Goal: Task Accomplishment & Management: Manage account settings

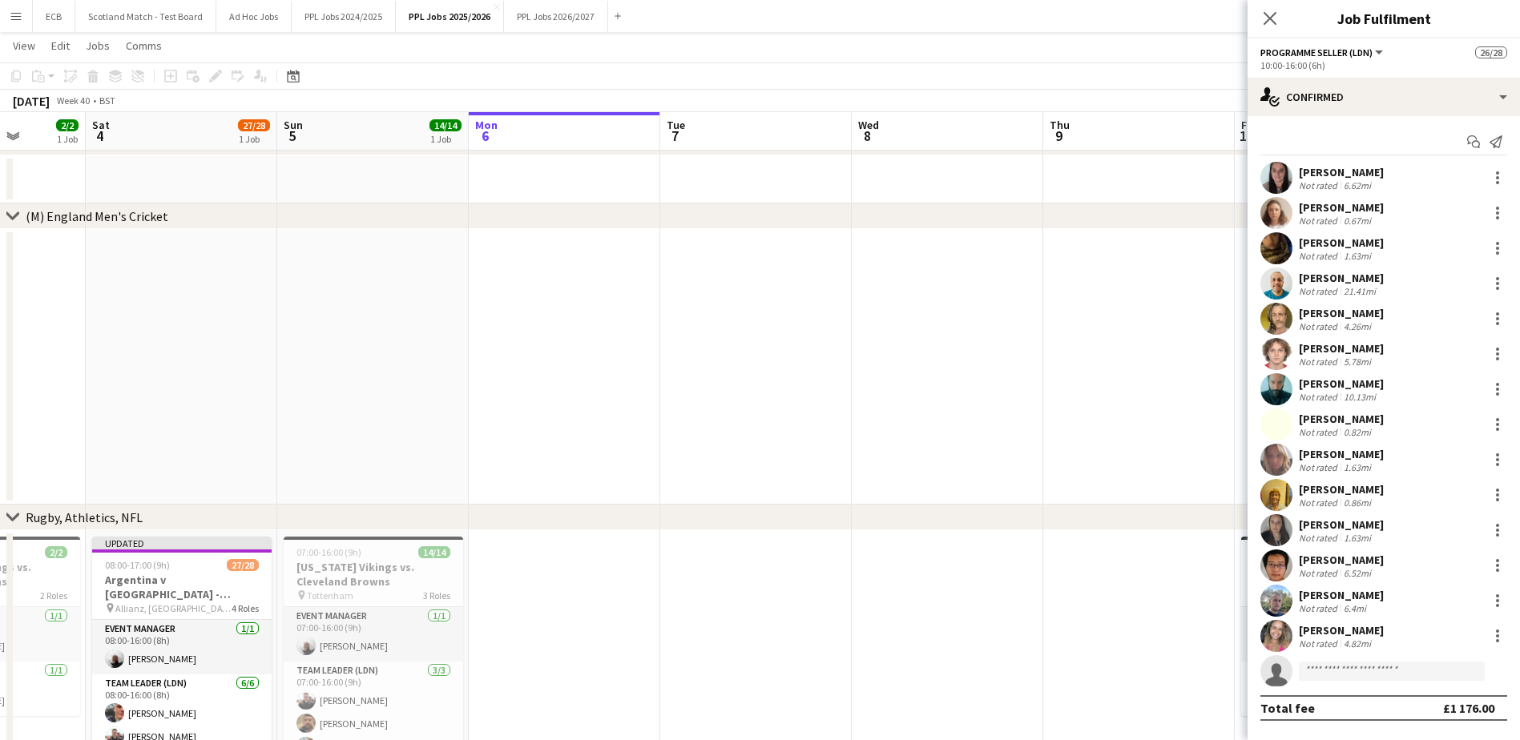
scroll to position [264, 0]
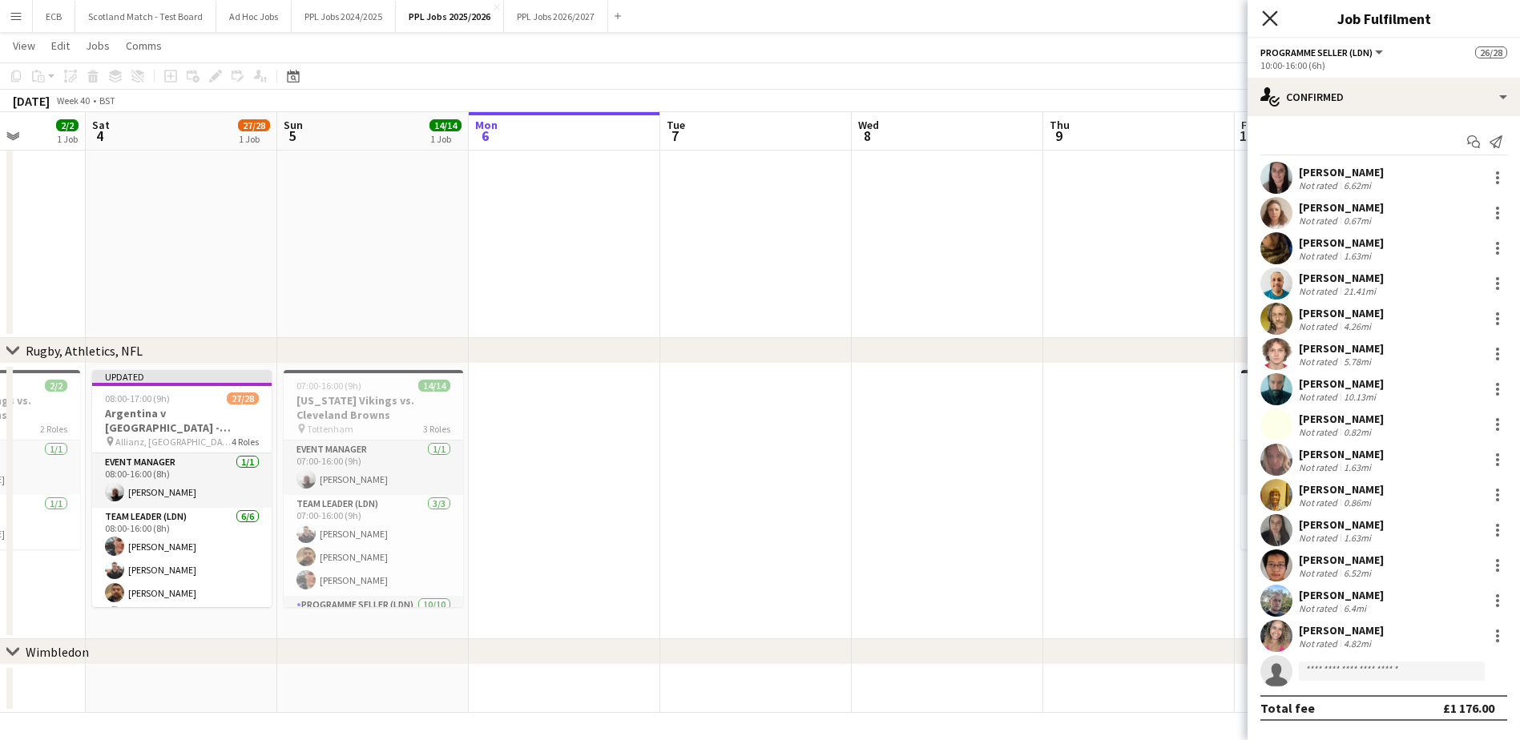
click at [1265, 15] on icon "Close pop-in" at bounding box center [1269, 17] width 15 height 15
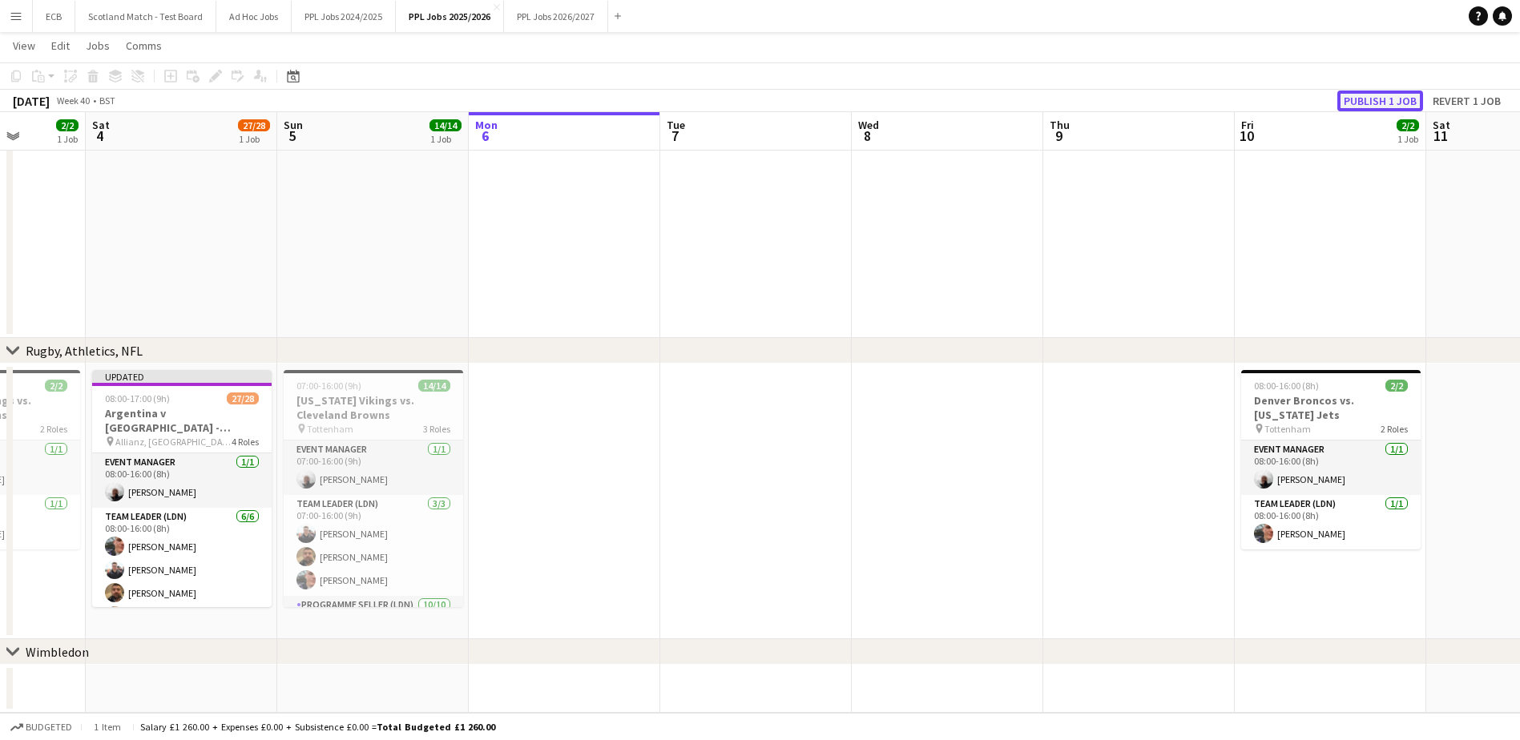
click at [1396, 108] on button "Publish 1 job" at bounding box center [1380, 101] width 86 height 21
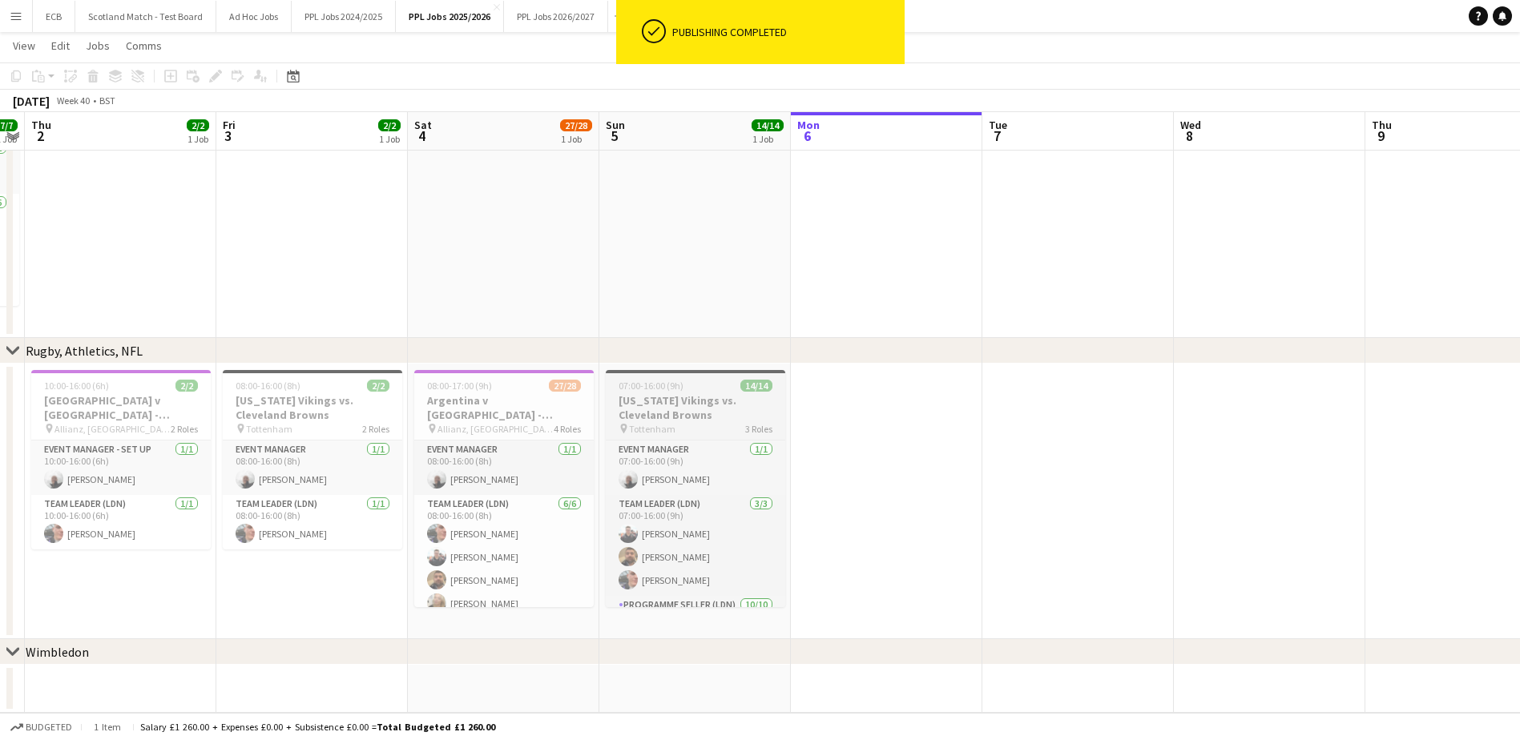
scroll to position [0, 357]
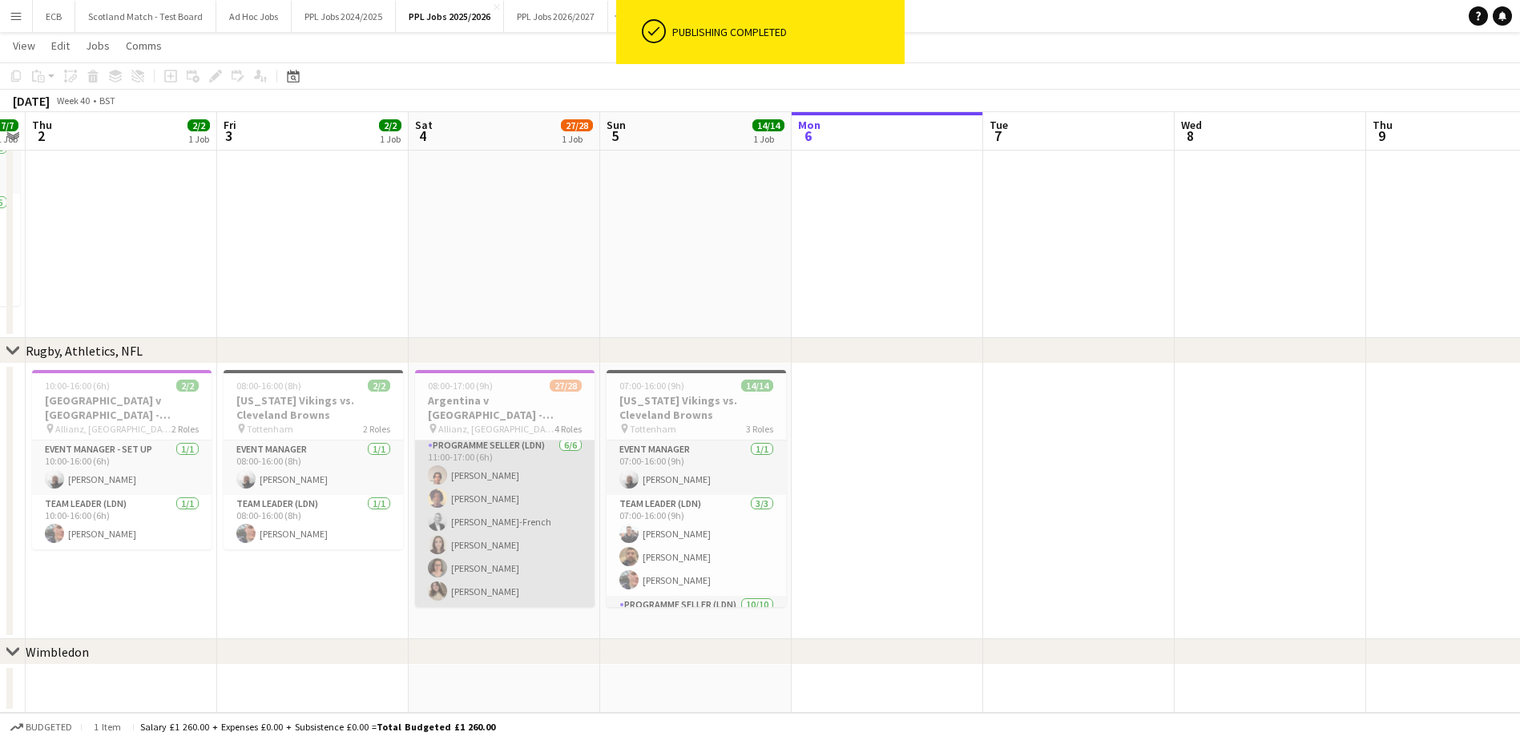
click at [491, 512] on app-card-role "Programme Seller (LDN) 6/6 11:00-17:00 (6h) Nicolas de Salazar Jason Beugre Suz…" at bounding box center [504, 522] width 179 height 171
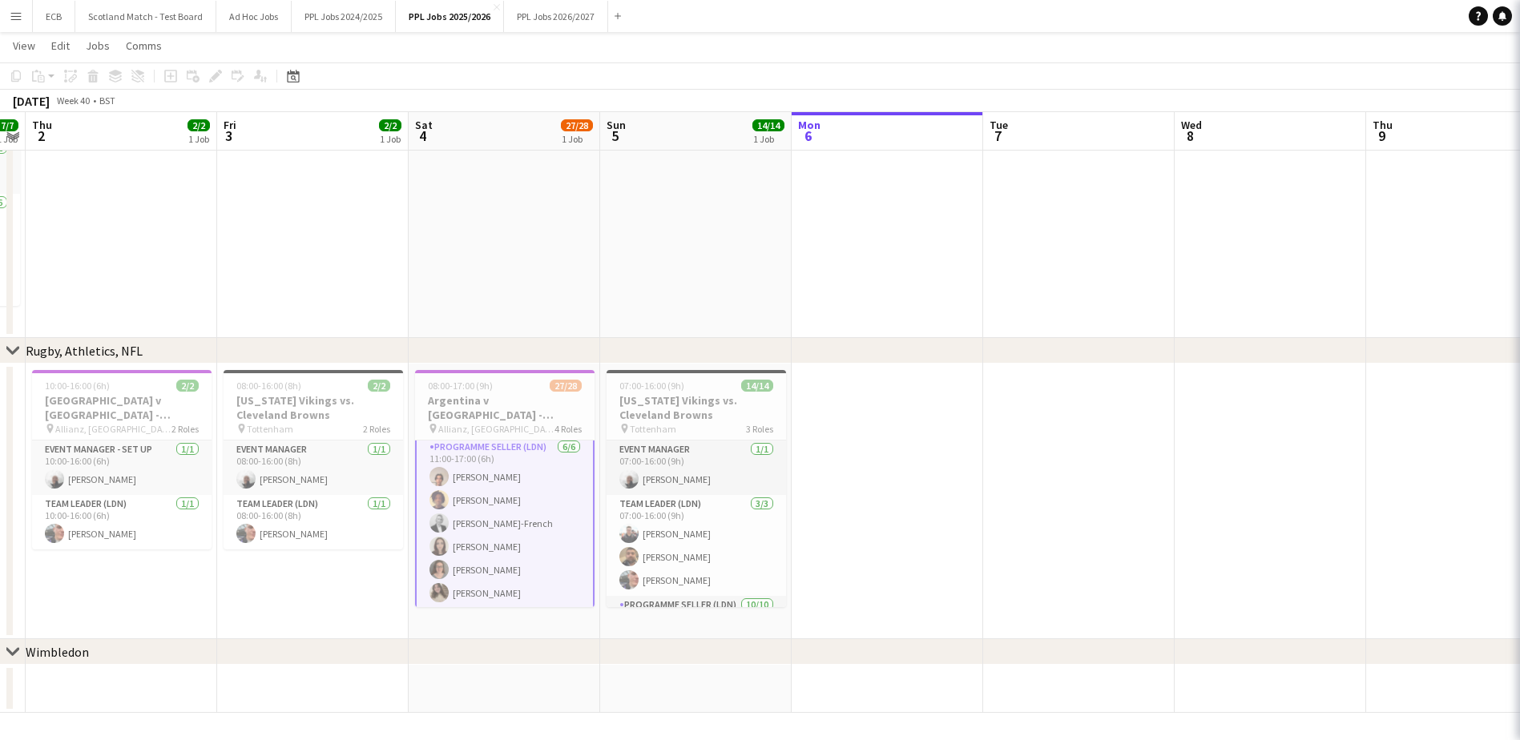
scroll to position [610, 0]
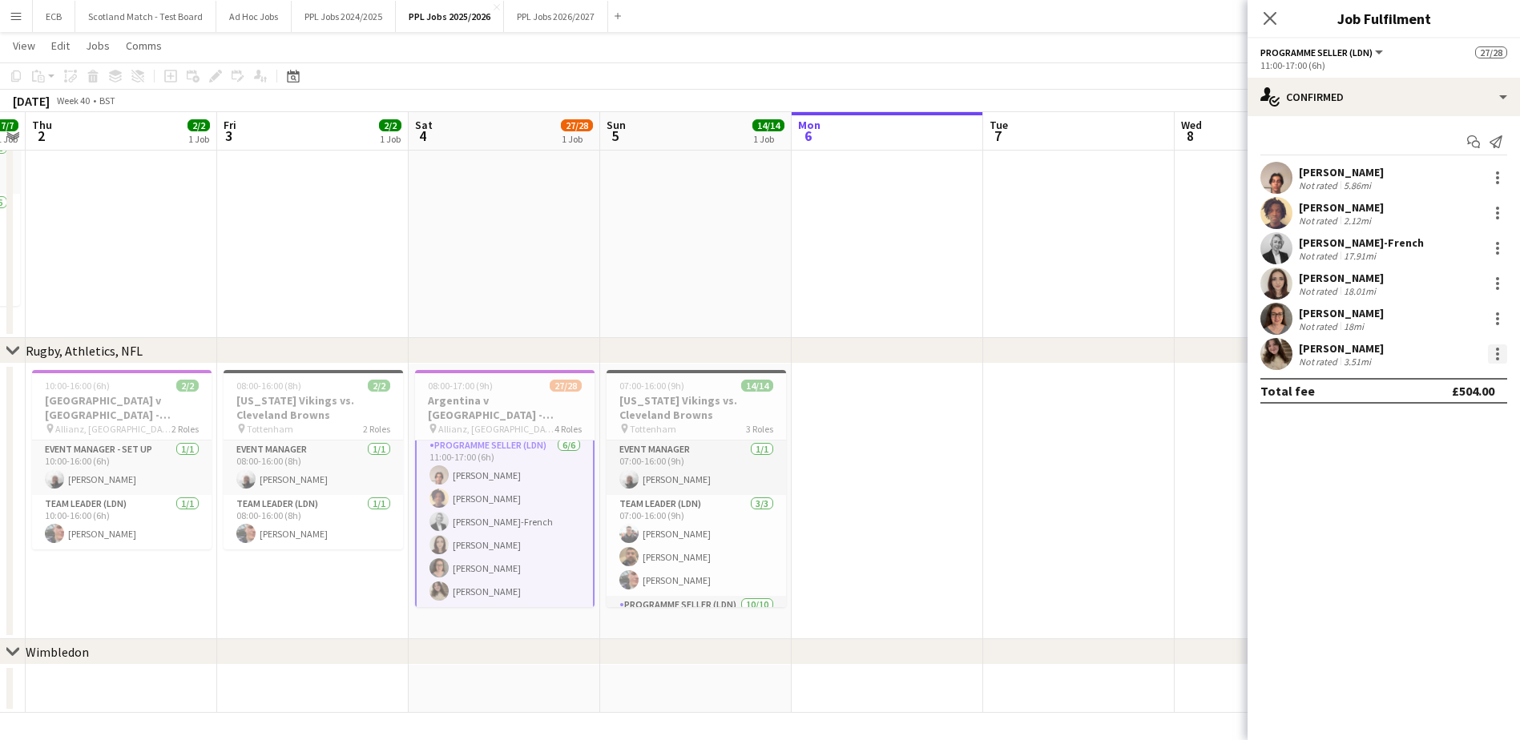
click at [1496, 355] on div at bounding box center [1497, 354] width 3 height 3
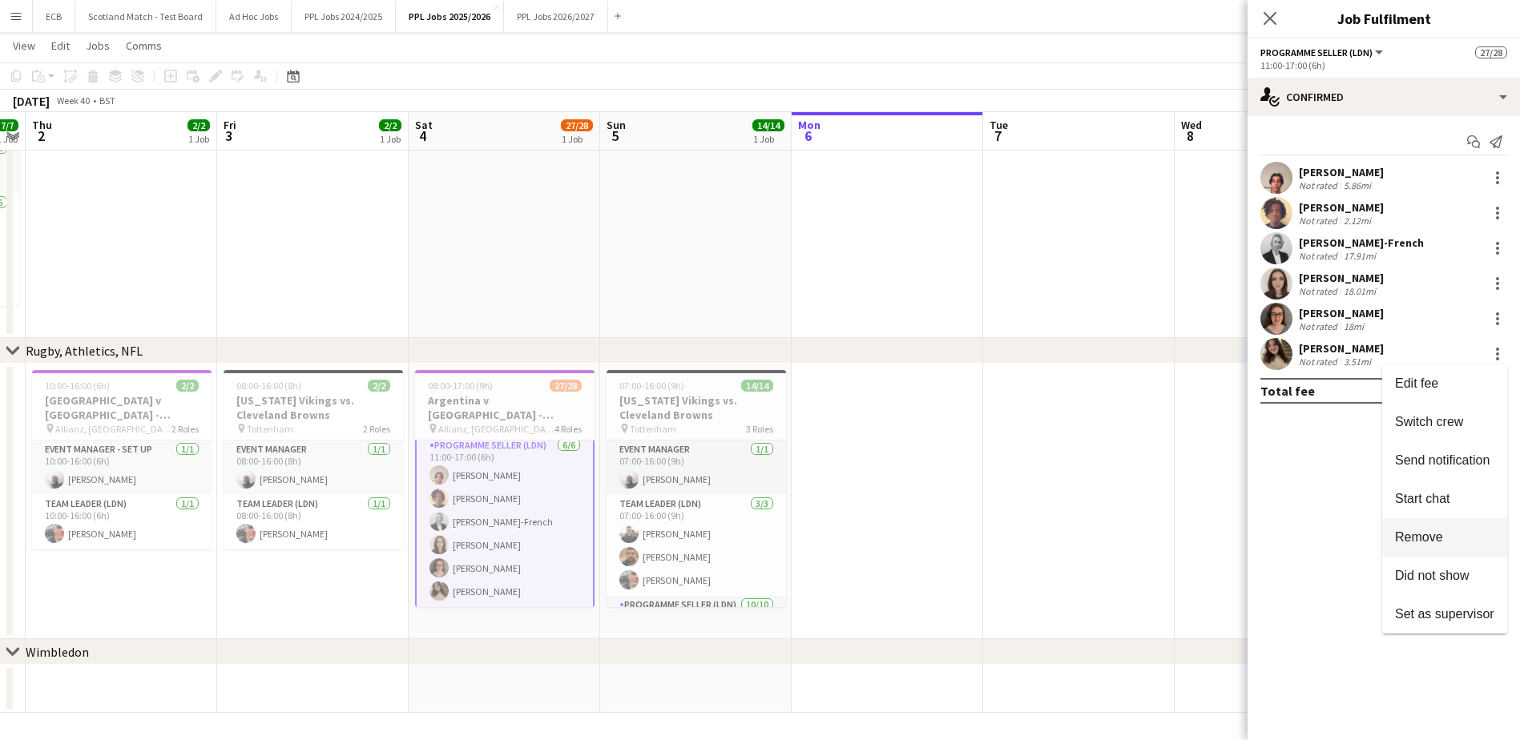
click at [1448, 534] on span "Remove" at bounding box center [1444, 537] width 99 height 14
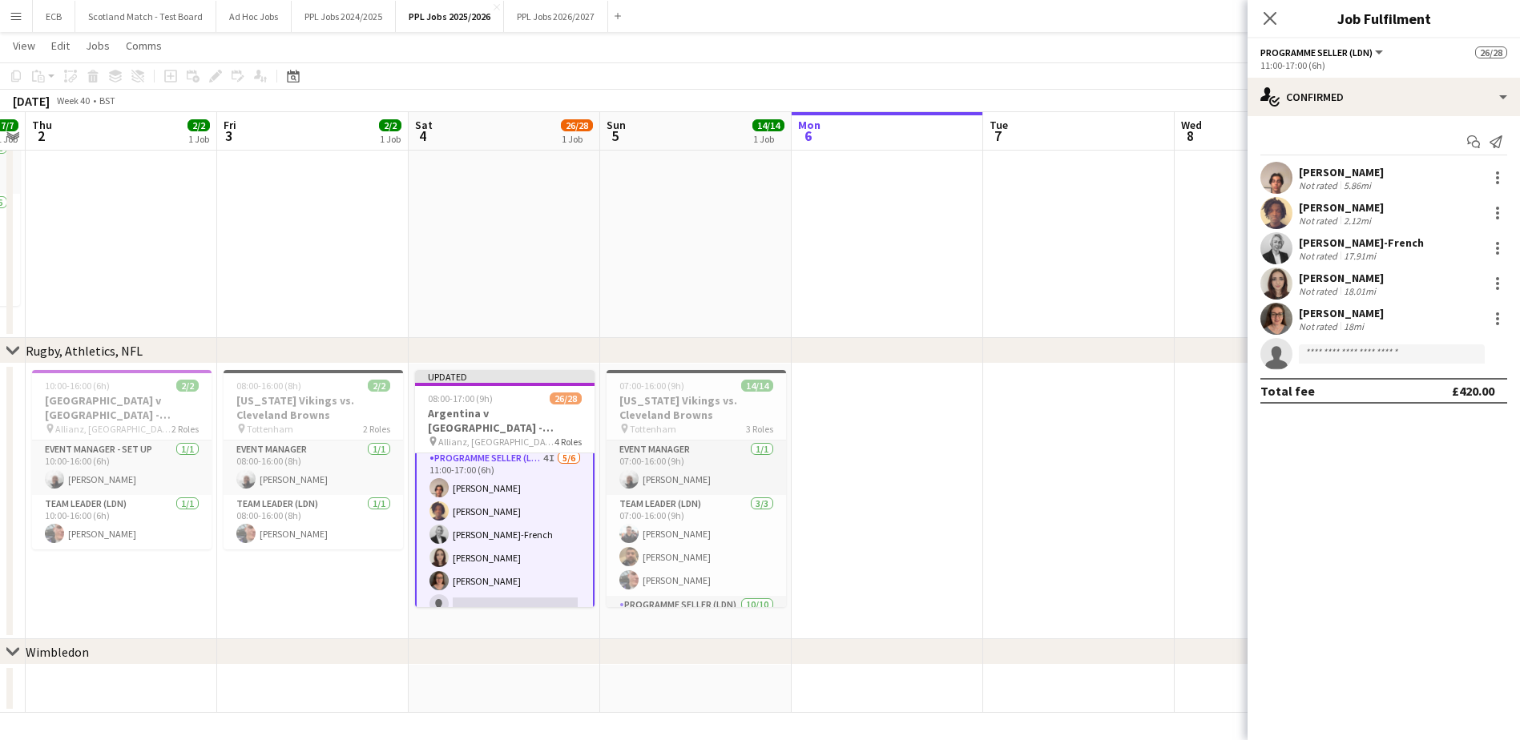
click at [1137, 508] on app-date-cell at bounding box center [1078, 502] width 191 height 276
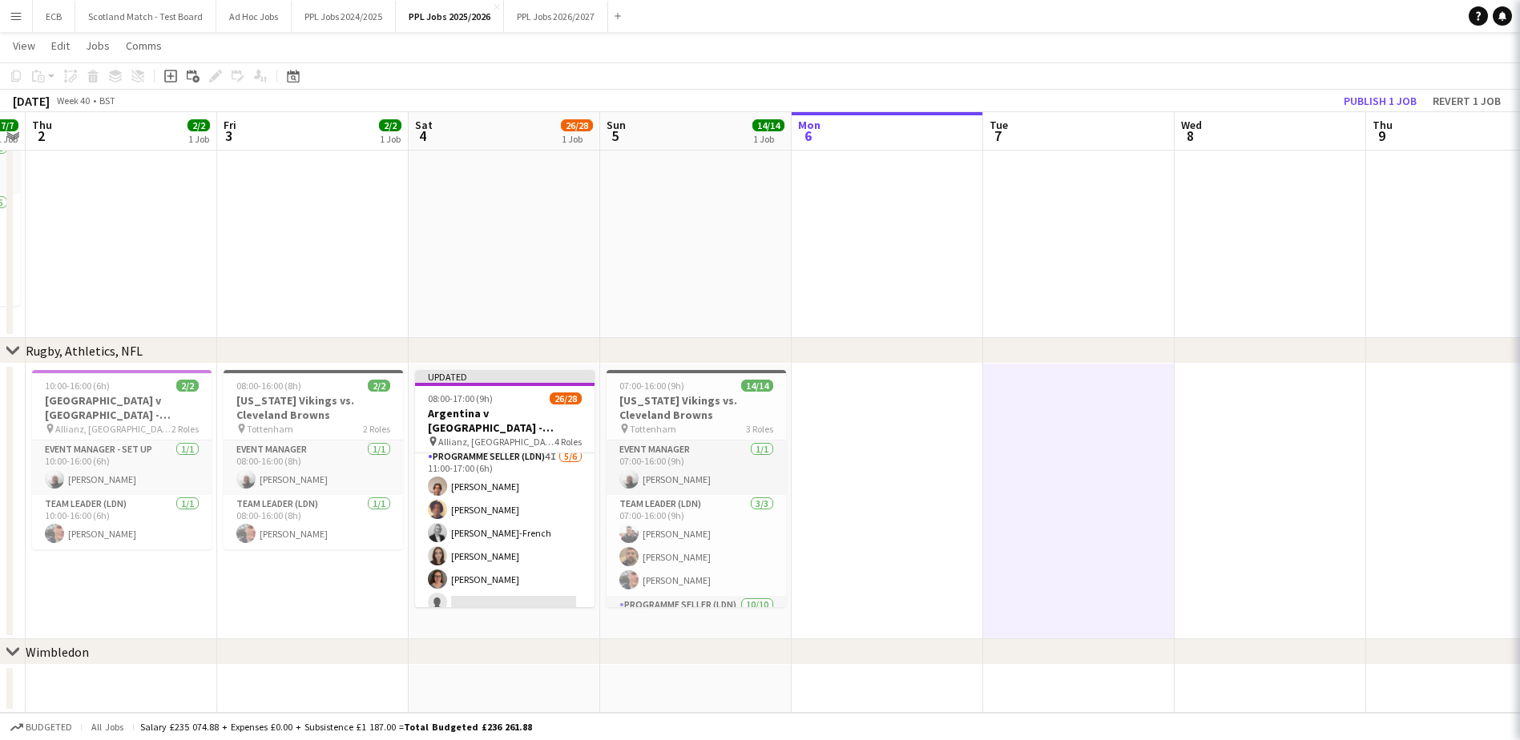
scroll to position [609, 0]
click at [1392, 102] on button "Publish 1 job" at bounding box center [1380, 101] width 86 height 21
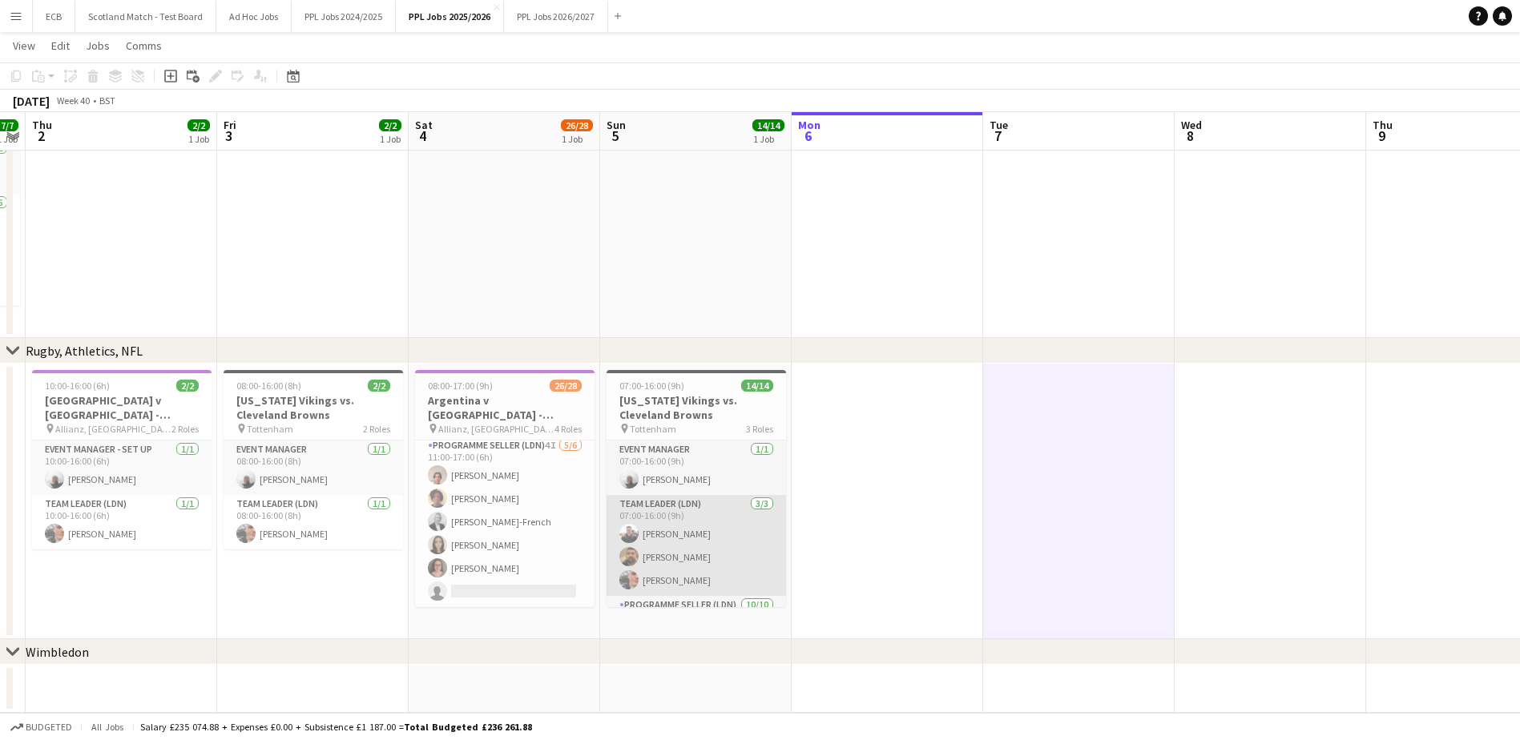
scroll to position [252, 0]
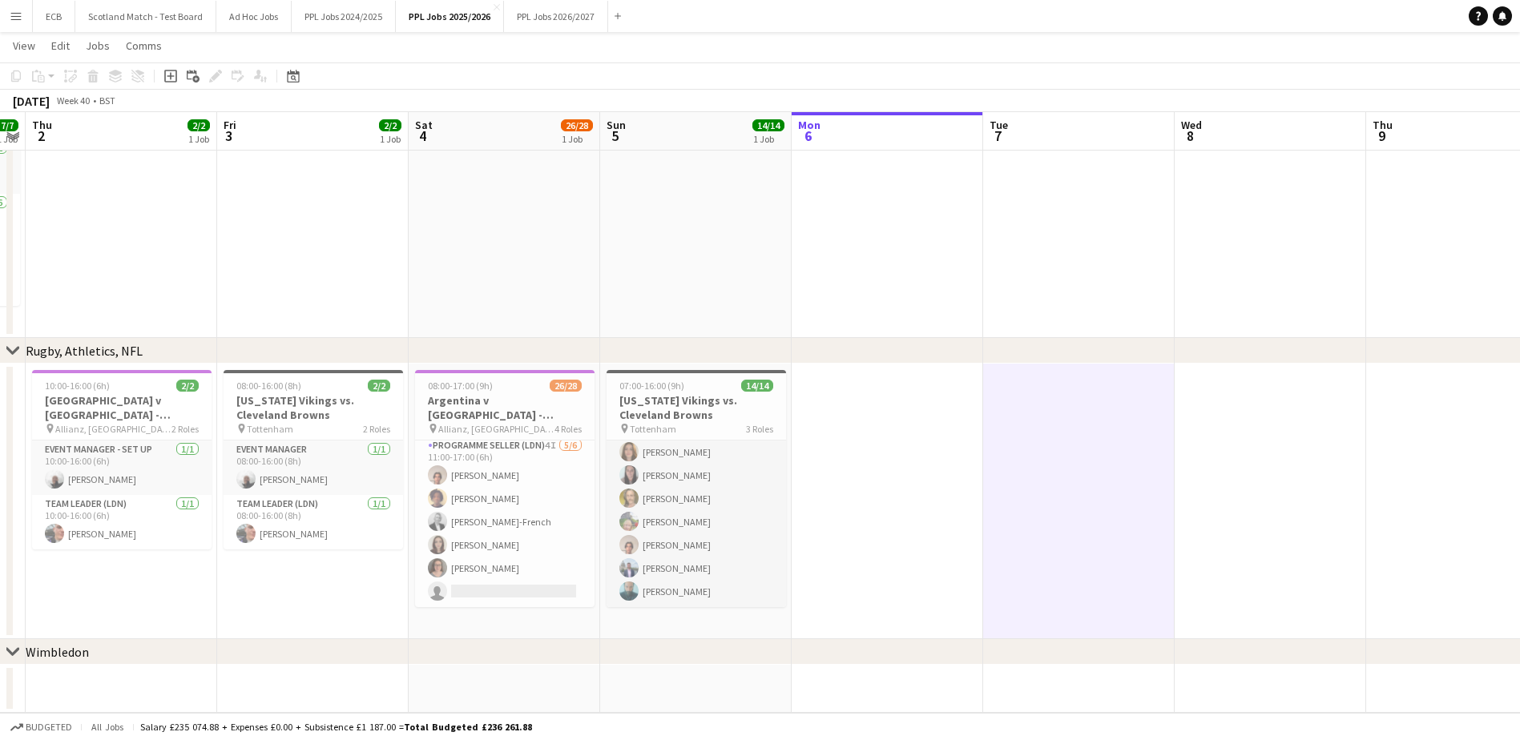
click at [711, 204] on app-date-cell at bounding box center [695, 200] width 191 height 276
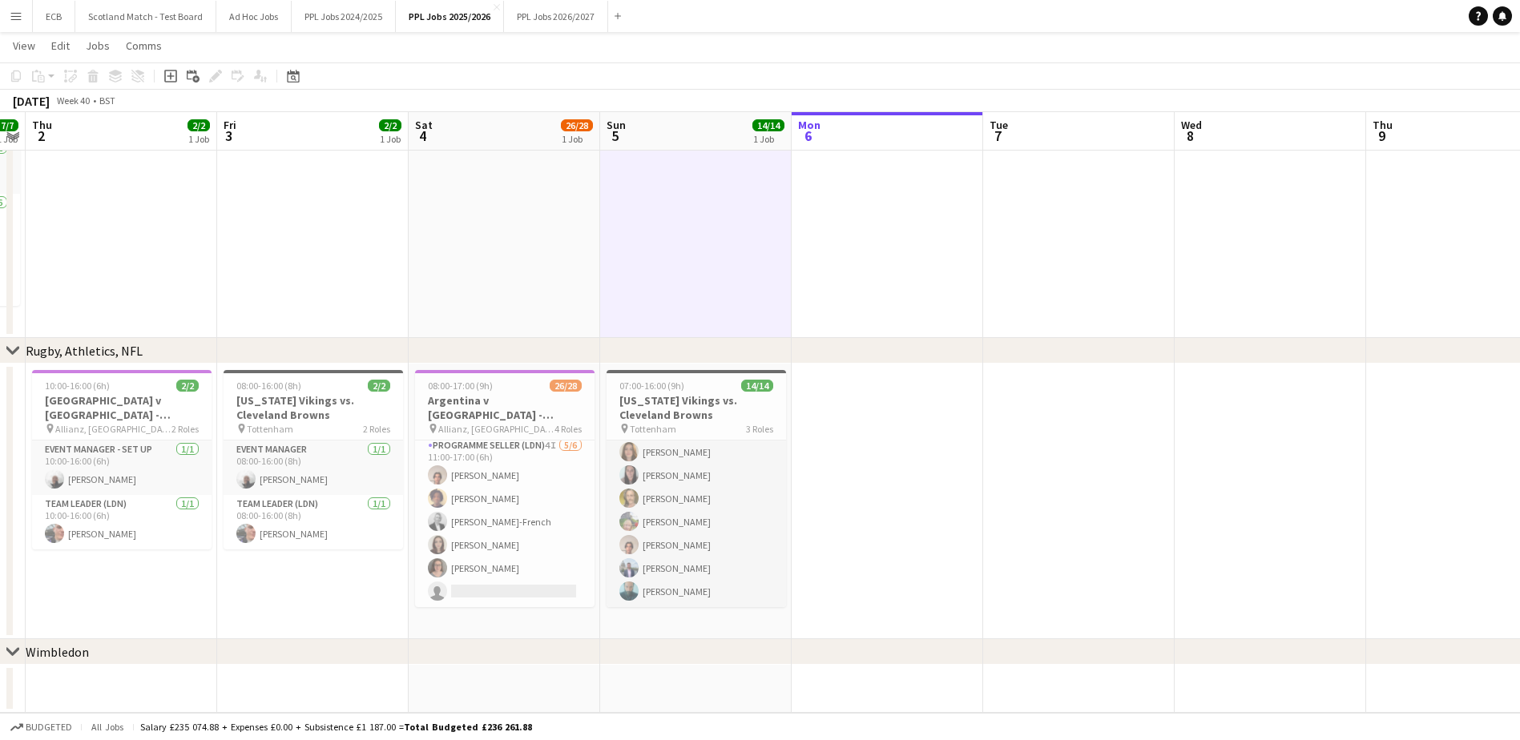
click at [17, 24] on button "Menu" at bounding box center [16, 16] width 32 height 32
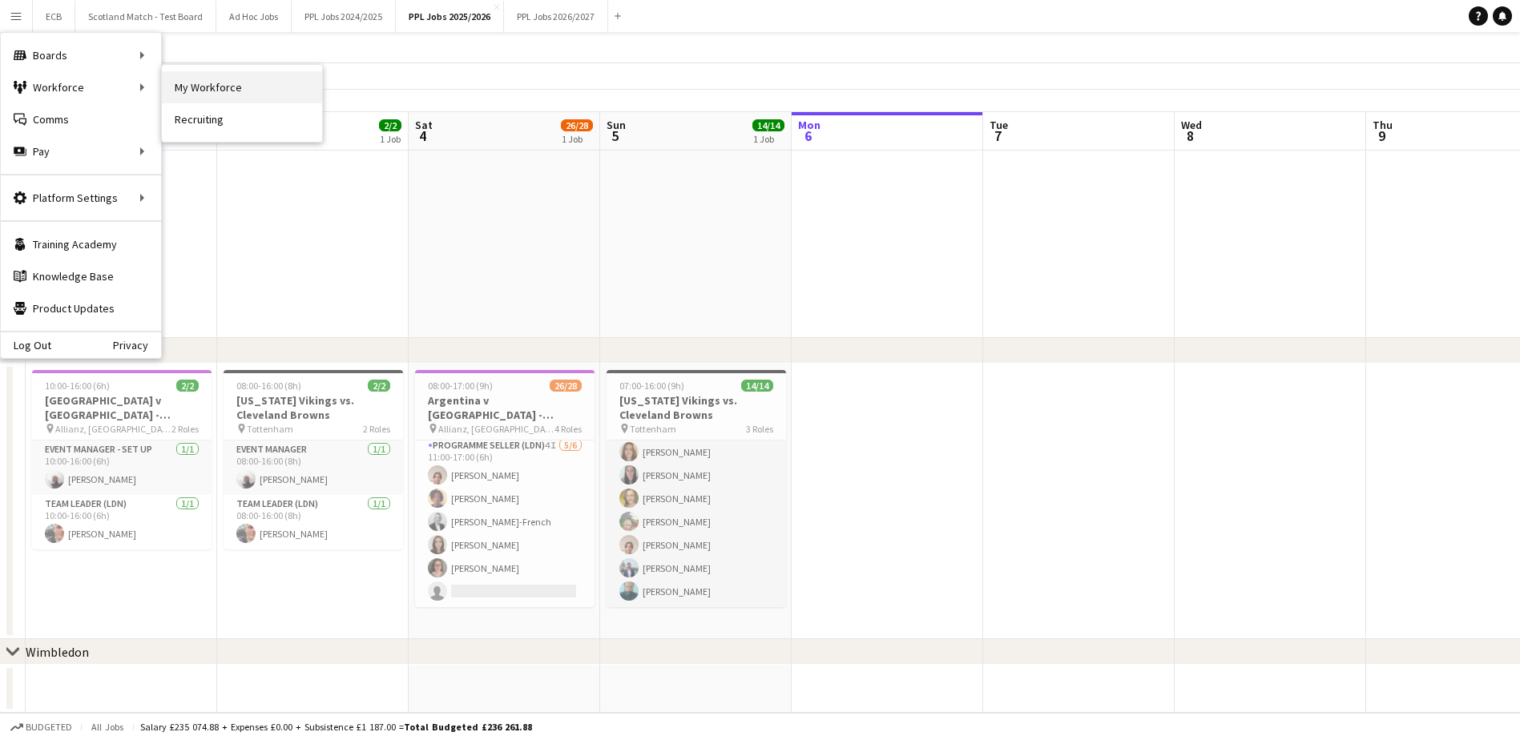
click at [203, 82] on link "My Workforce" at bounding box center [242, 87] width 160 height 32
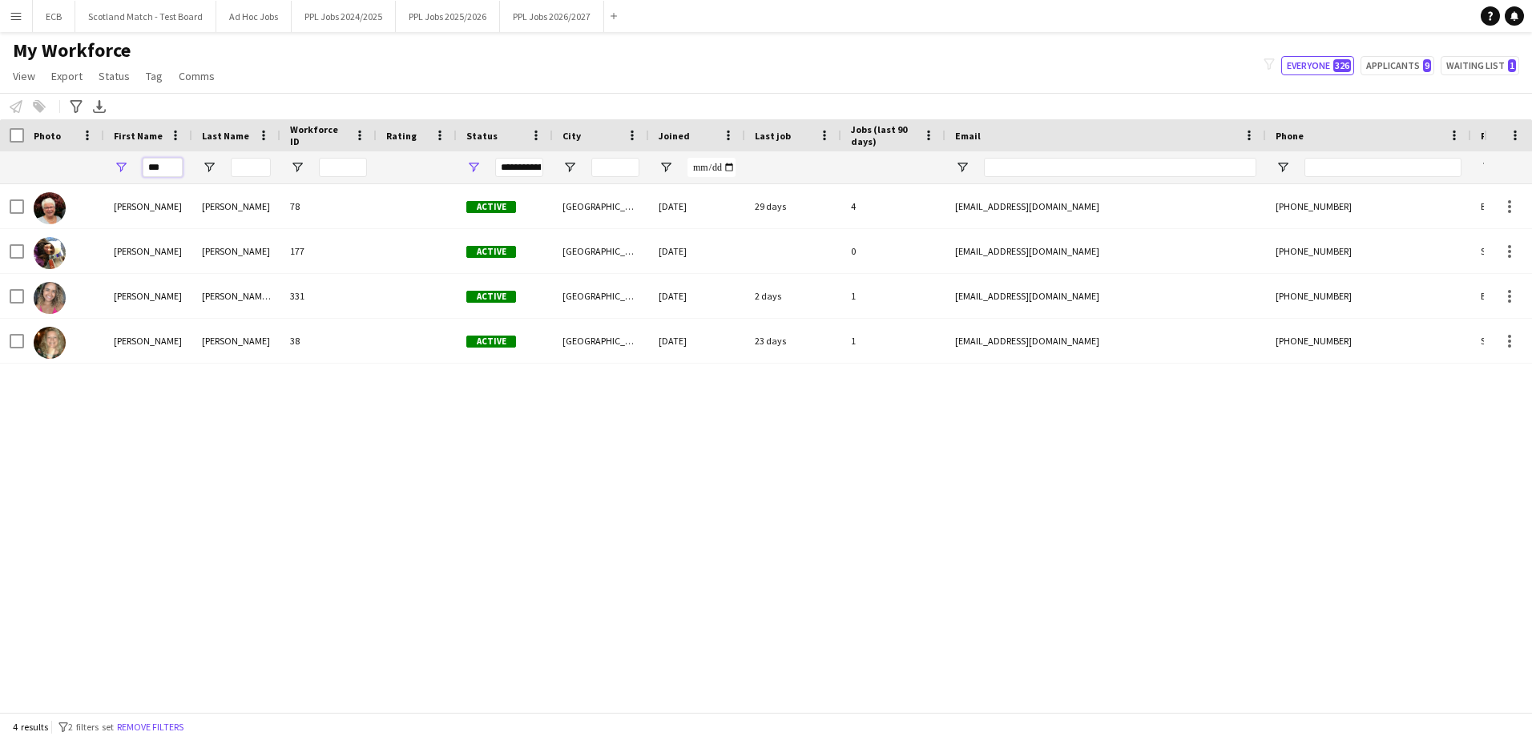
drag, startPoint x: 164, startPoint y: 164, endPoint x: 54, endPoint y: 179, distance: 110.7
click at [54, 179] on div "***" at bounding box center [868, 167] width 1737 height 32
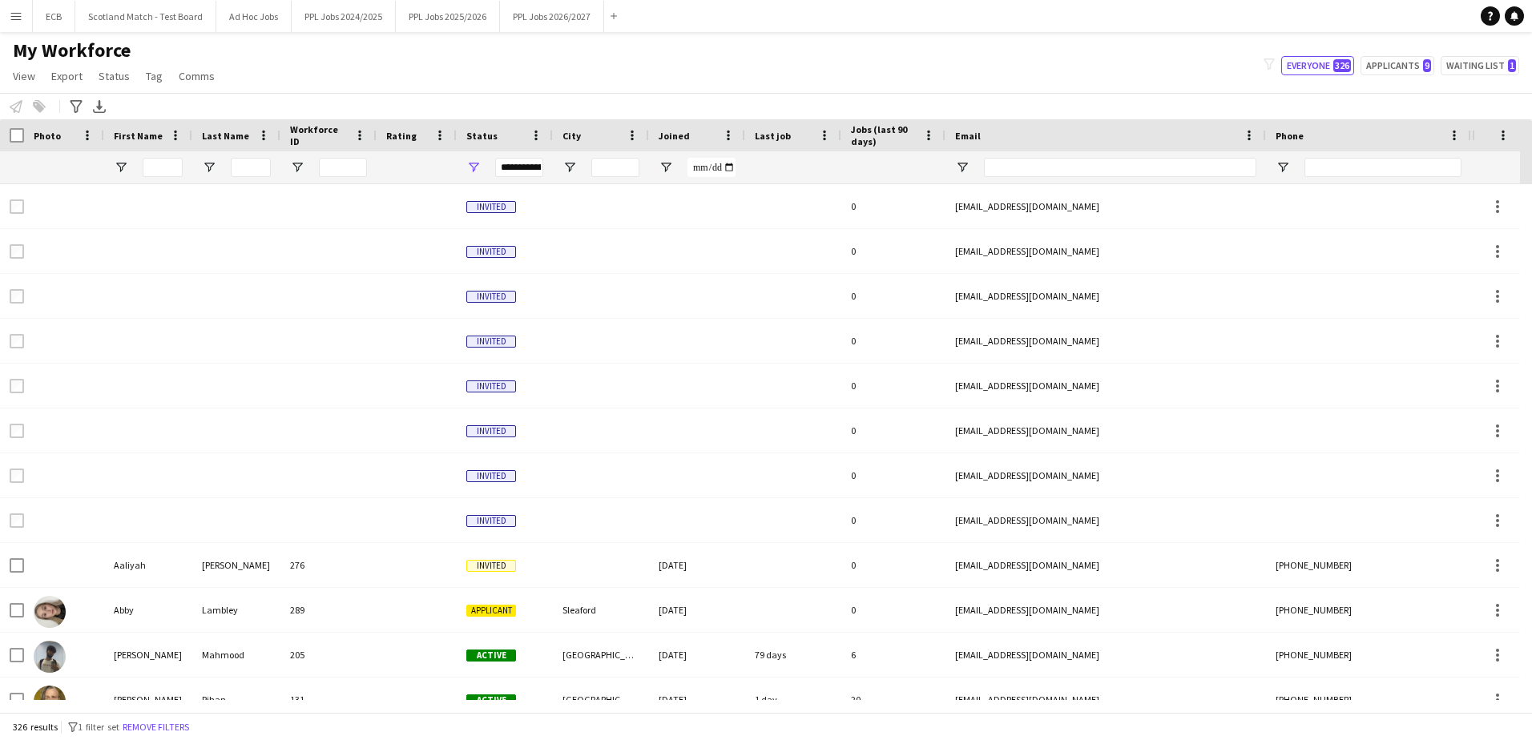
click at [518, 175] on div "**********" at bounding box center [519, 167] width 48 height 19
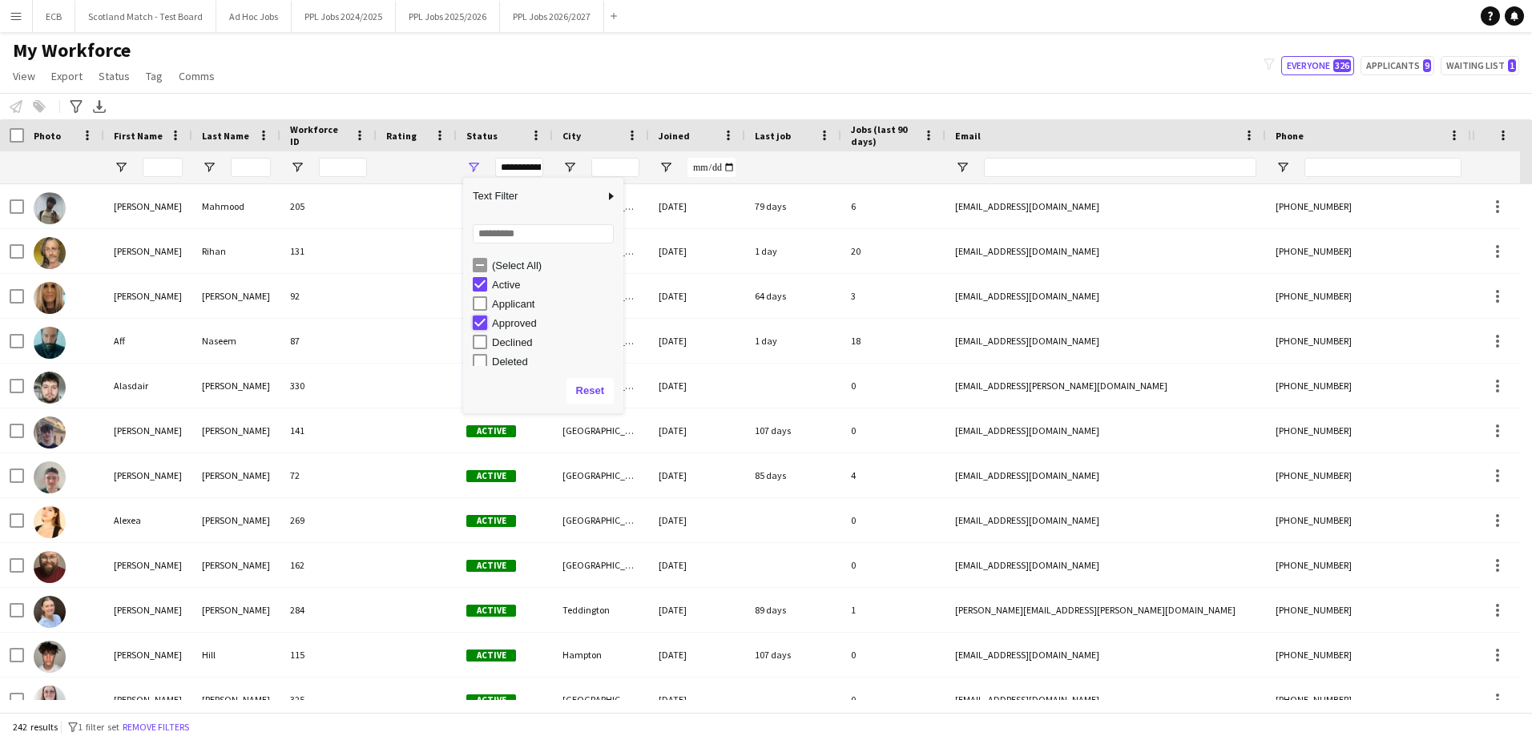
type input "**********"
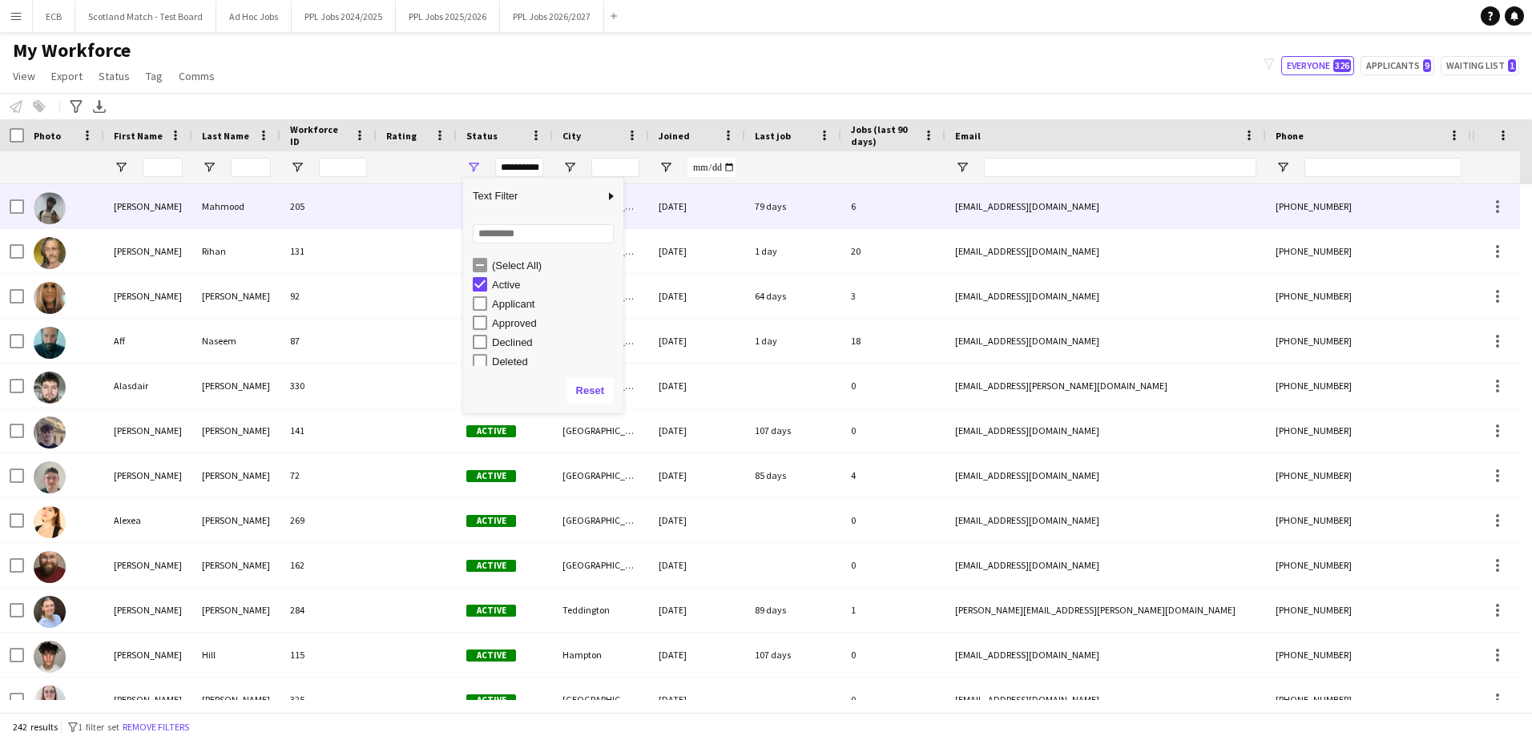
click at [393, 208] on div at bounding box center [417, 206] width 80 height 44
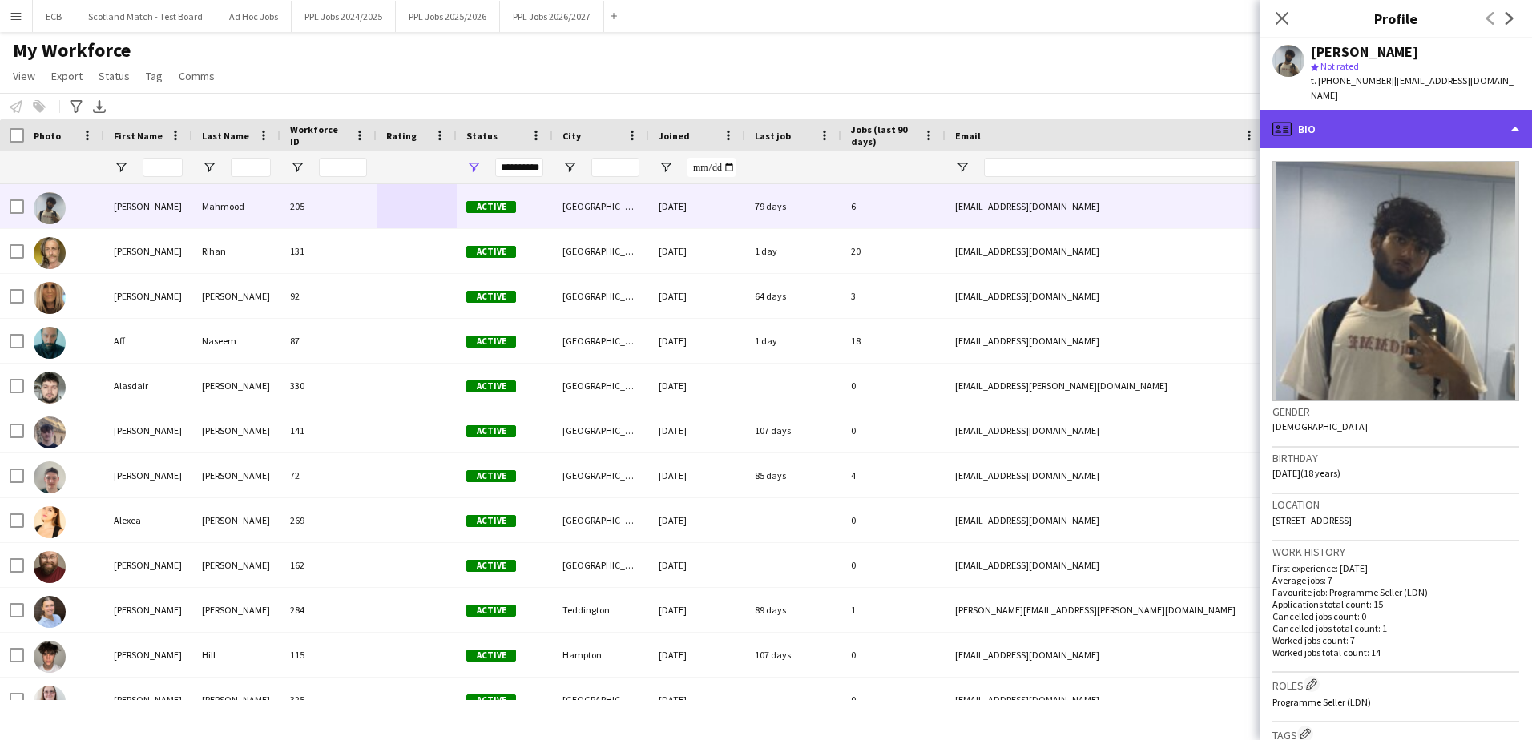
click at [1415, 147] on div "profile Bio" at bounding box center [1395, 129] width 272 height 38
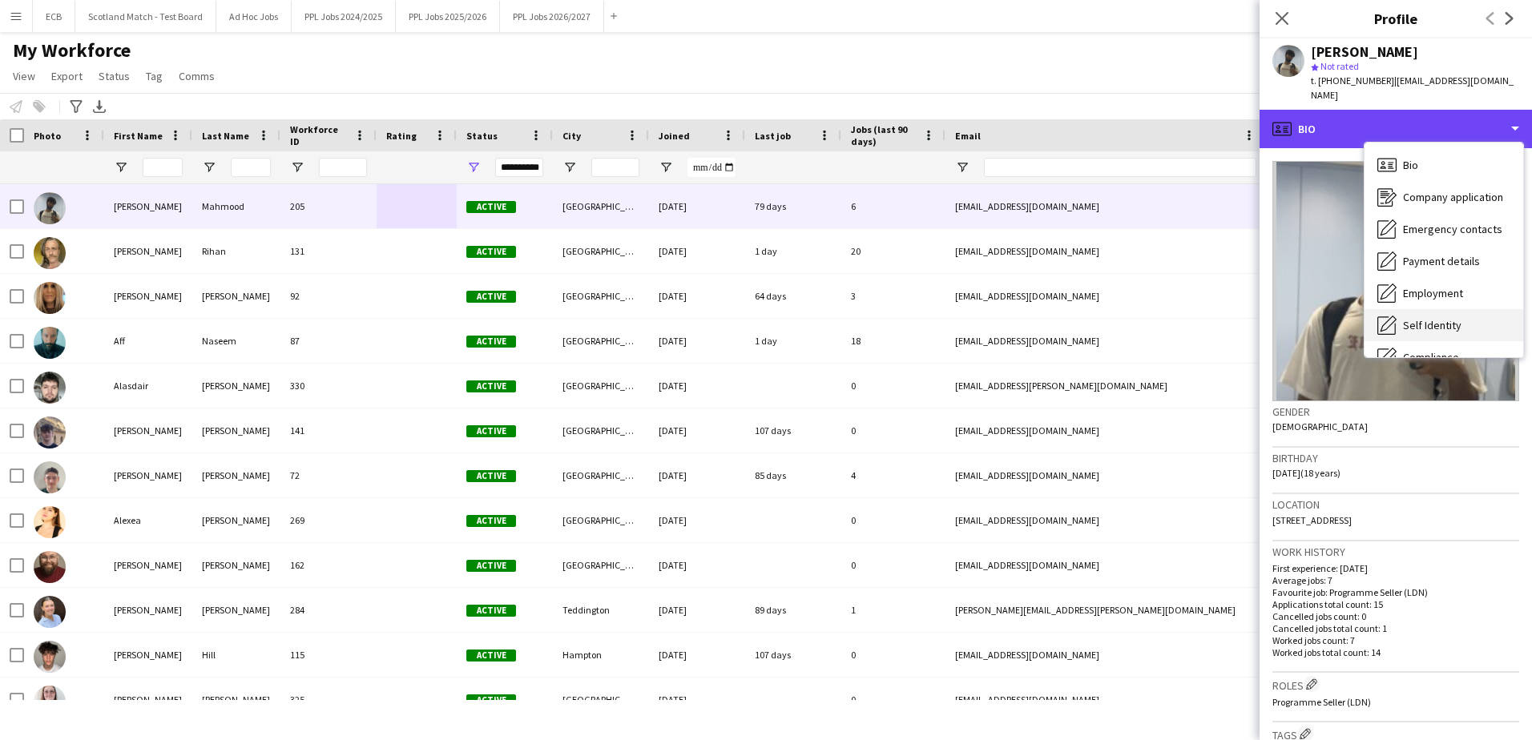
scroll to position [119, 0]
click at [1326, 127] on div "profile Bio" at bounding box center [1395, 129] width 272 height 38
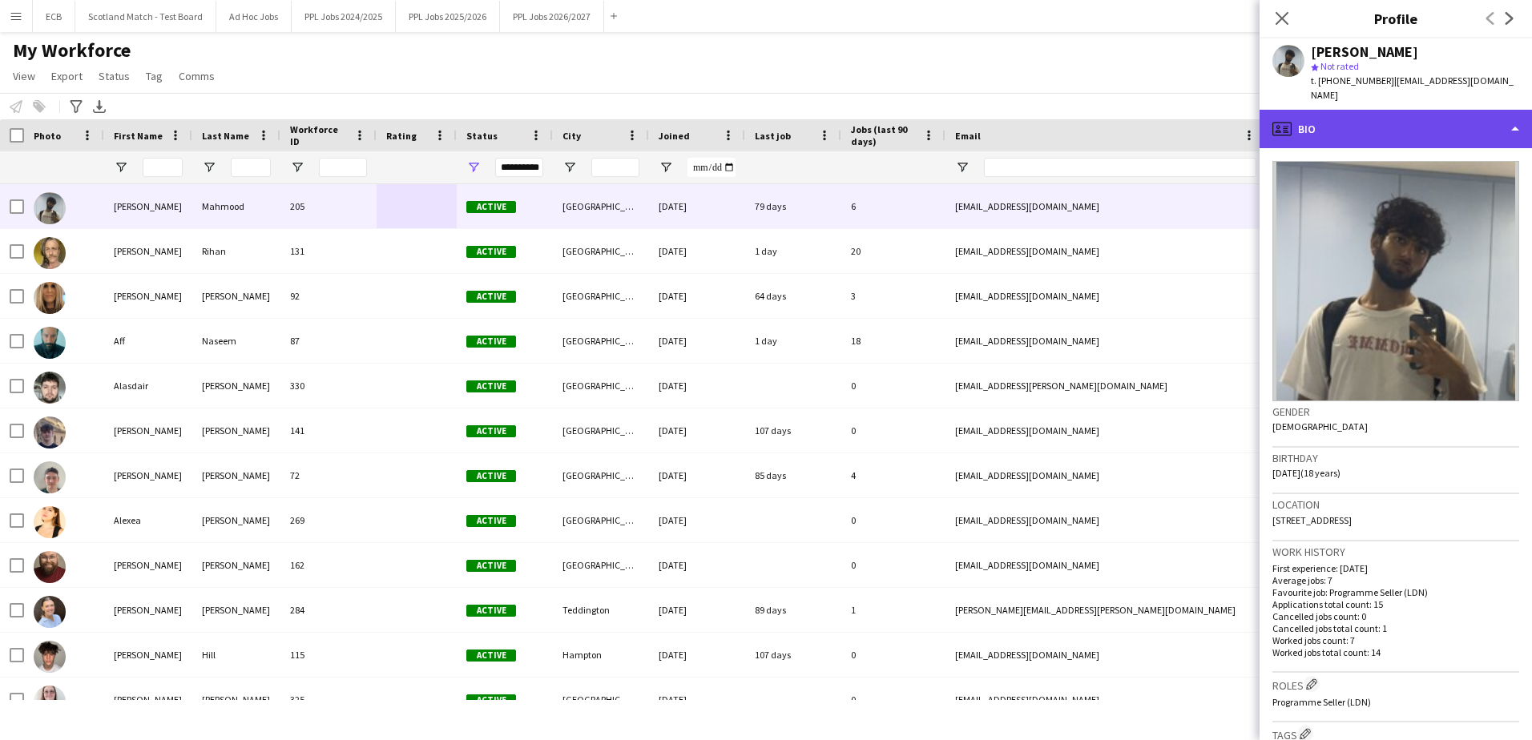
click at [1326, 127] on div "profile Bio" at bounding box center [1395, 129] width 272 height 38
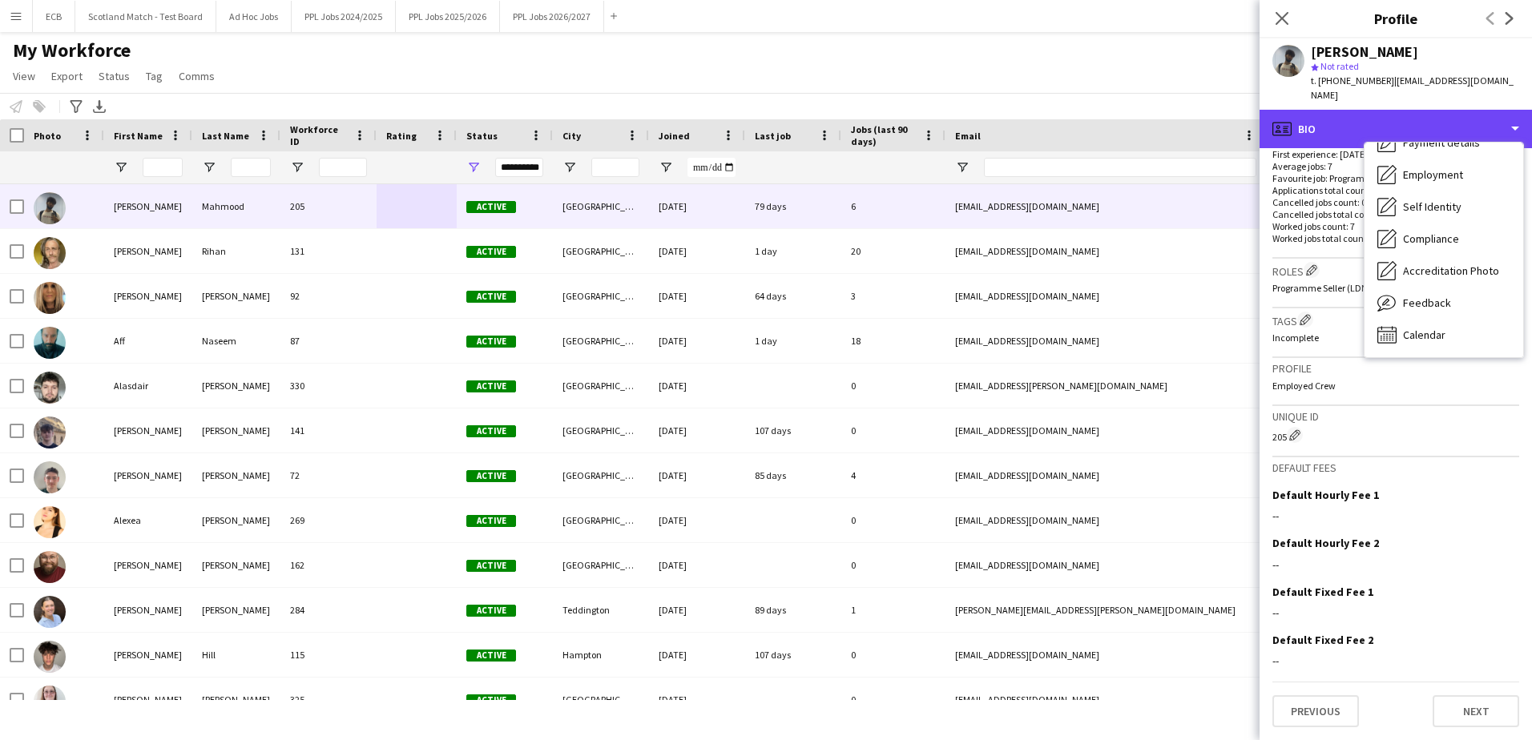
scroll to position [0, 0]
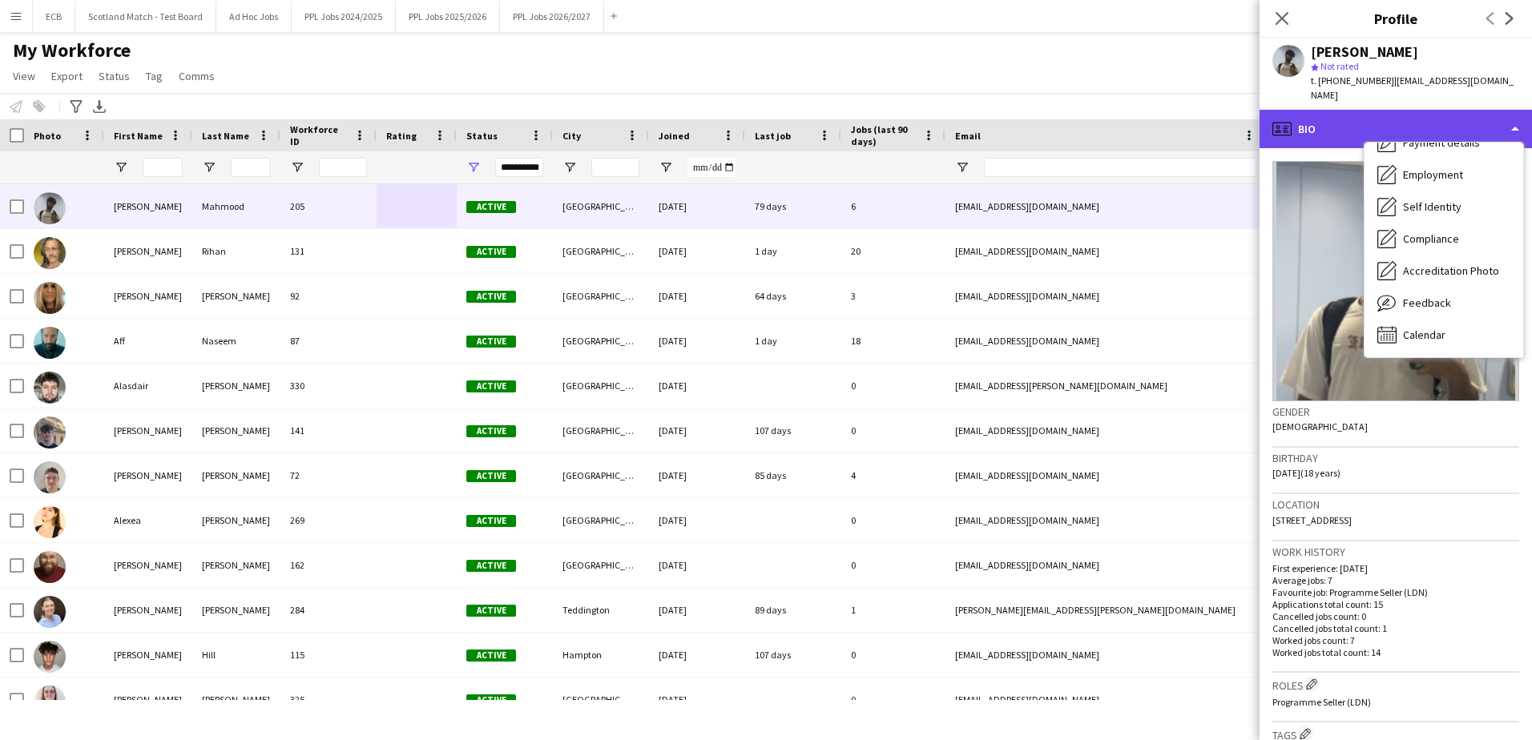
click at [1326, 123] on div "profile Bio" at bounding box center [1395, 129] width 272 height 38
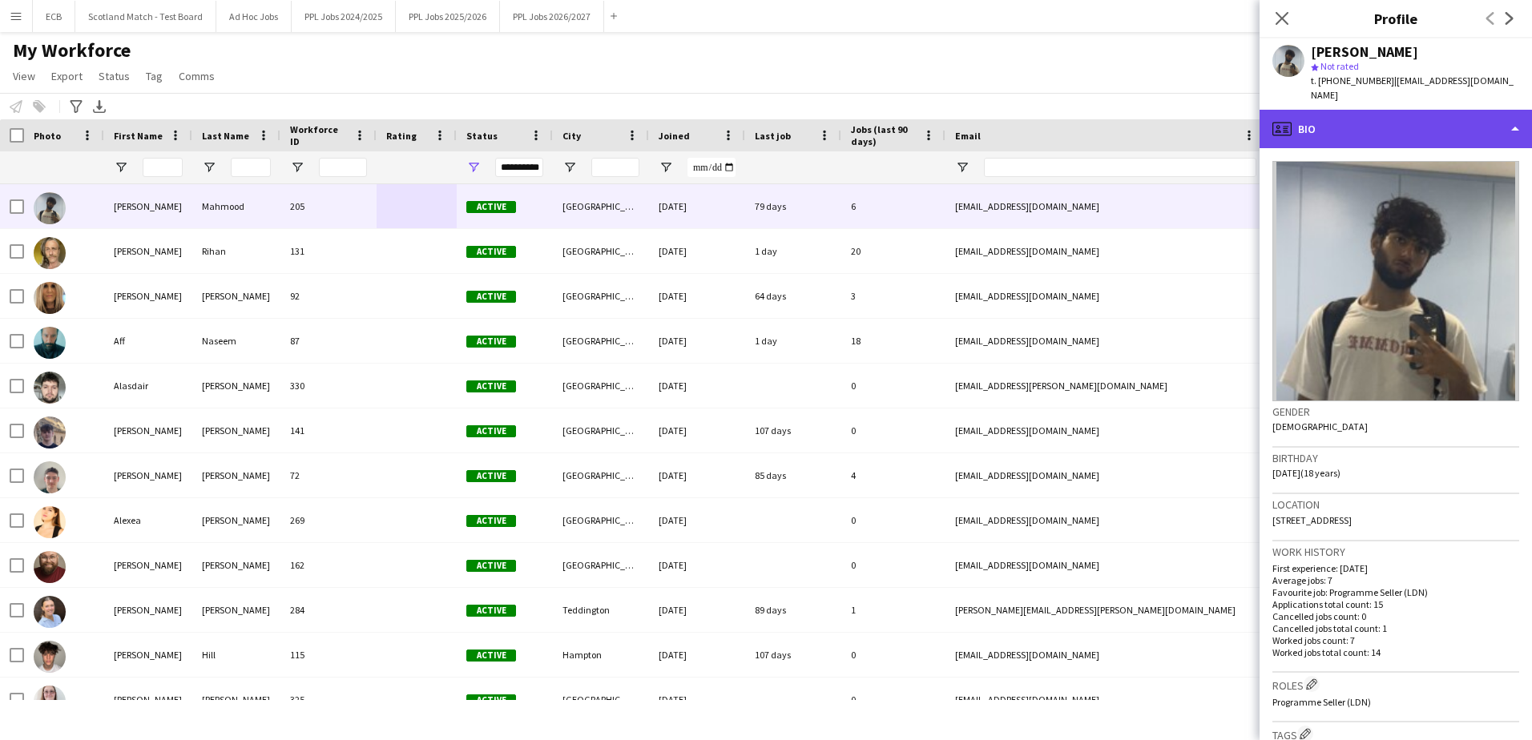
click at [1499, 124] on div "profile Bio" at bounding box center [1395, 129] width 272 height 38
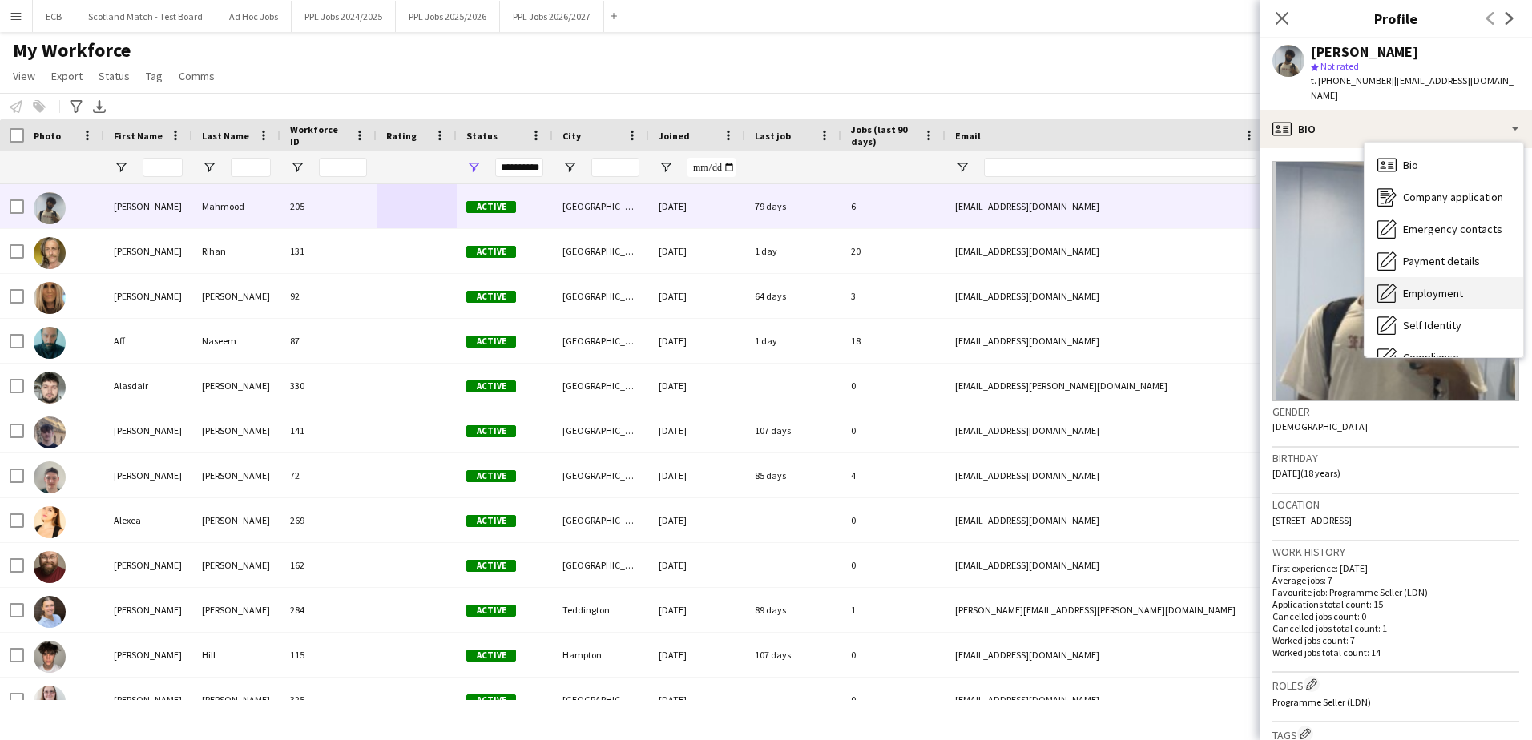
click at [1426, 292] on span "Employment" at bounding box center [1433, 293] width 60 height 14
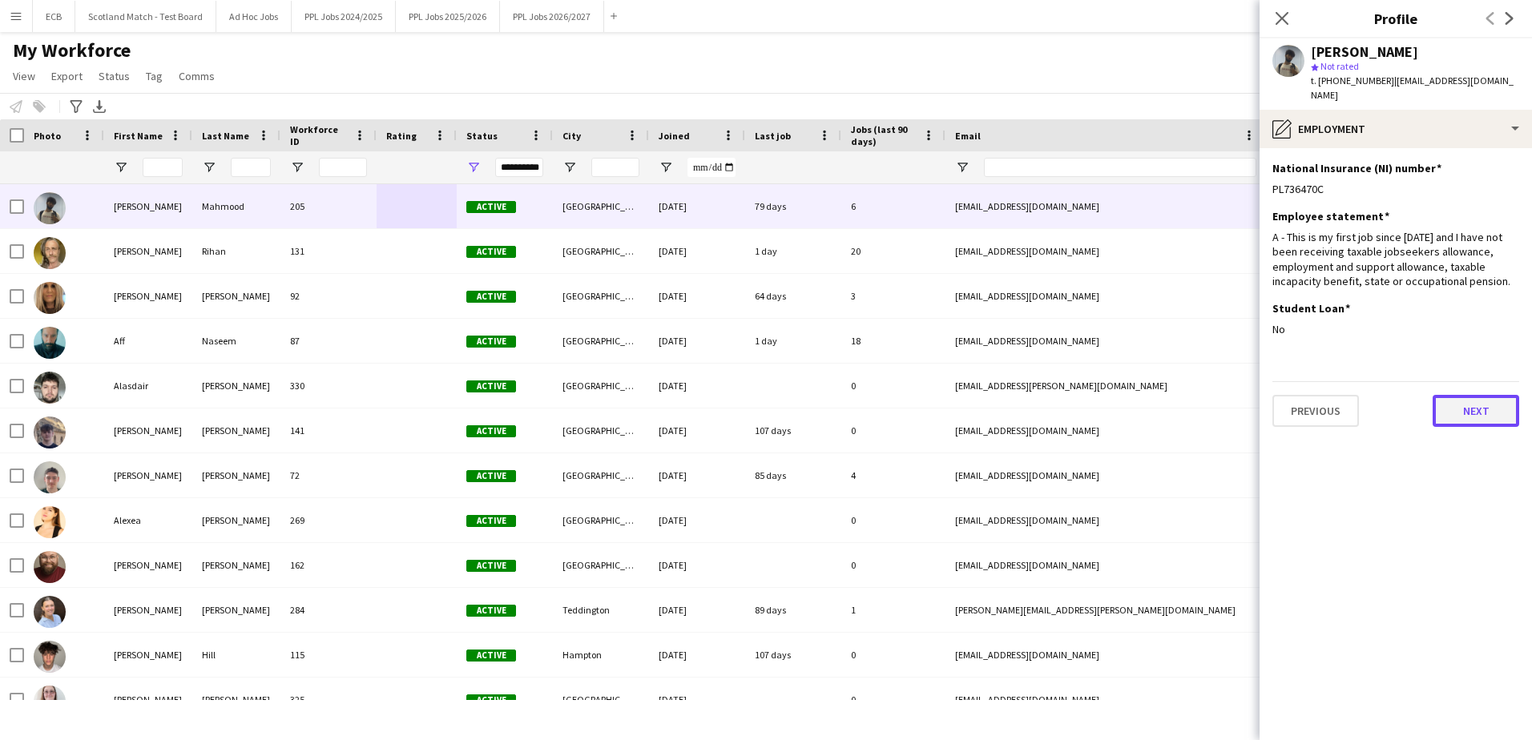
click at [1465, 409] on button "Next" at bounding box center [1475, 411] width 87 height 32
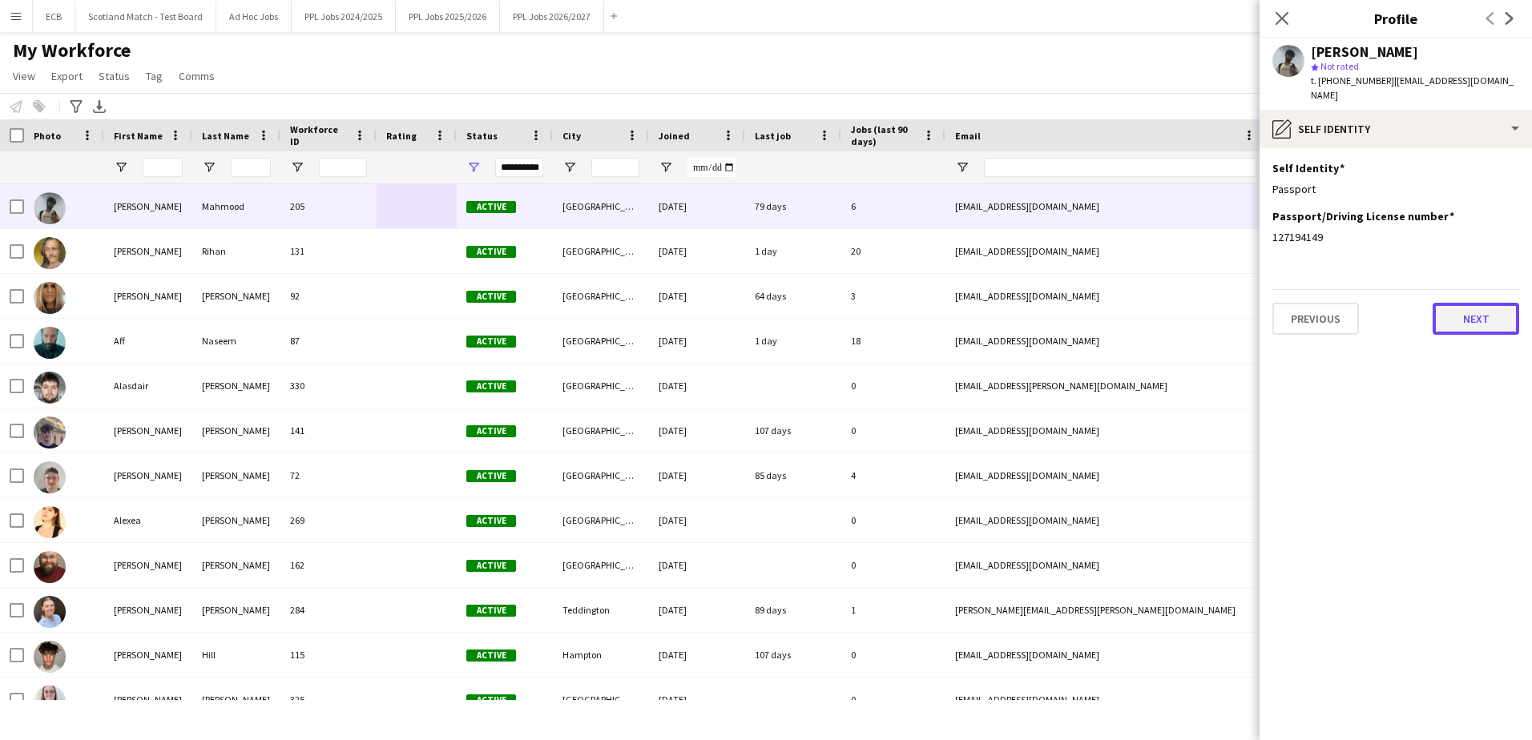
click at [1490, 312] on button "Next" at bounding box center [1475, 319] width 87 height 32
click at [1490, 318] on button "Next" at bounding box center [1475, 334] width 87 height 32
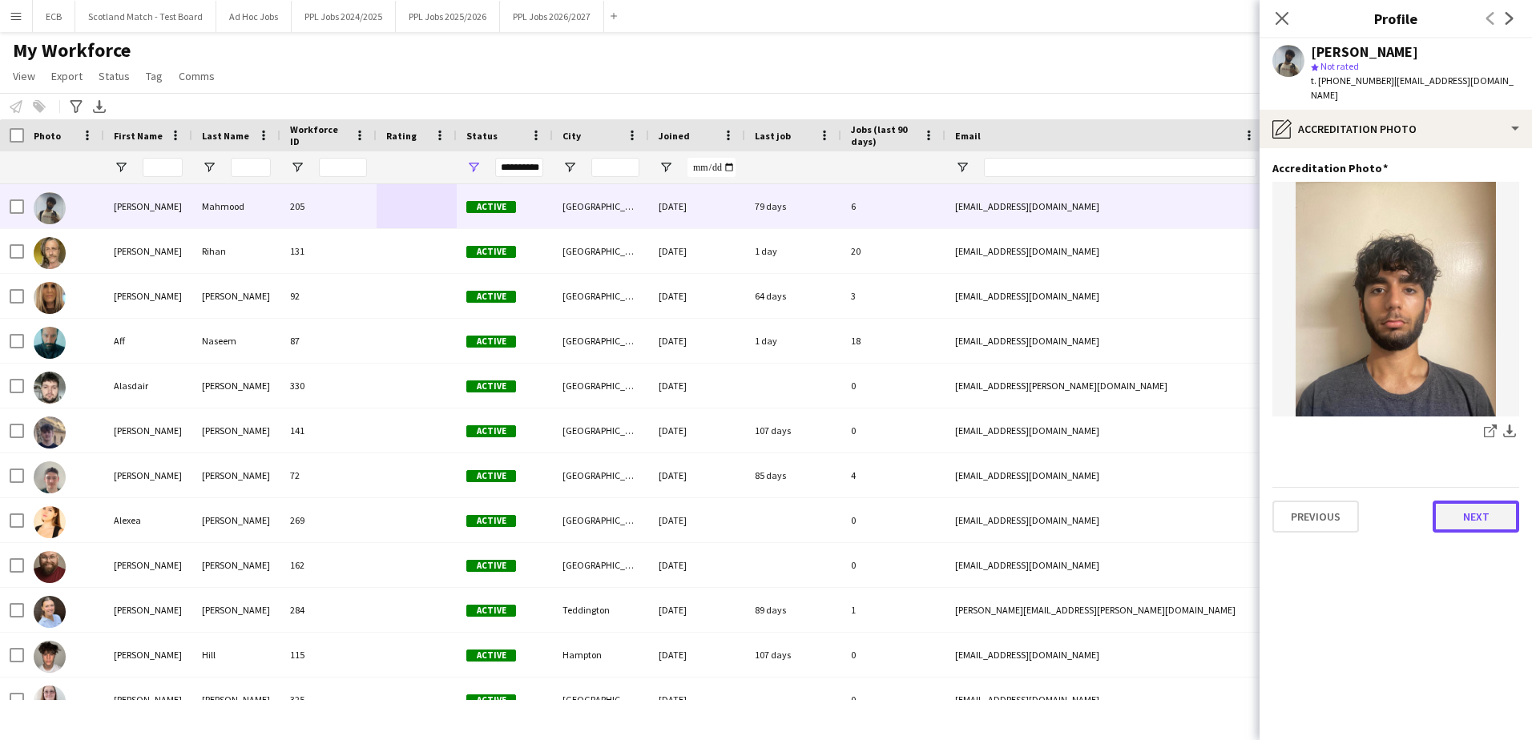
click at [1473, 527] on button "Next" at bounding box center [1475, 517] width 87 height 32
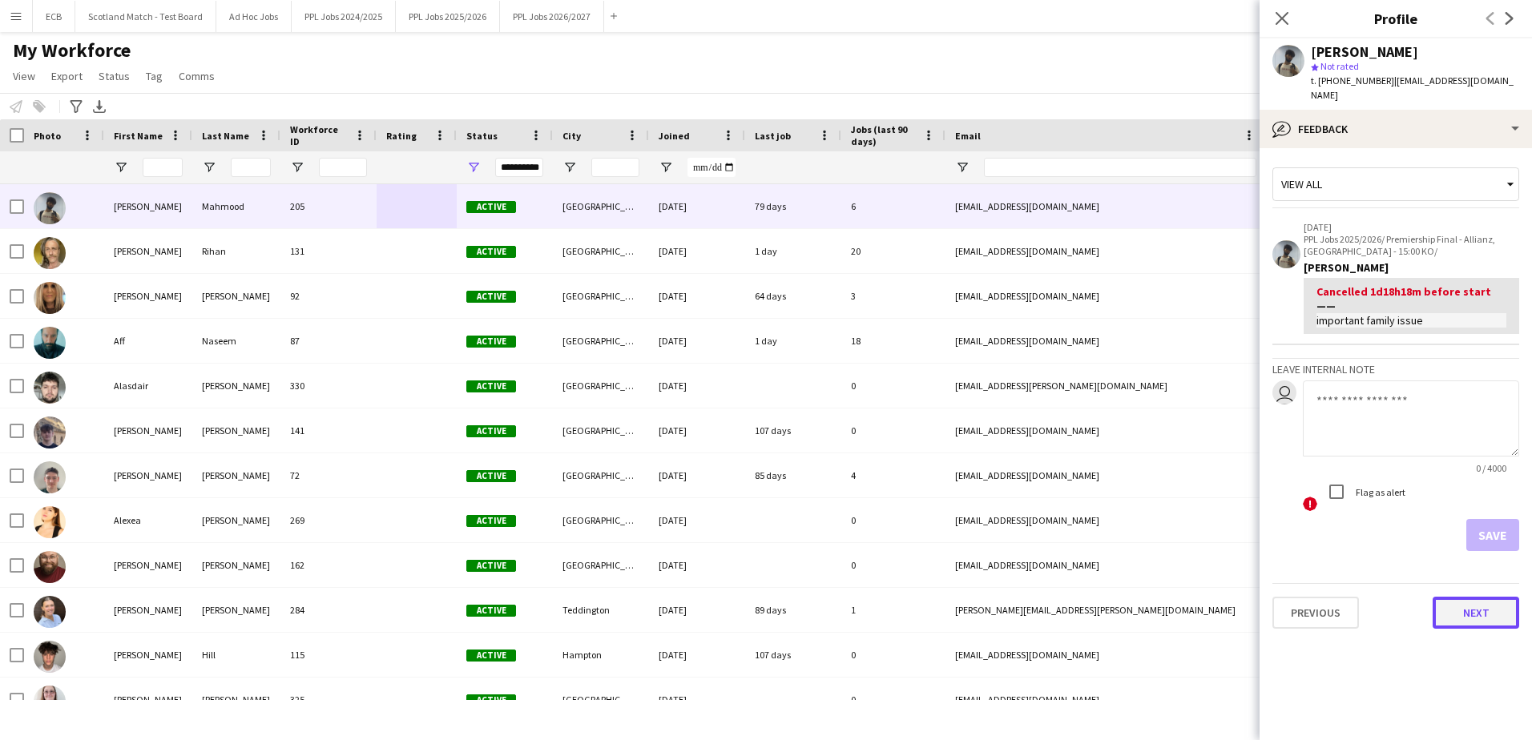
click at [1472, 612] on button "Next" at bounding box center [1475, 613] width 87 height 32
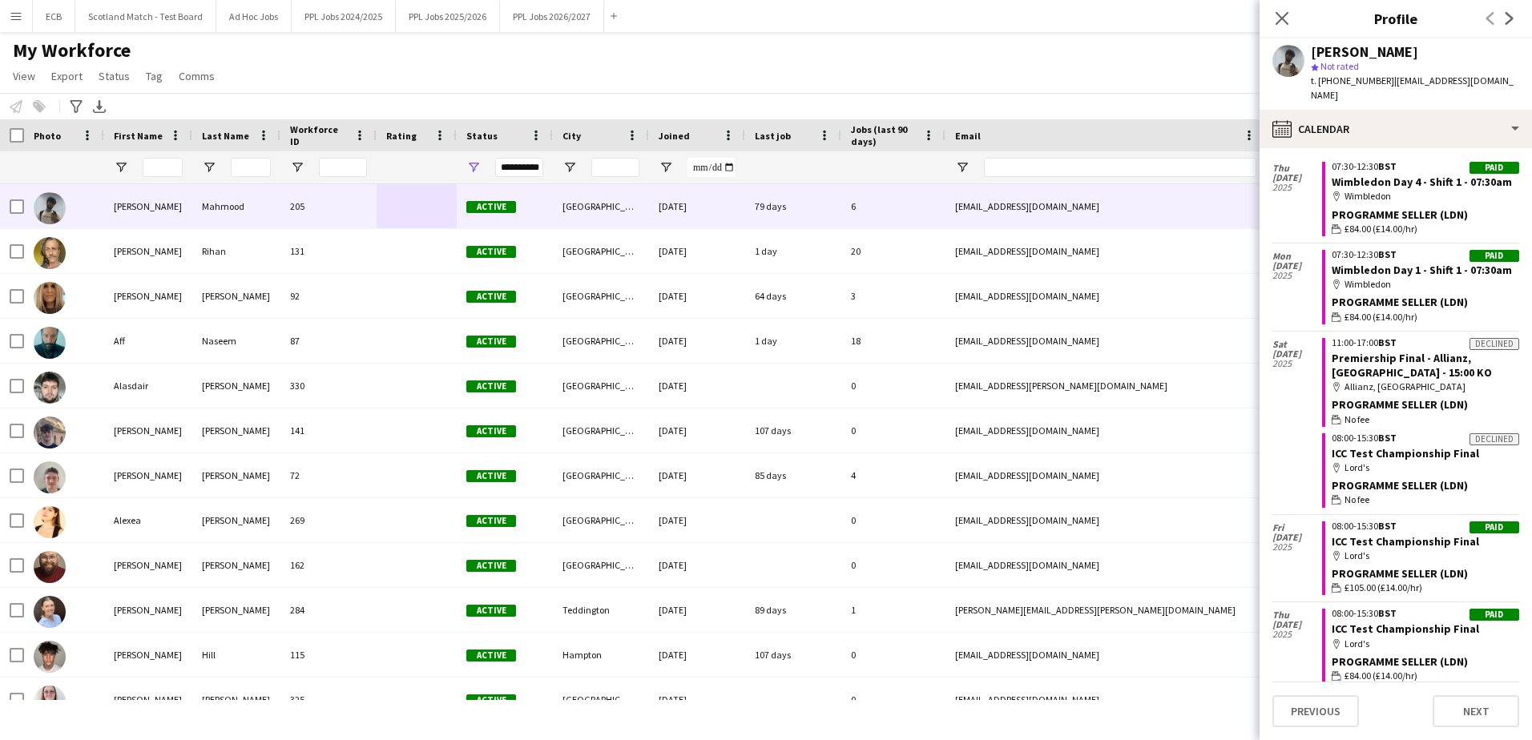
scroll to position [977, 0]
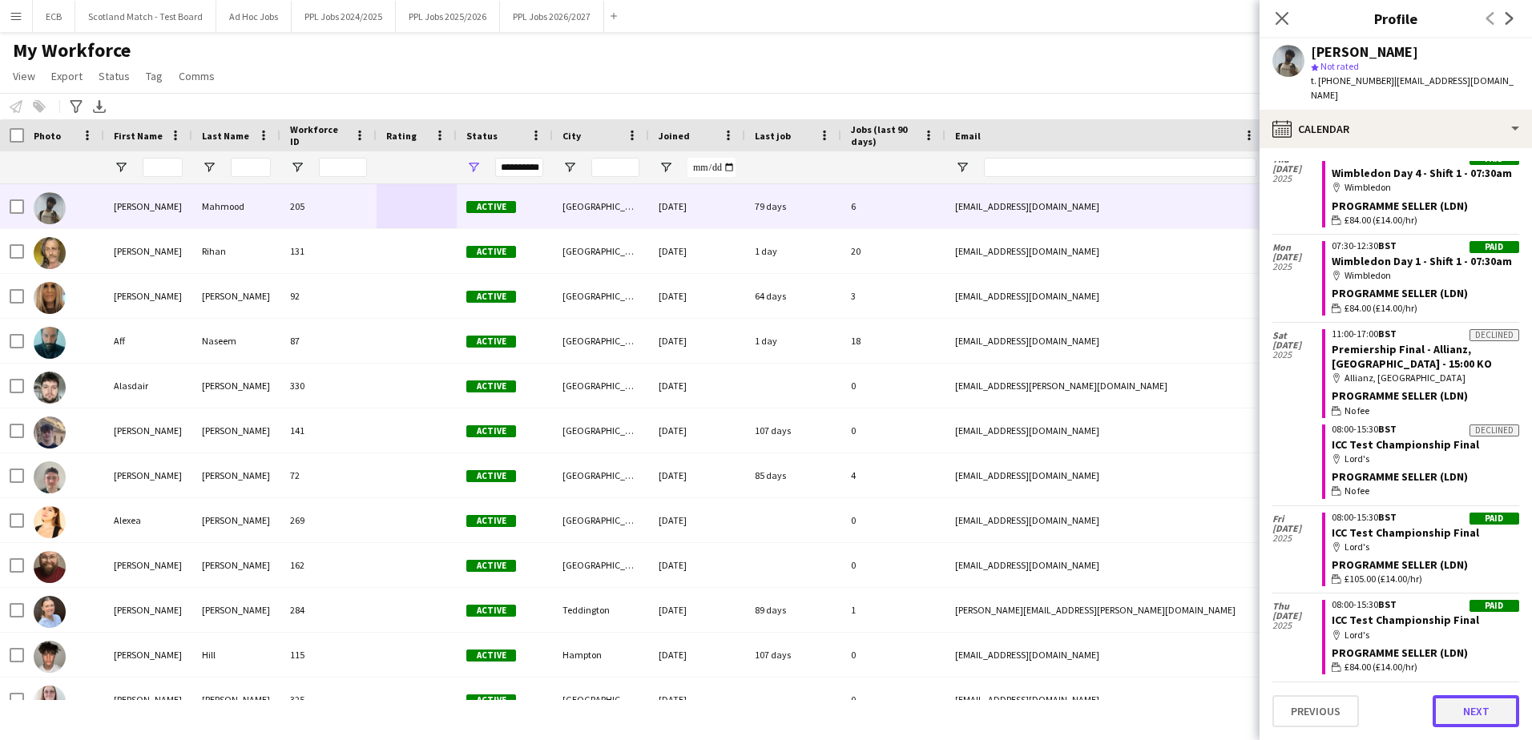
click at [1478, 719] on button "Next" at bounding box center [1475, 711] width 87 height 32
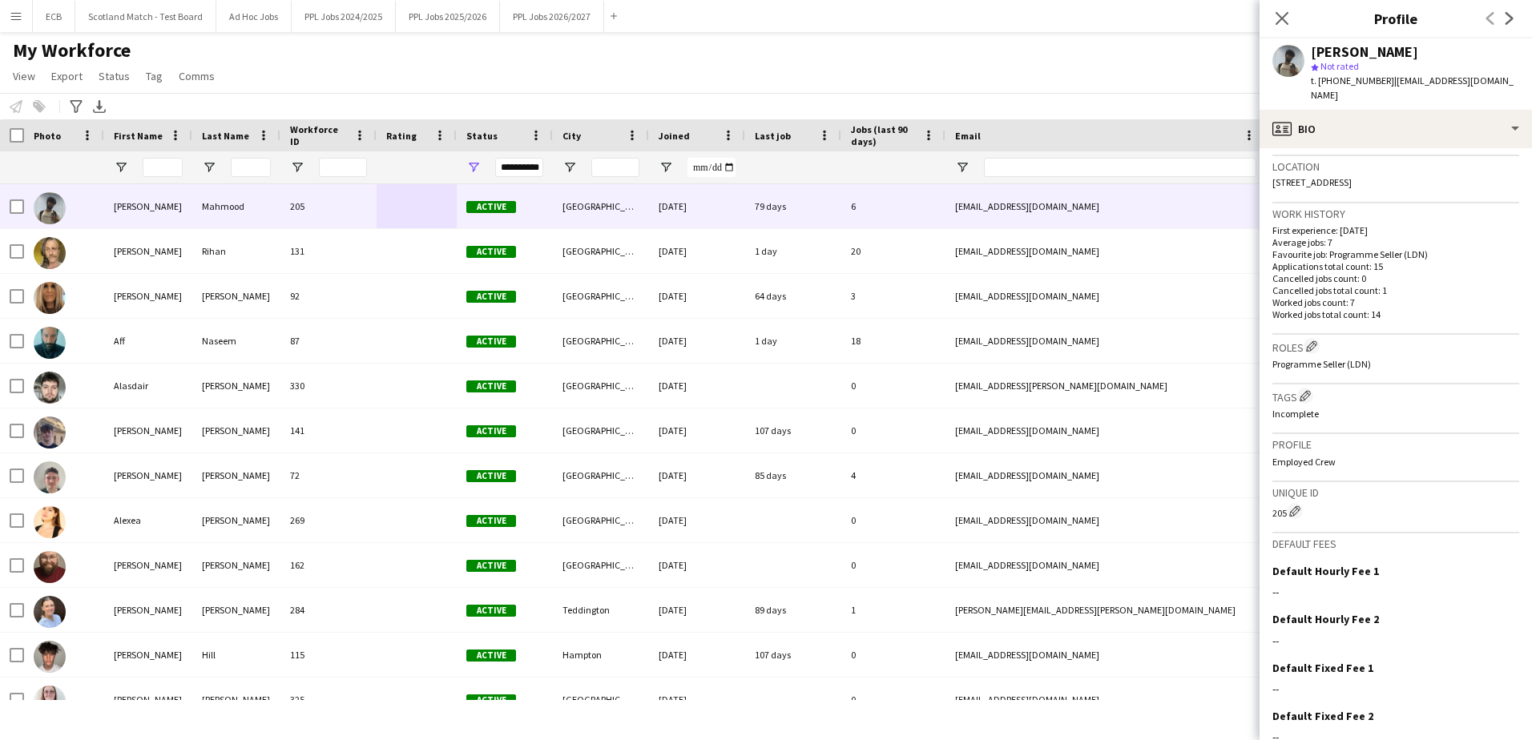
scroll to position [414, 0]
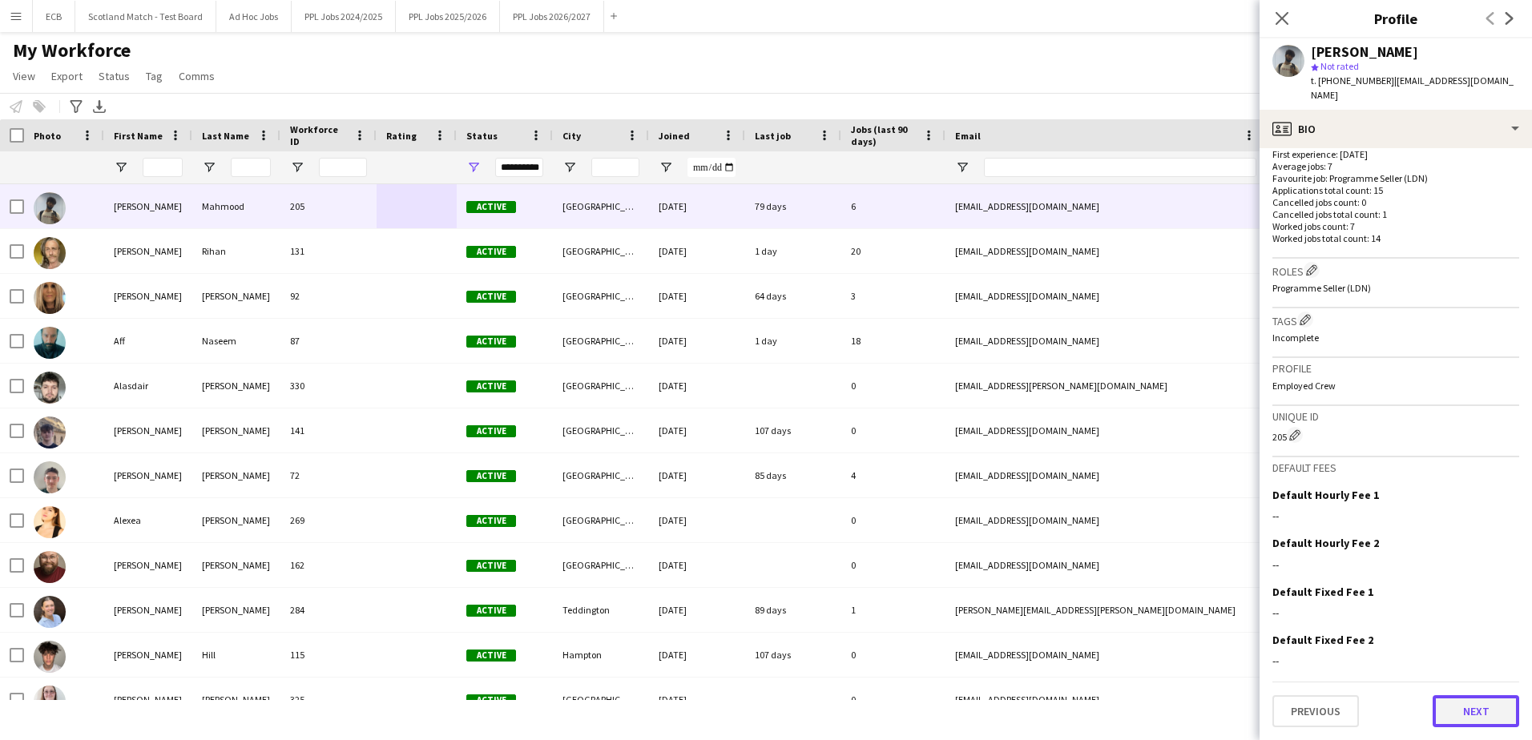
click at [1463, 708] on button "Next" at bounding box center [1475, 711] width 87 height 32
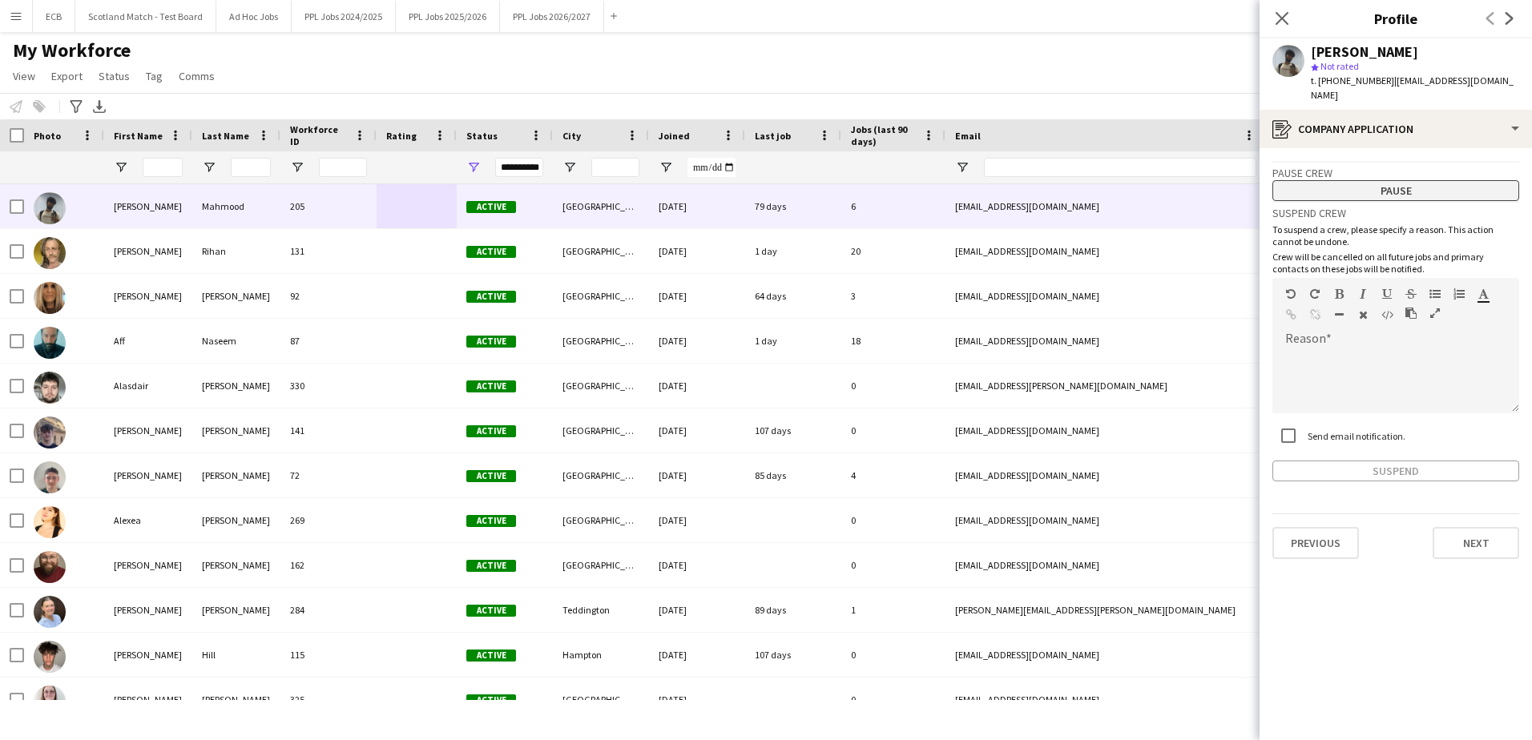
click at [1448, 195] on button "Pause" at bounding box center [1395, 190] width 247 height 21
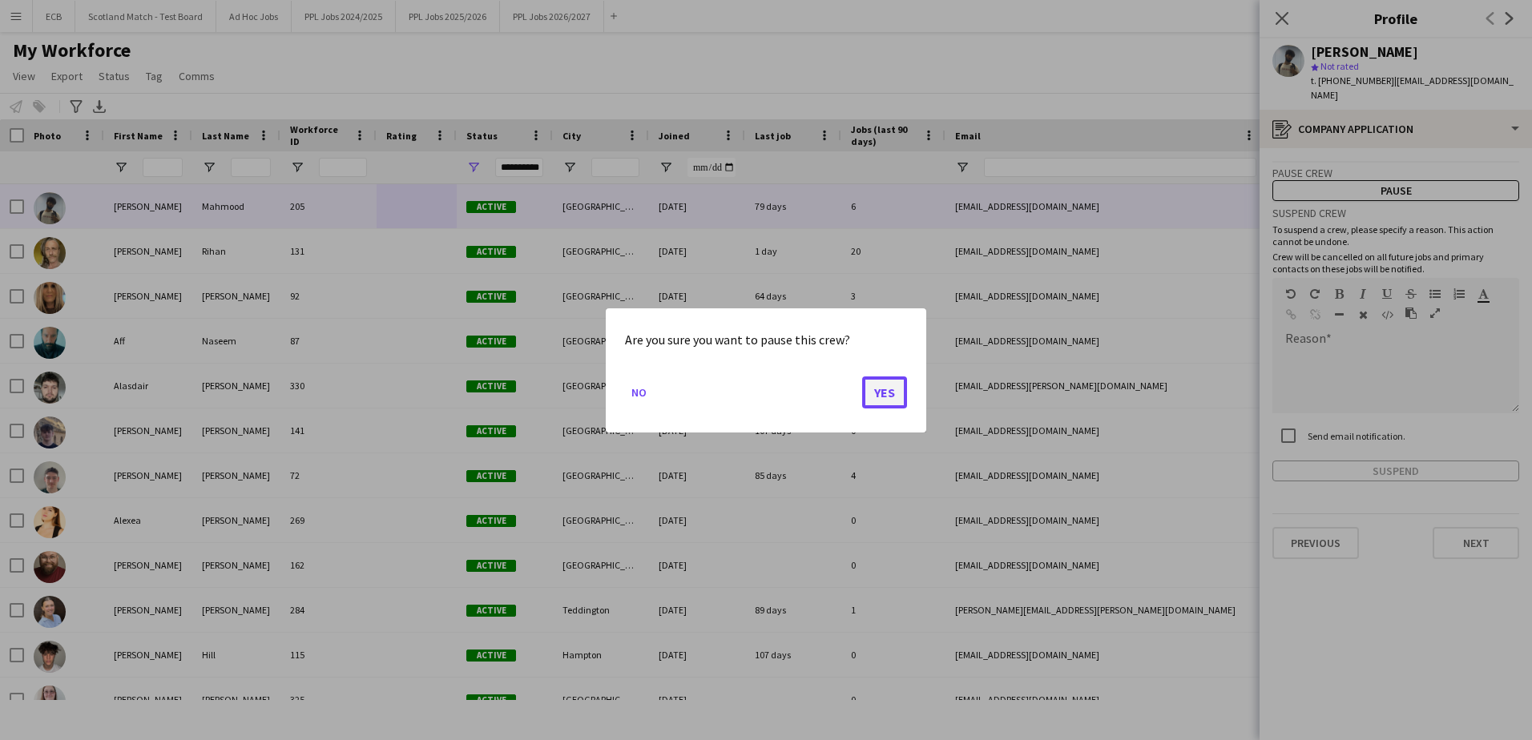
click at [880, 396] on button "Yes" at bounding box center [884, 392] width 45 height 32
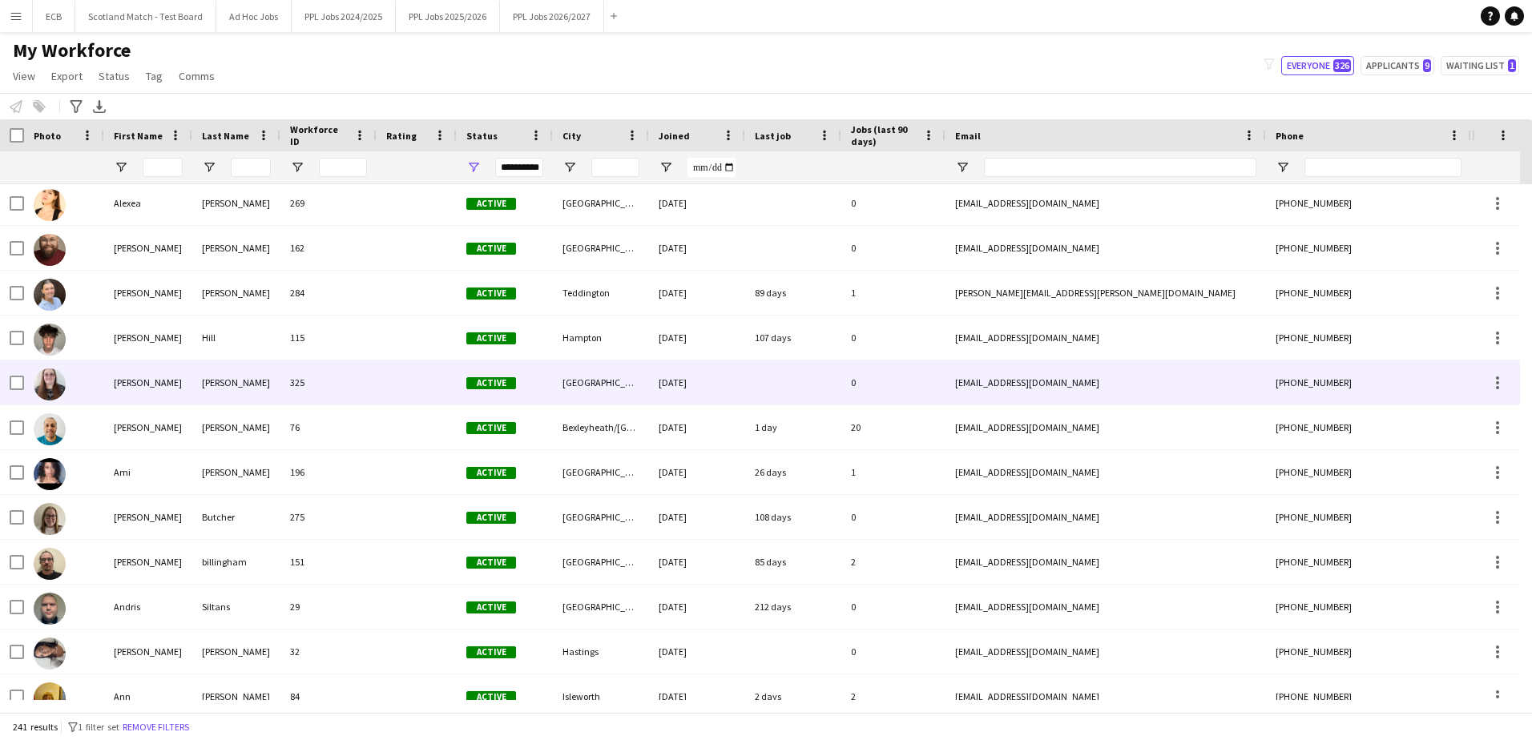
scroll to position [317, 0]
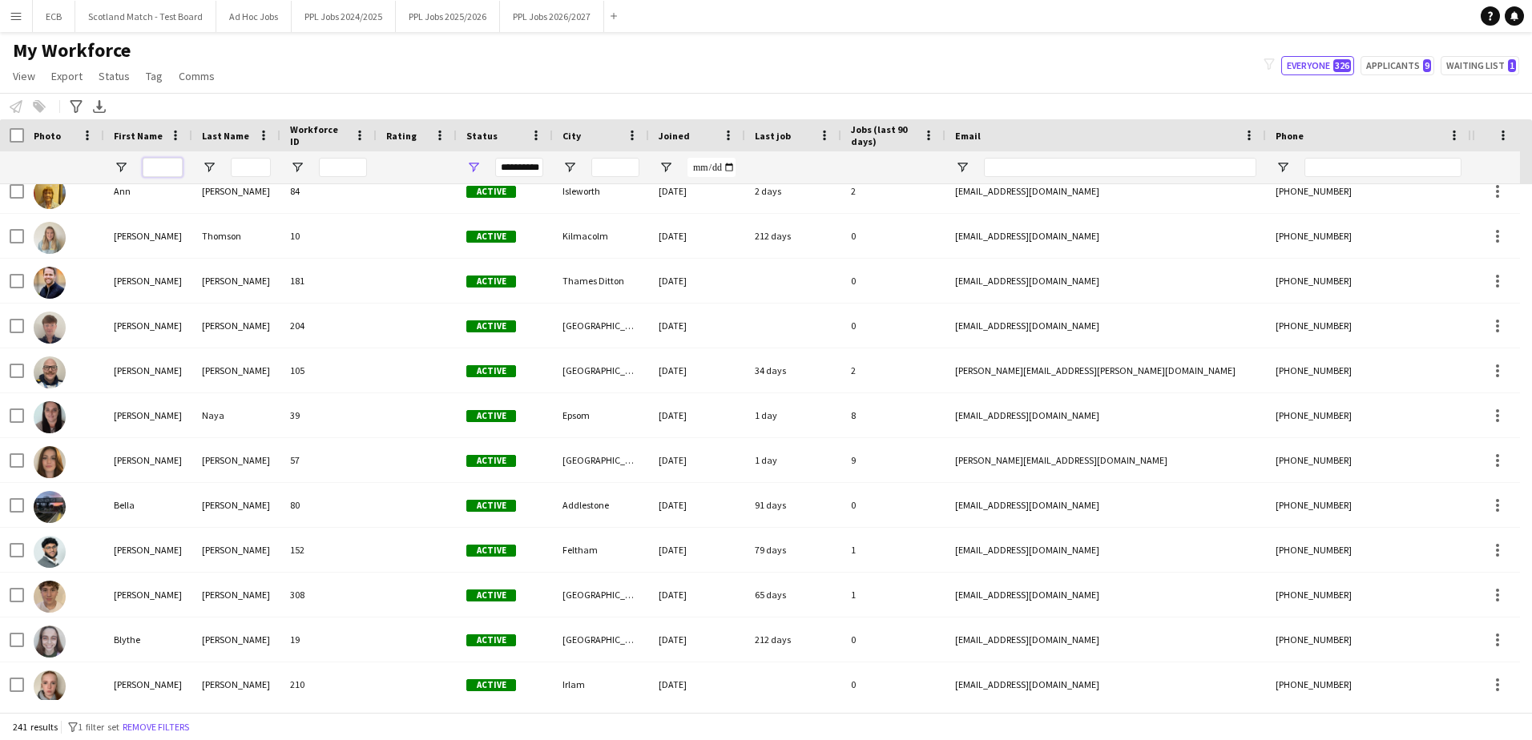
click at [166, 160] on input "First Name Filter Input" at bounding box center [163, 167] width 40 height 19
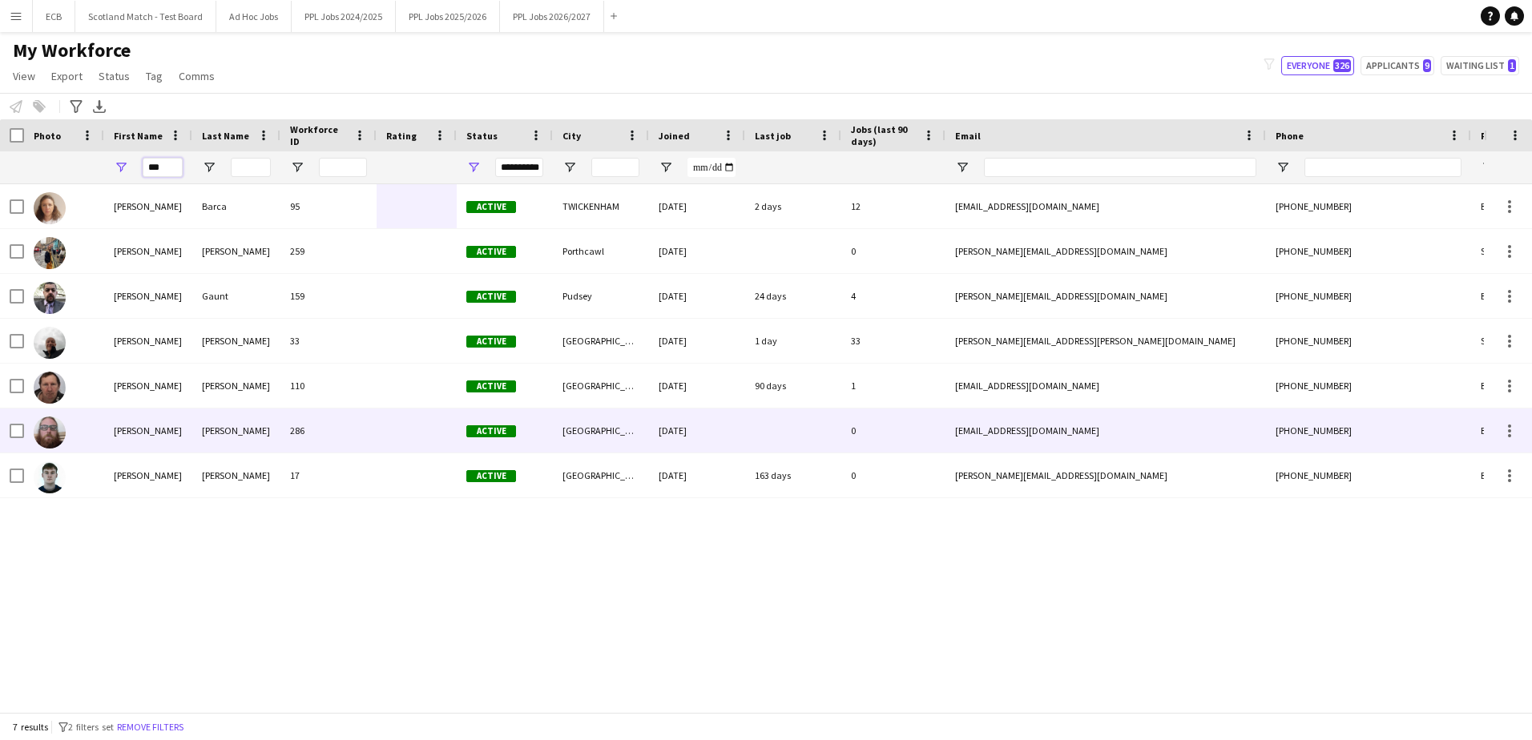
type input "***"
click at [82, 425] on div at bounding box center [64, 431] width 80 height 44
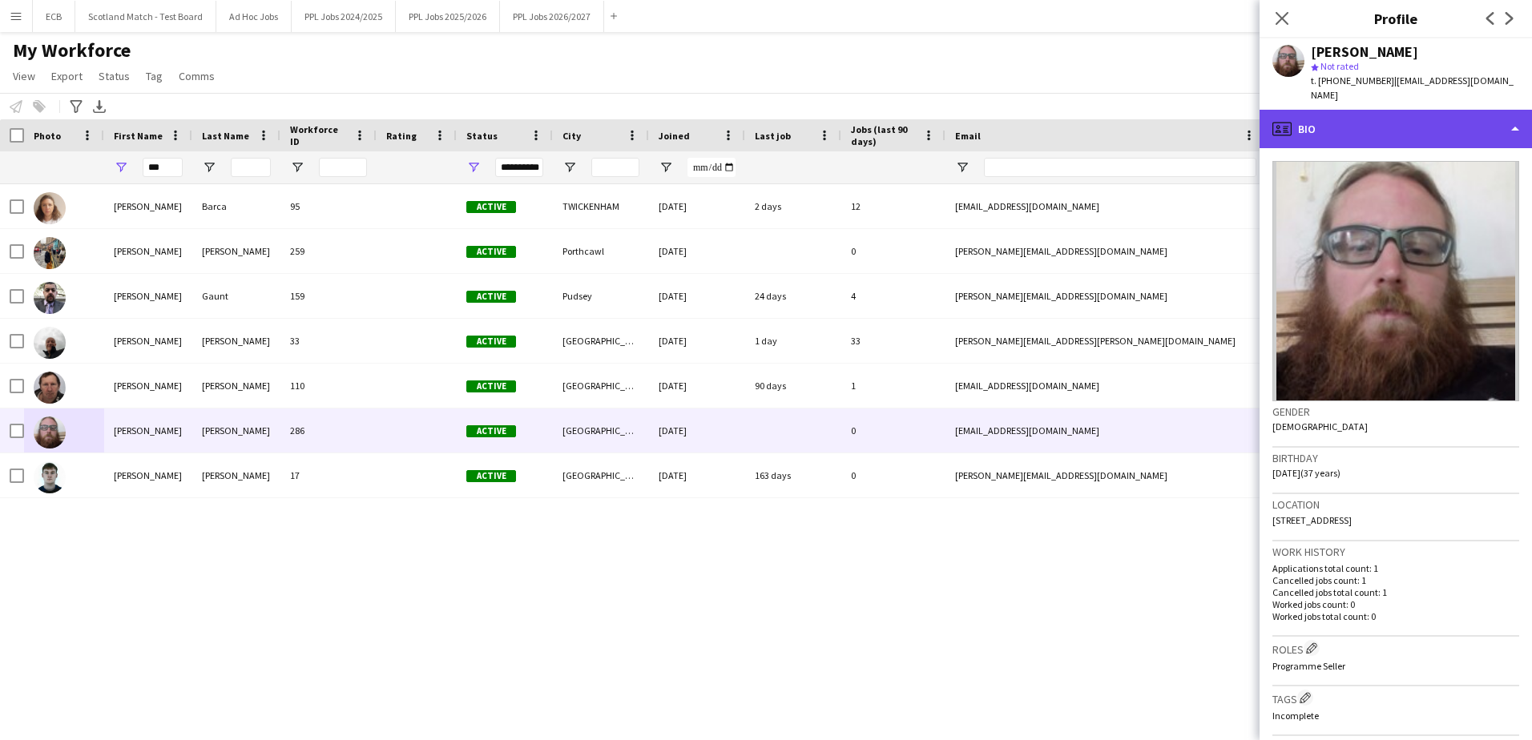
click at [1388, 111] on div "profile Bio" at bounding box center [1395, 129] width 272 height 38
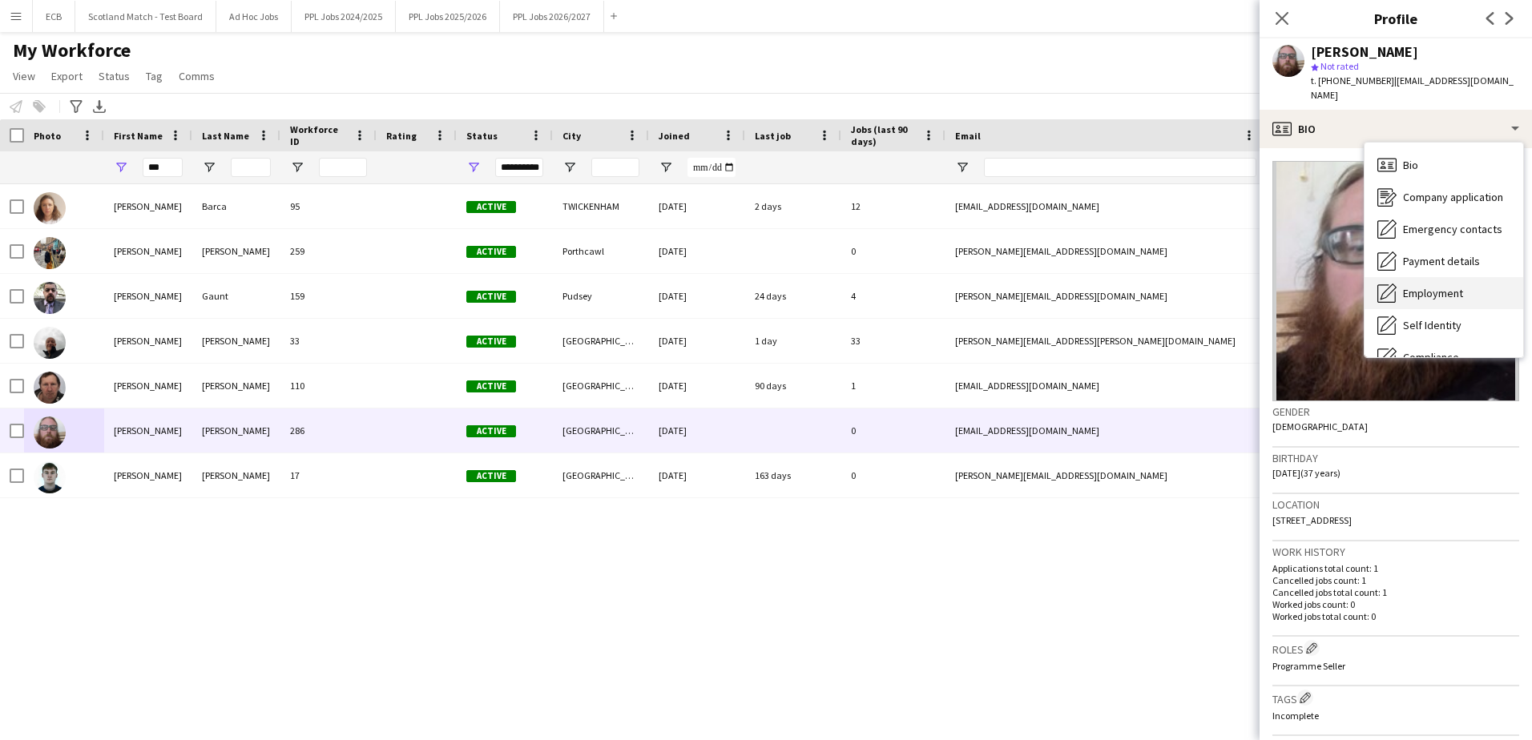
click at [1444, 286] on span "Employment" at bounding box center [1433, 293] width 60 height 14
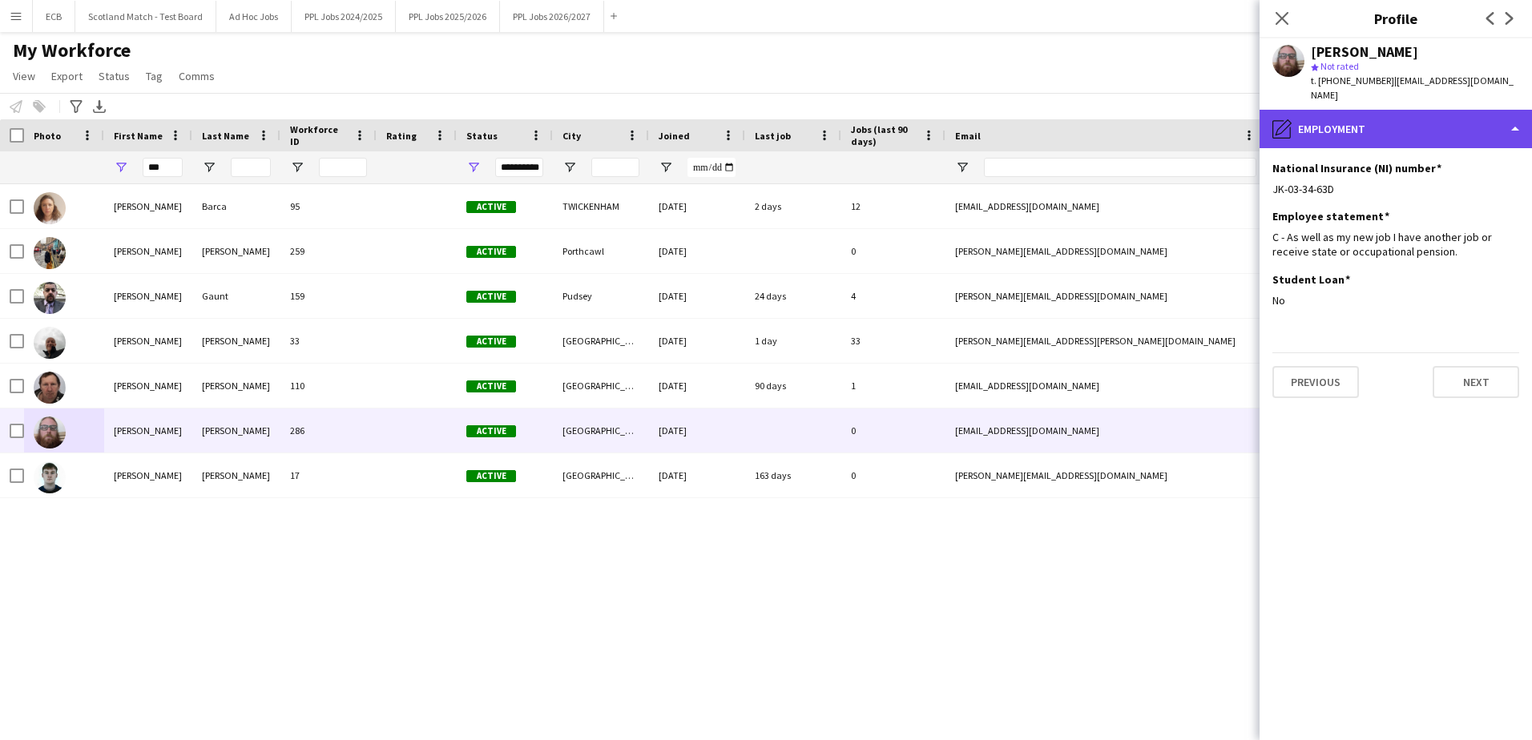
click at [1463, 124] on div "pencil4 Employment" at bounding box center [1395, 129] width 272 height 38
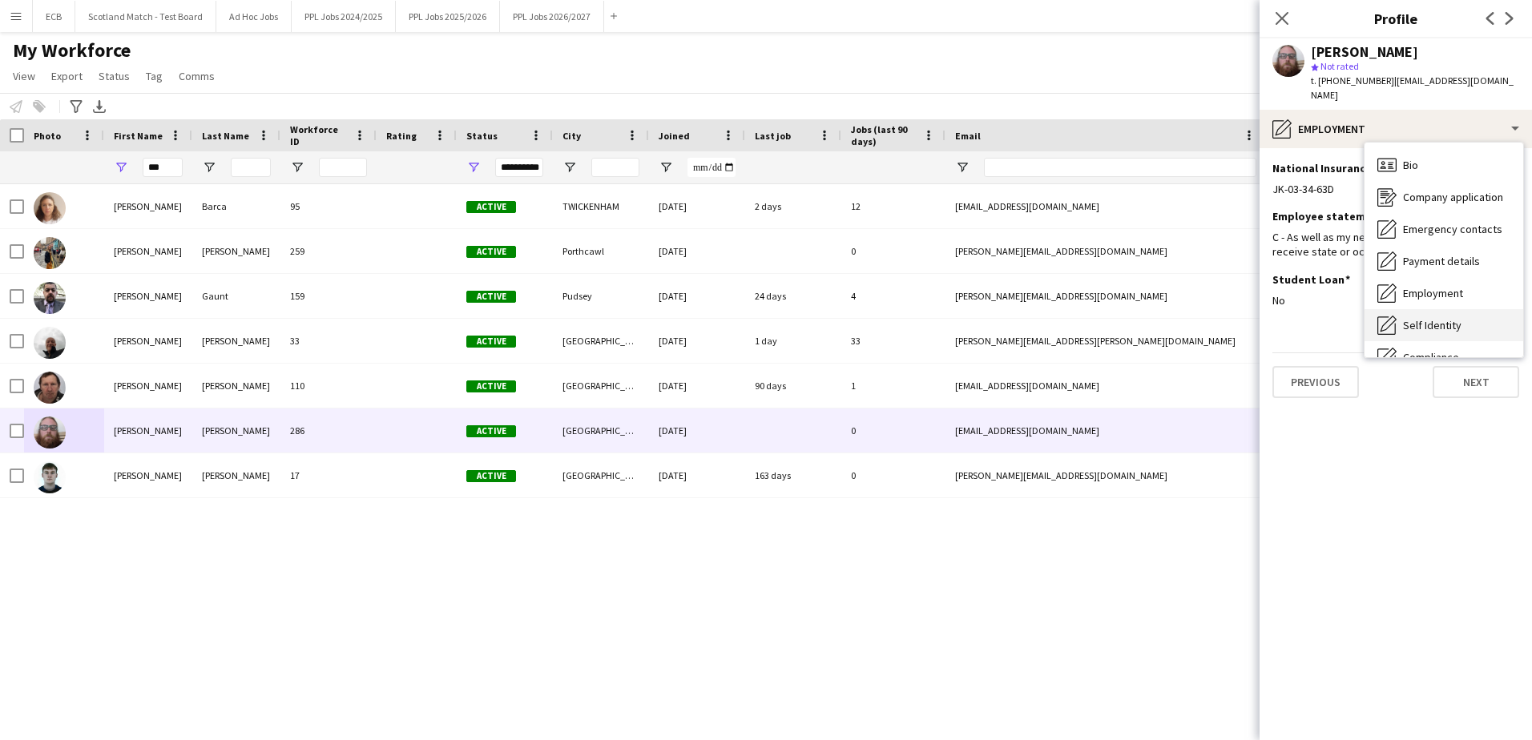
click at [1416, 318] on span "Self Identity" at bounding box center [1432, 325] width 58 height 14
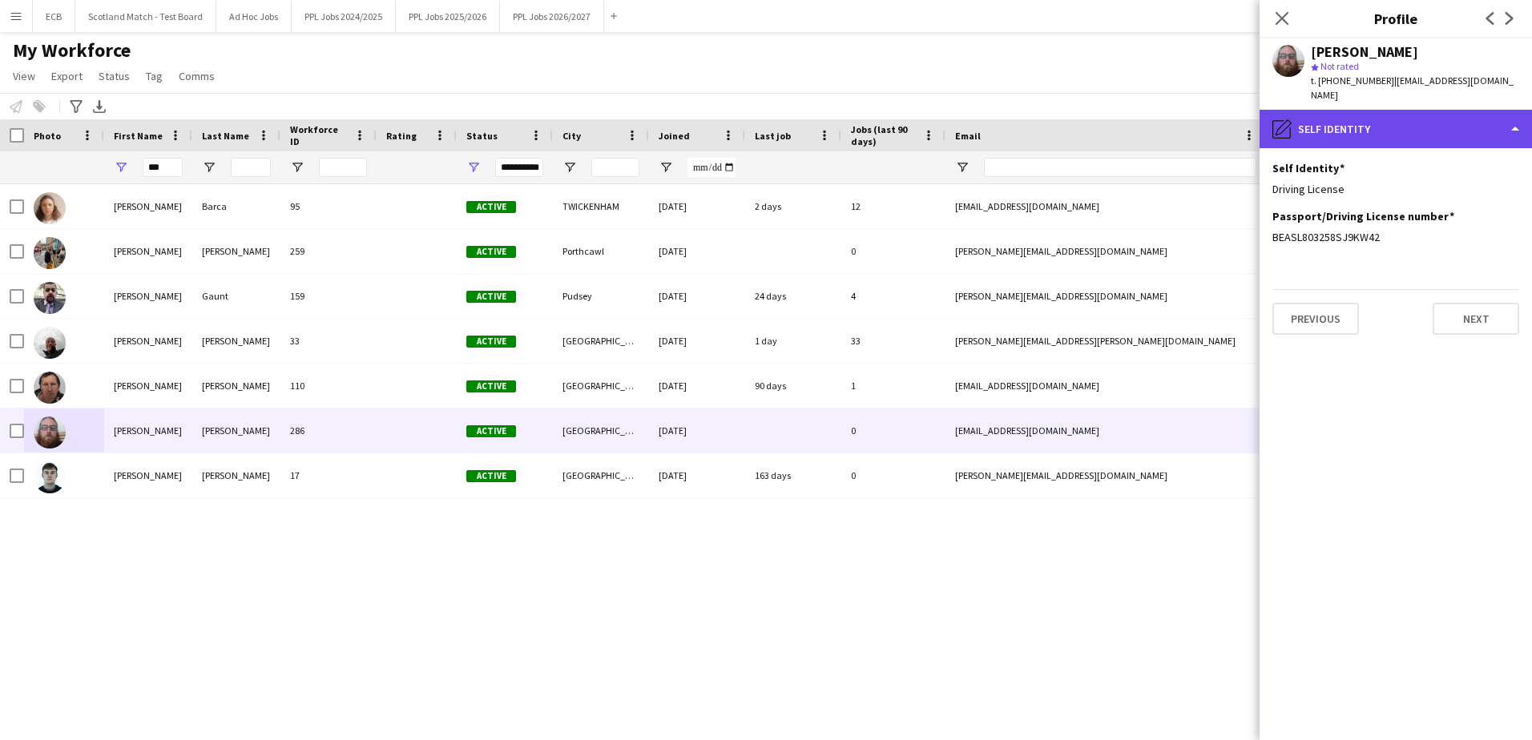
click at [1444, 121] on div "pencil4 Self Identity" at bounding box center [1395, 129] width 272 height 38
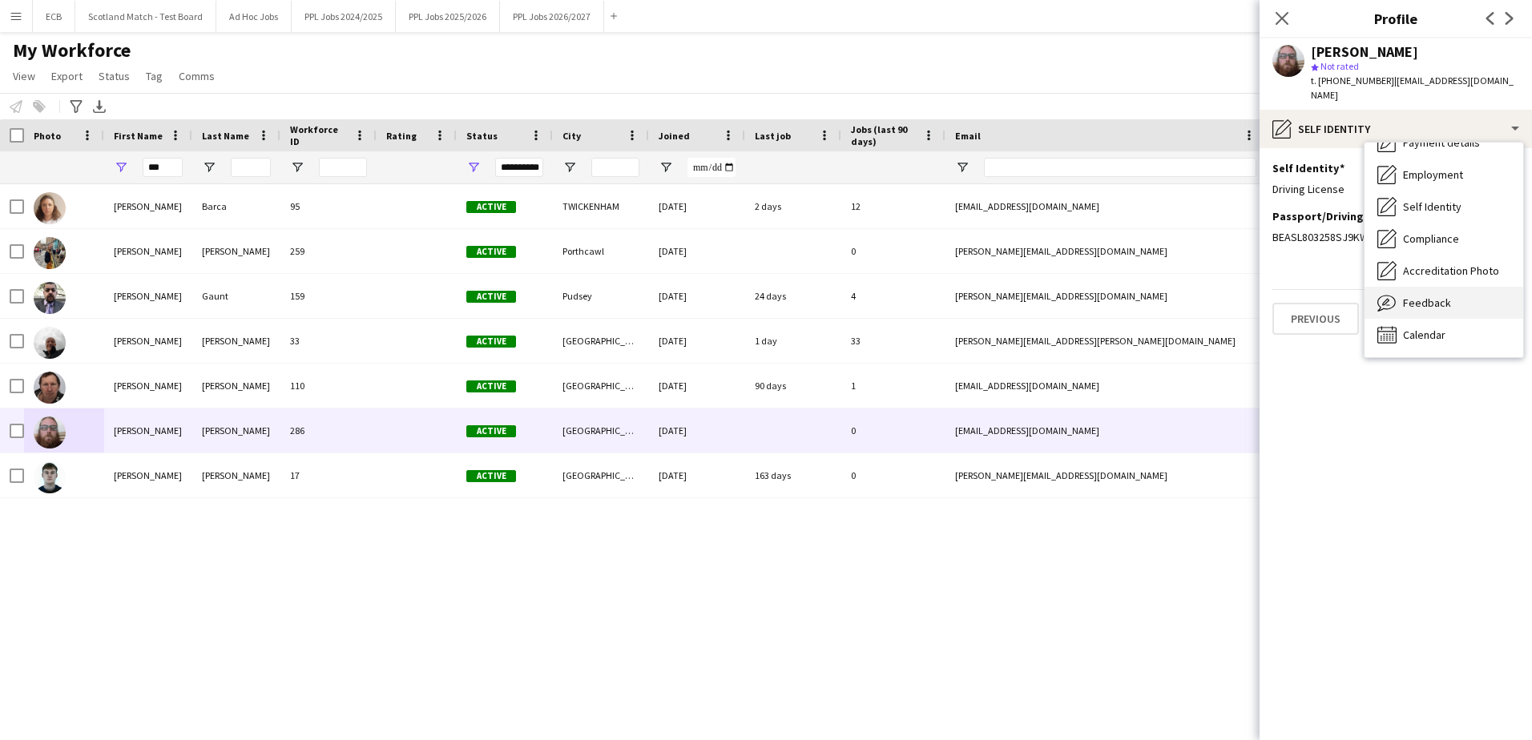
click at [1437, 296] on span "Feedback" at bounding box center [1427, 303] width 48 height 14
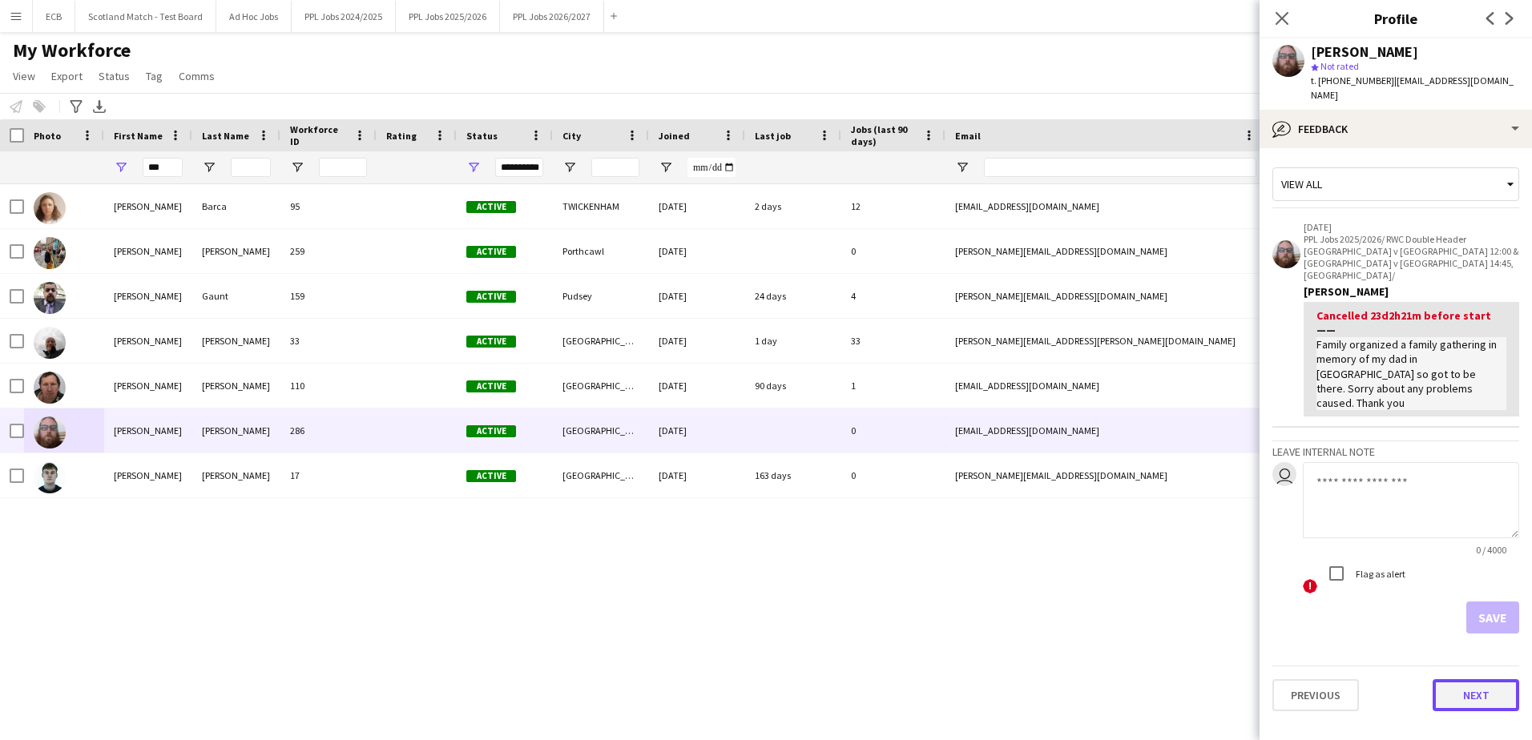
click at [1481, 679] on button "Next" at bounding box center [1475, 695] width 87 height 32
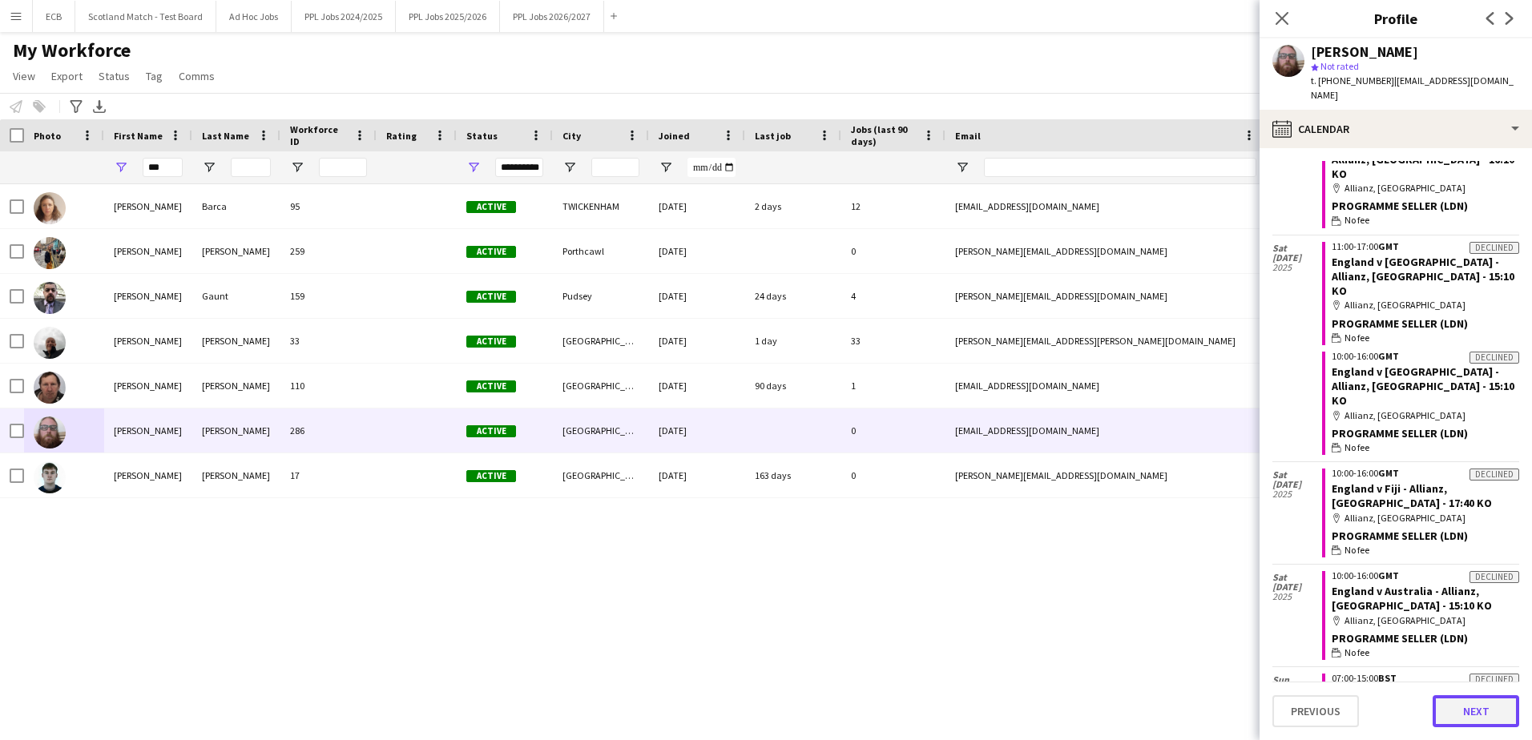
click at [1472, 707] on button "Next" at bounding box center [1475, 711] width 87 height 32
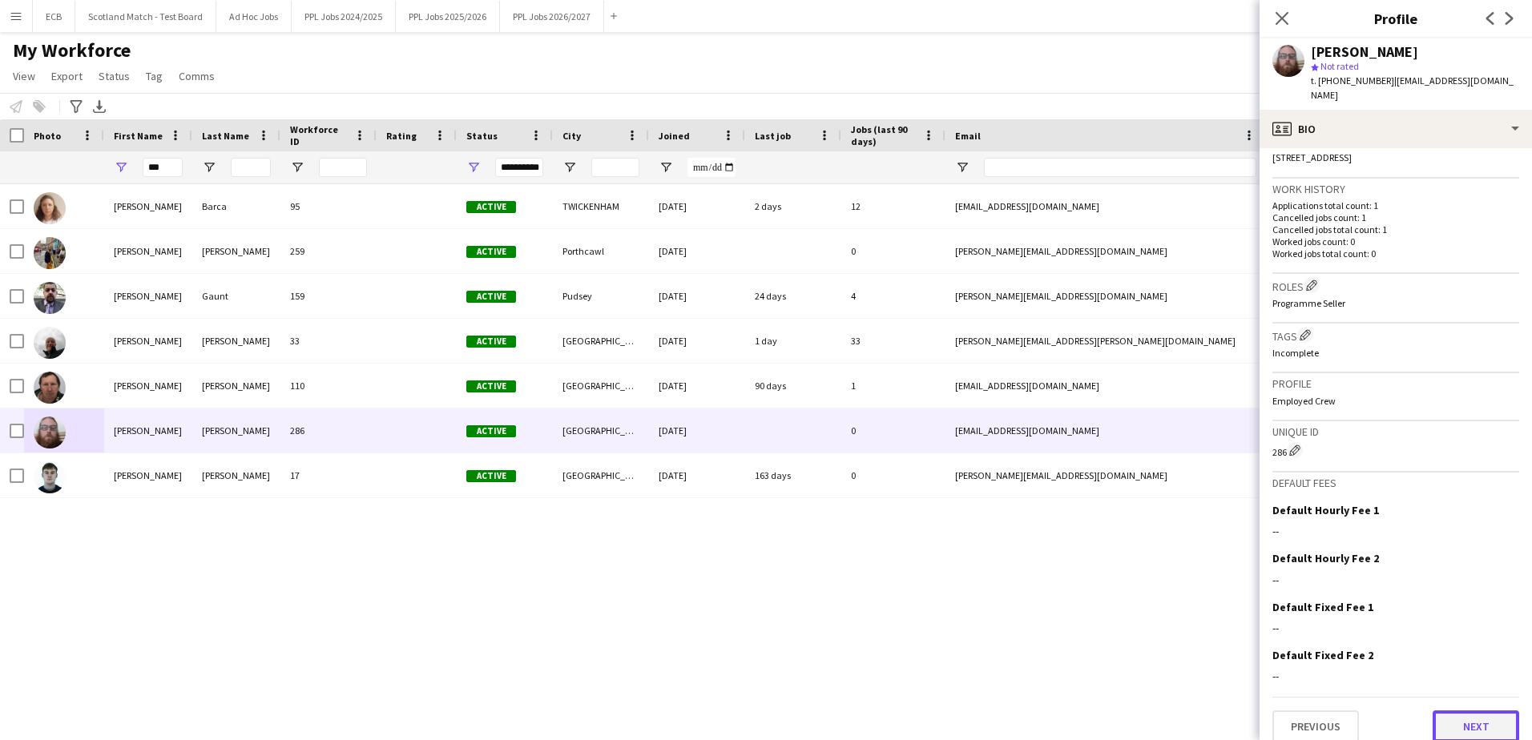
click at [1471, 715] on button "Next" at bounding box center [1475, 727] width 87 height 32
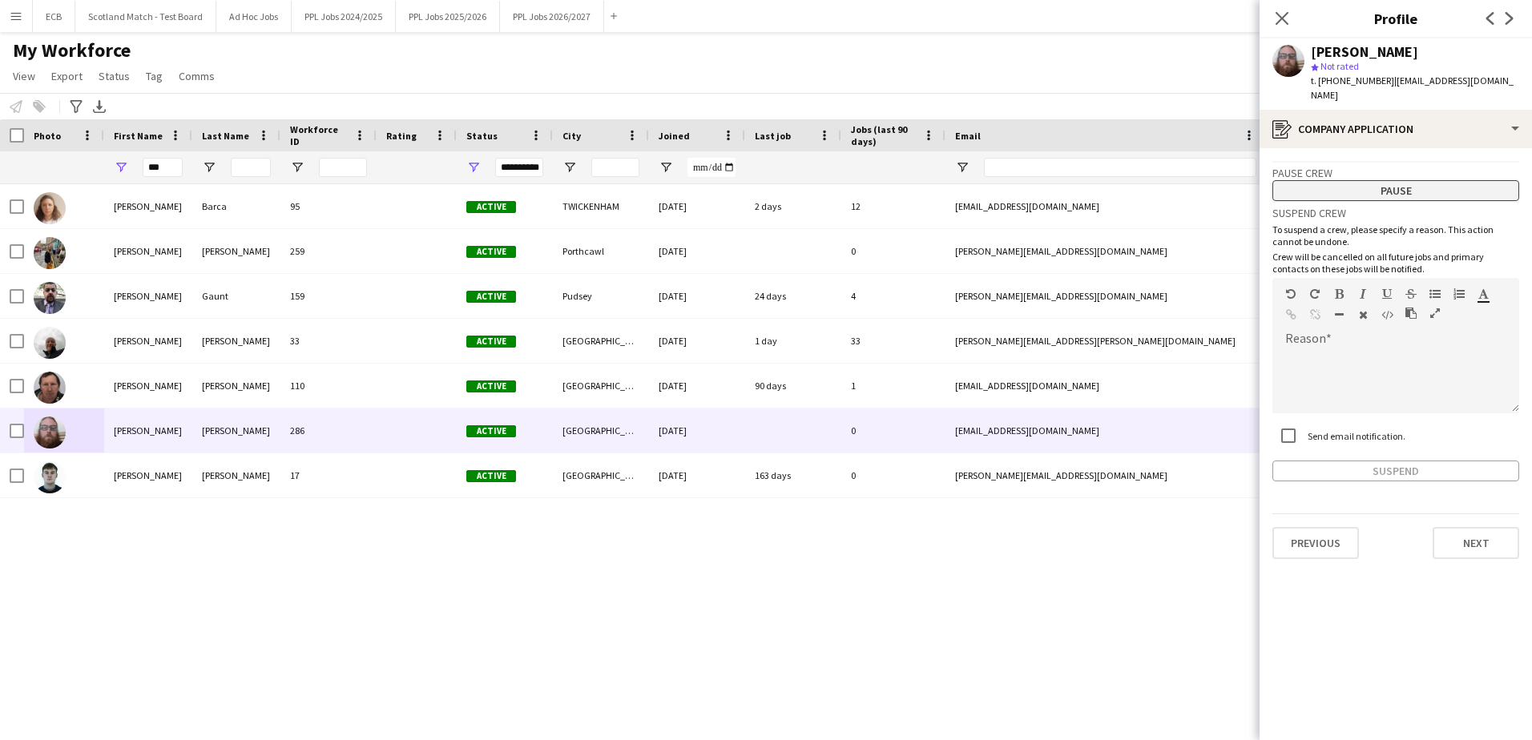
click at [1417, 180] on button "Pause" at bounding box center [1395, 190] width 247 height 21
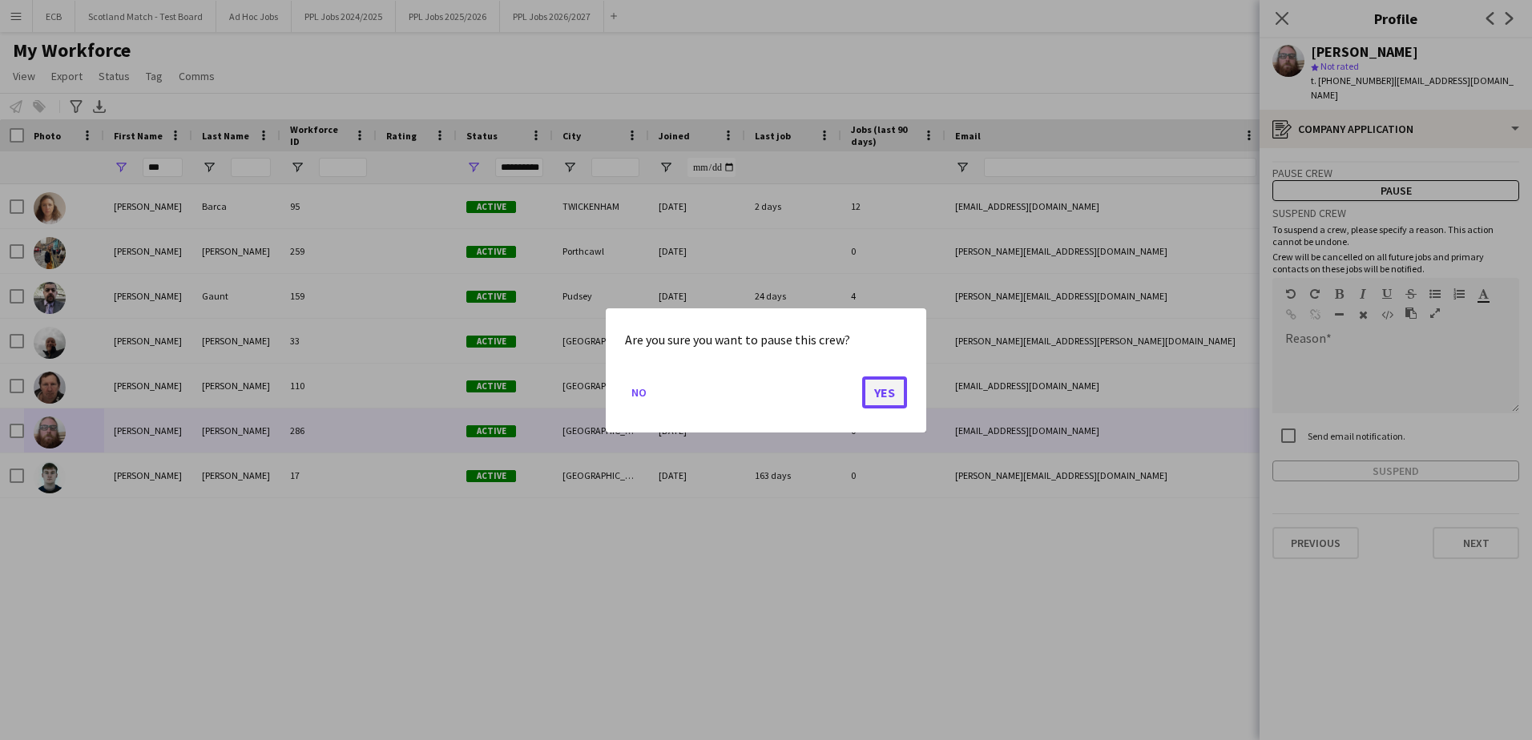
click at [881, 388] on button "Yes" at bounding box center [884, 392] width 45 height 32
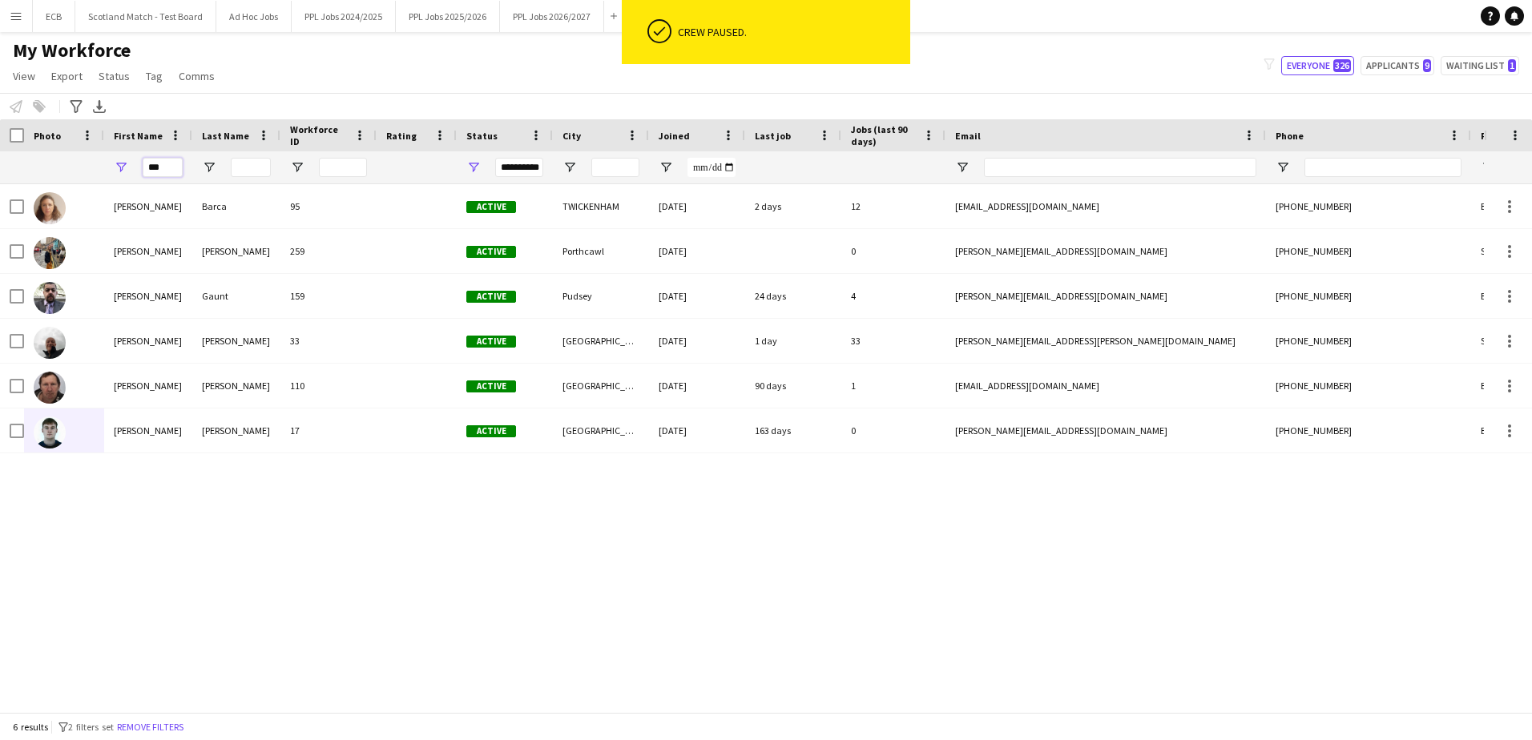
drag, startPoint x: 167, startPoint y: 165, endPoint x: 74, endPoint y: 171, distance: 94.0
click at [74, 171] on div "**********" at bounding box center [868, 167] width 1737 height 32
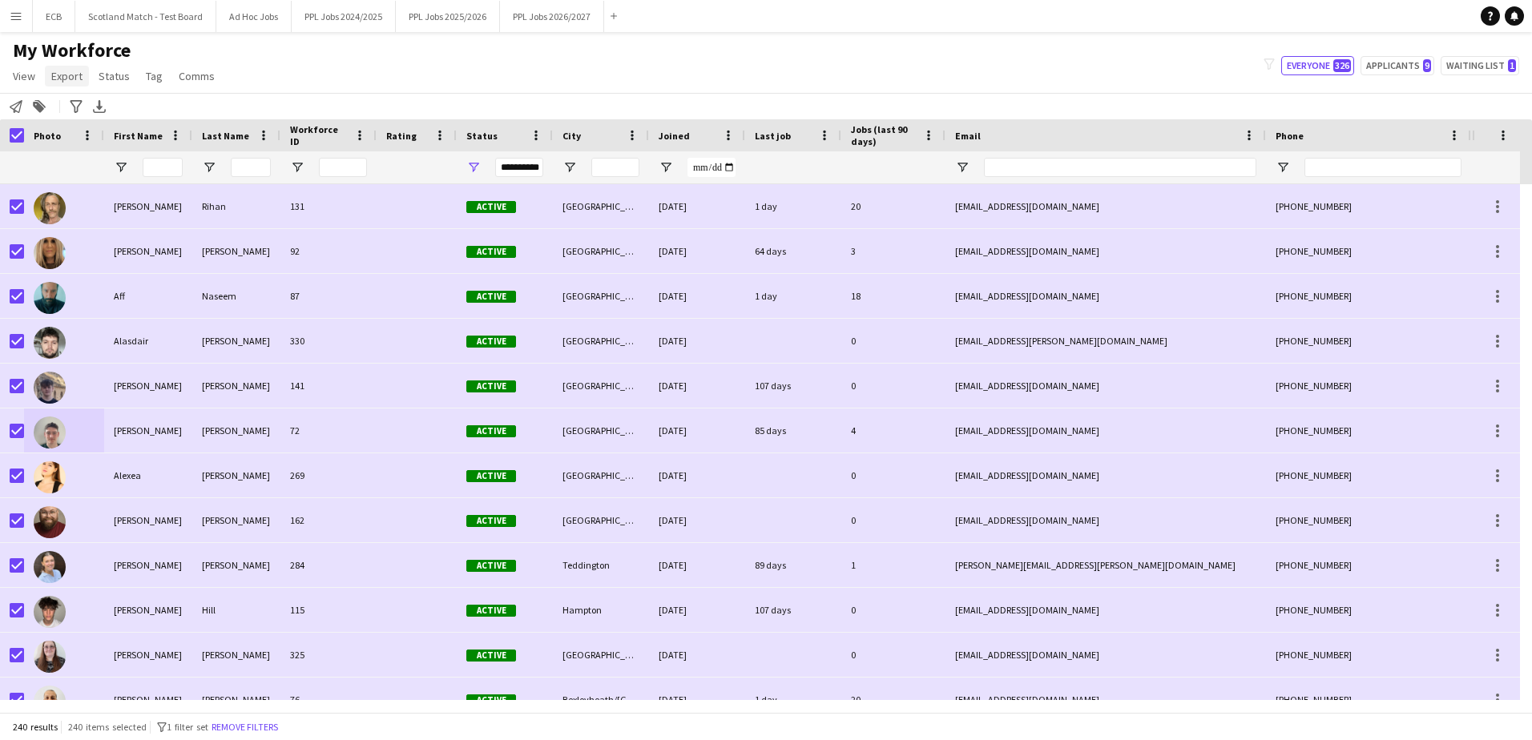
click at [60, 75] on span "Export" at bounding box center [66, 76] width 31 height 14
click at [89, 156] on span "Export as XLSX" at bounding box center [93, 158] width 70 height 14
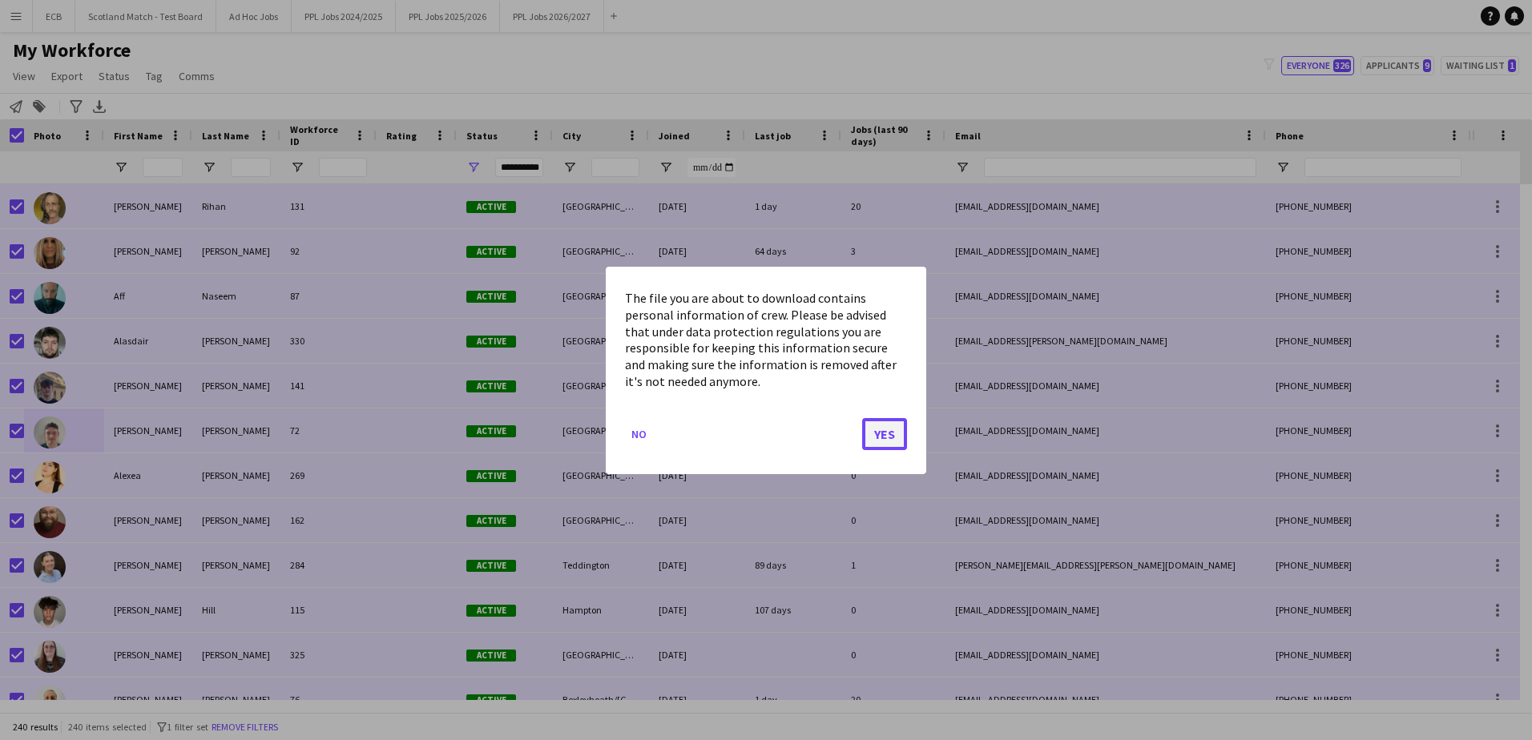
click at [876, 428] on button "Yes" at bounding box center [884, 433] width 45 height 32
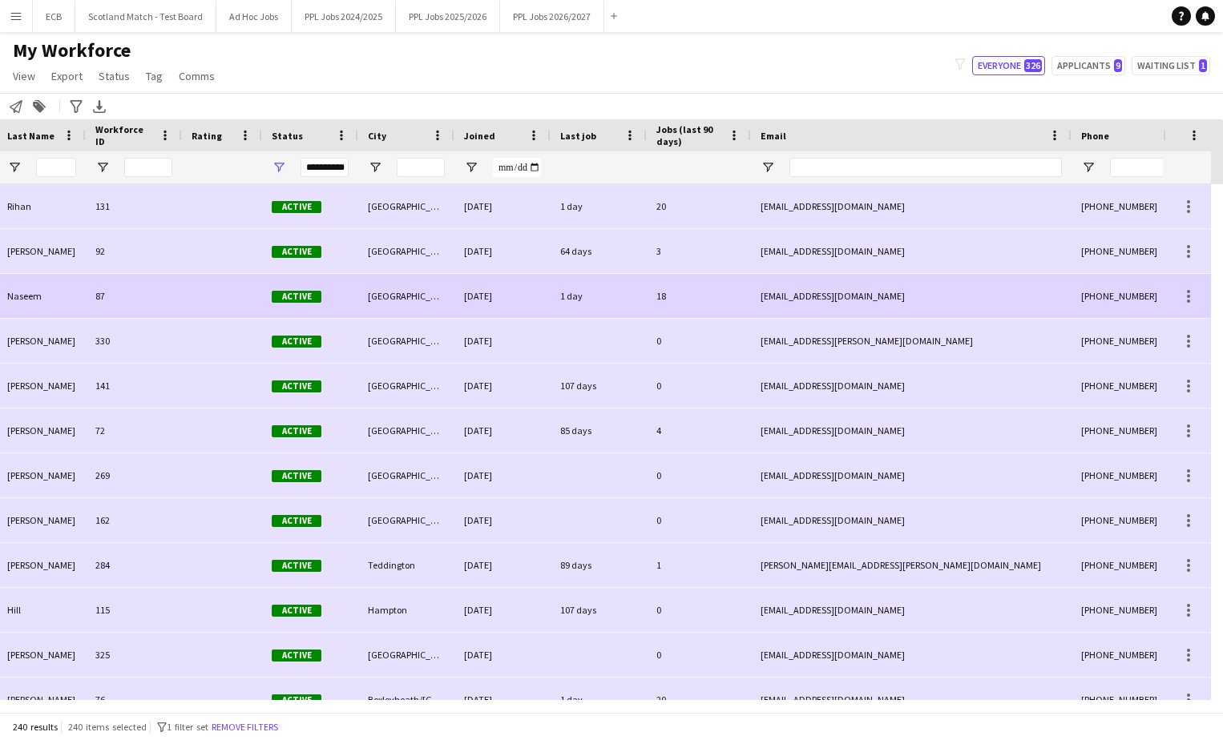
scroll to position [0, 13]
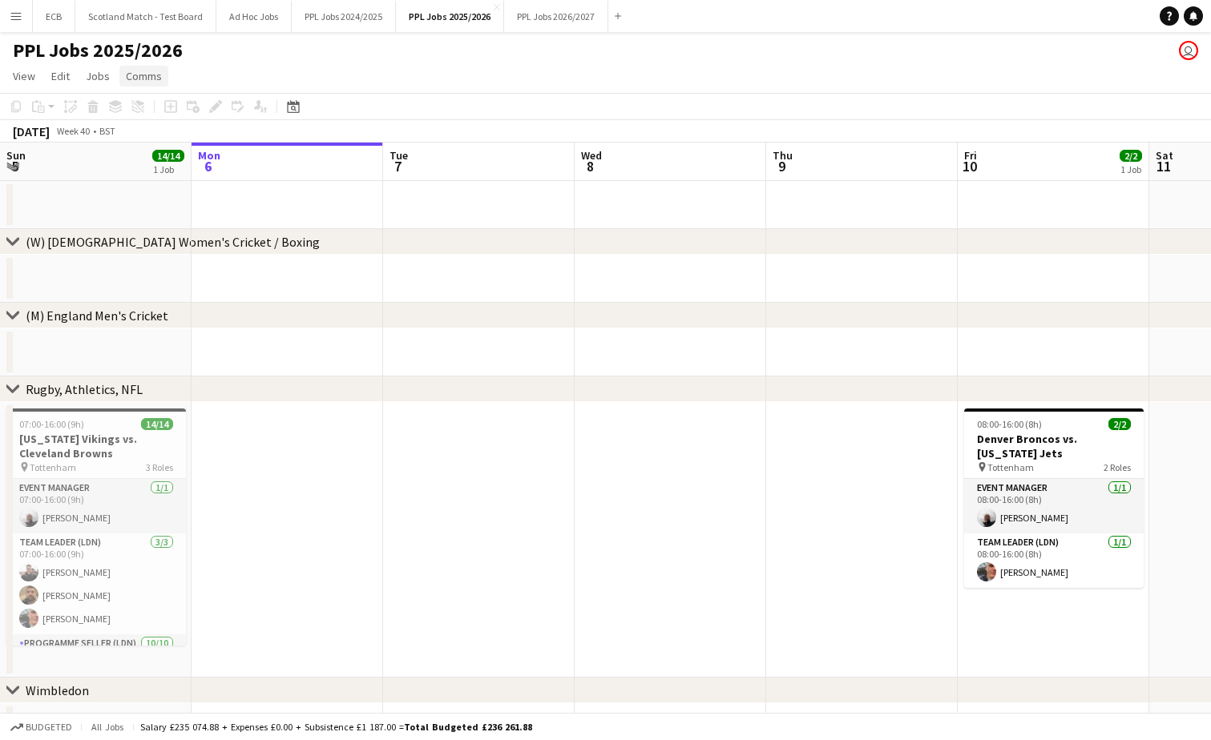
click at [147, 69] on span "Comms" at bounding box center [144, 76] width 36 height 14
click at [15, 17] on app-icon "Menu" at bounding box center [16, 16] width 13 height 13
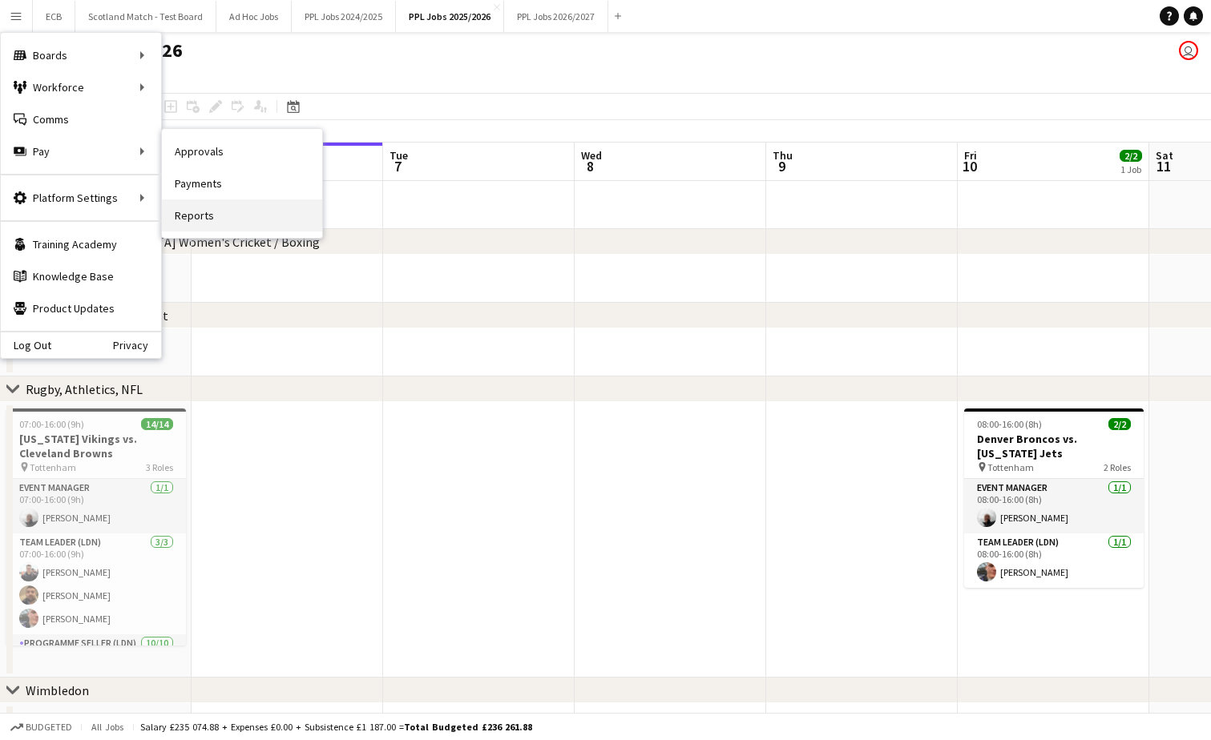
click at [197, 219] on link "Reports" at bounding box center [242, 215] width 160 height 32
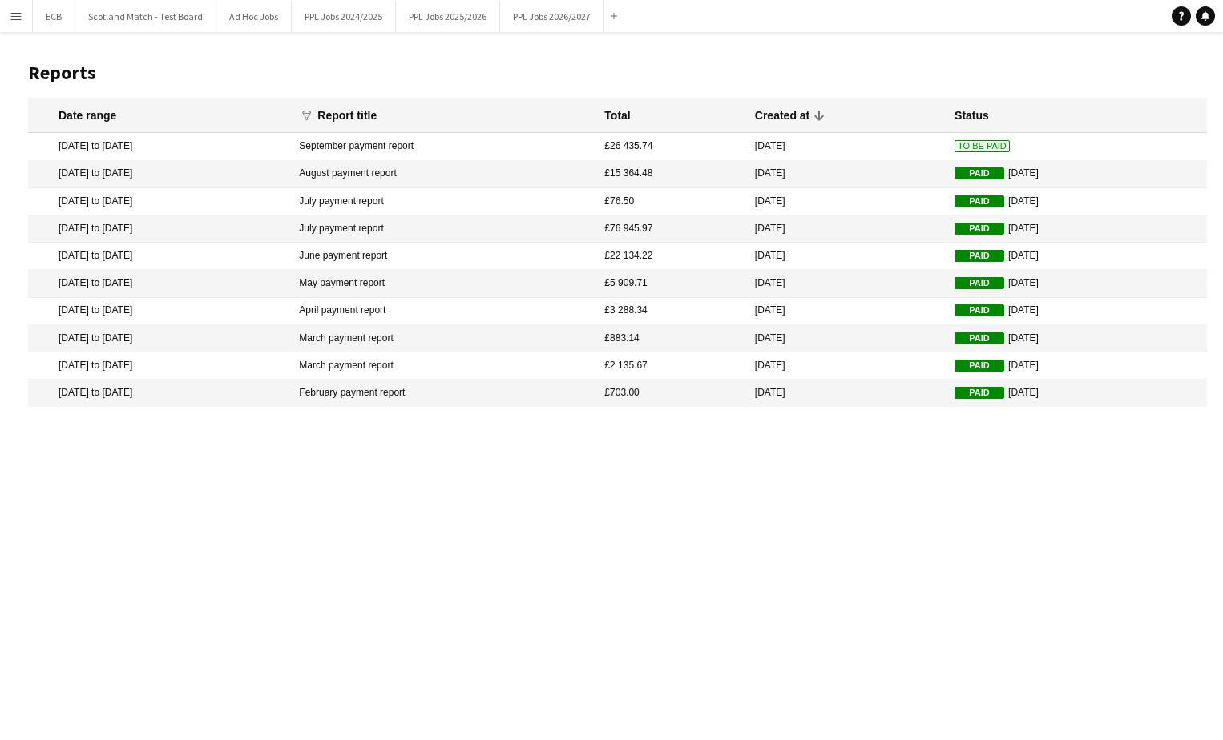
drag, startPoint x: 146, startPoint y: 178, endPoint x: 144, endPoint y: 192, distance: 14.5
click at [144, 192] on mat-table "Date range funnel Filter magnifier Clear View Results Report title Total Create…" at bounding box center [617, 252] width 1179 height 309
drag, startPoint x: 144, startPoint y: 192, endPoint x: 118, endPoint y: 230, distance: 46.0
click at [118, 230] on mat-cell "27 Jun 2025 to 21 Jul 2025" at bounding box center [159, 229] width 263 height 27
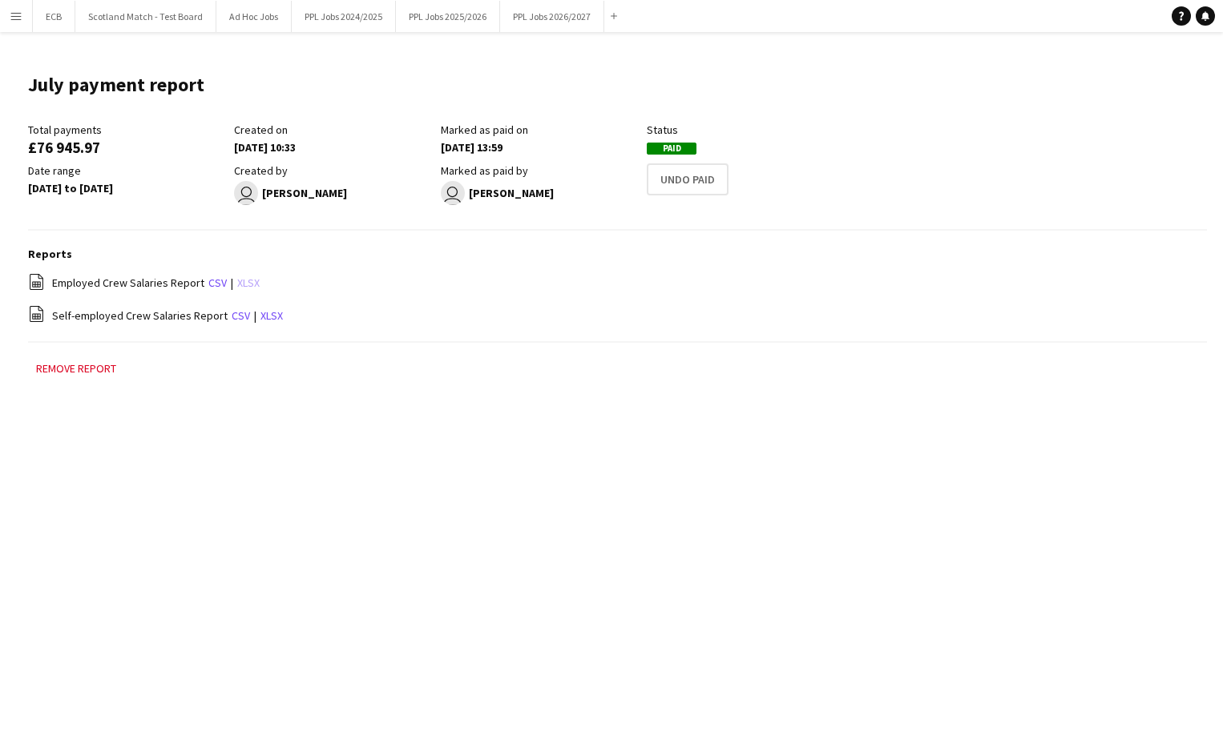
click at [239, 281] on link "xlsx" at bounding box center [248, 283] width 22 height 14
click at [18, 11] on app-icon "Menu" at bounding box center [16, 16] width 13 height 13
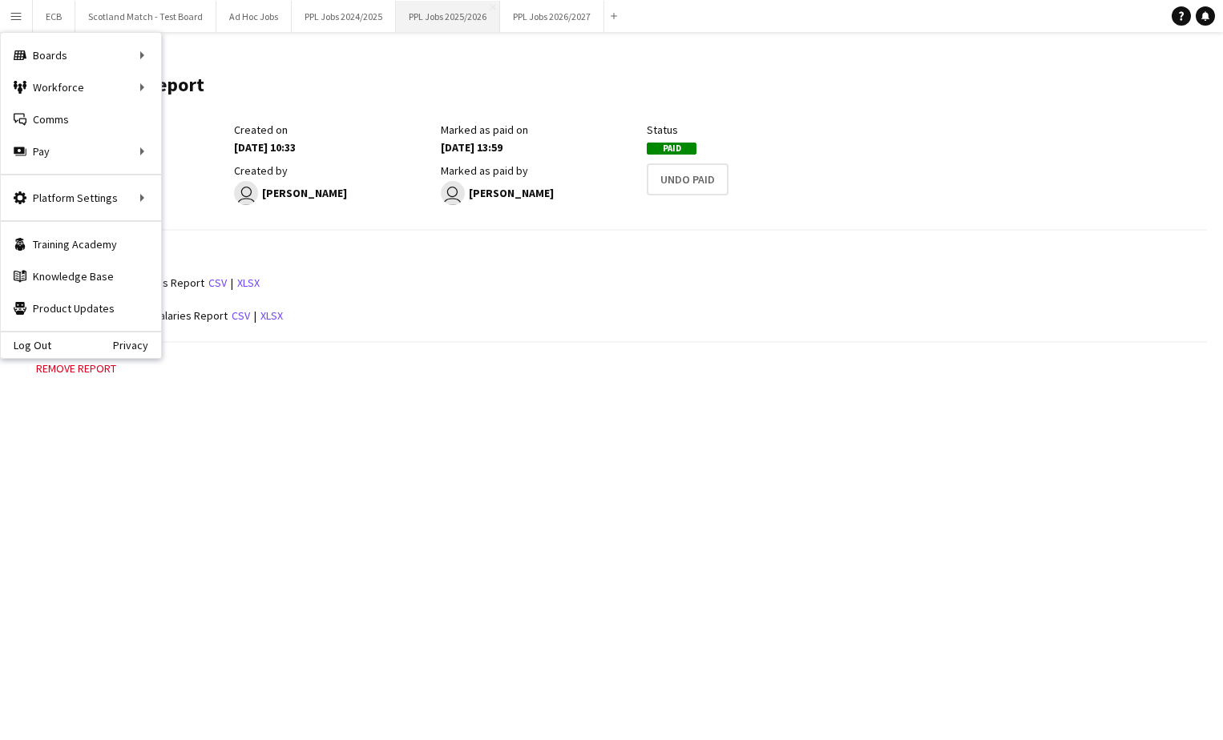
click at [419, 16] on button "PPL Jobs 2025/2026 Close" at bounding box center [448, 16] width 104 height 31
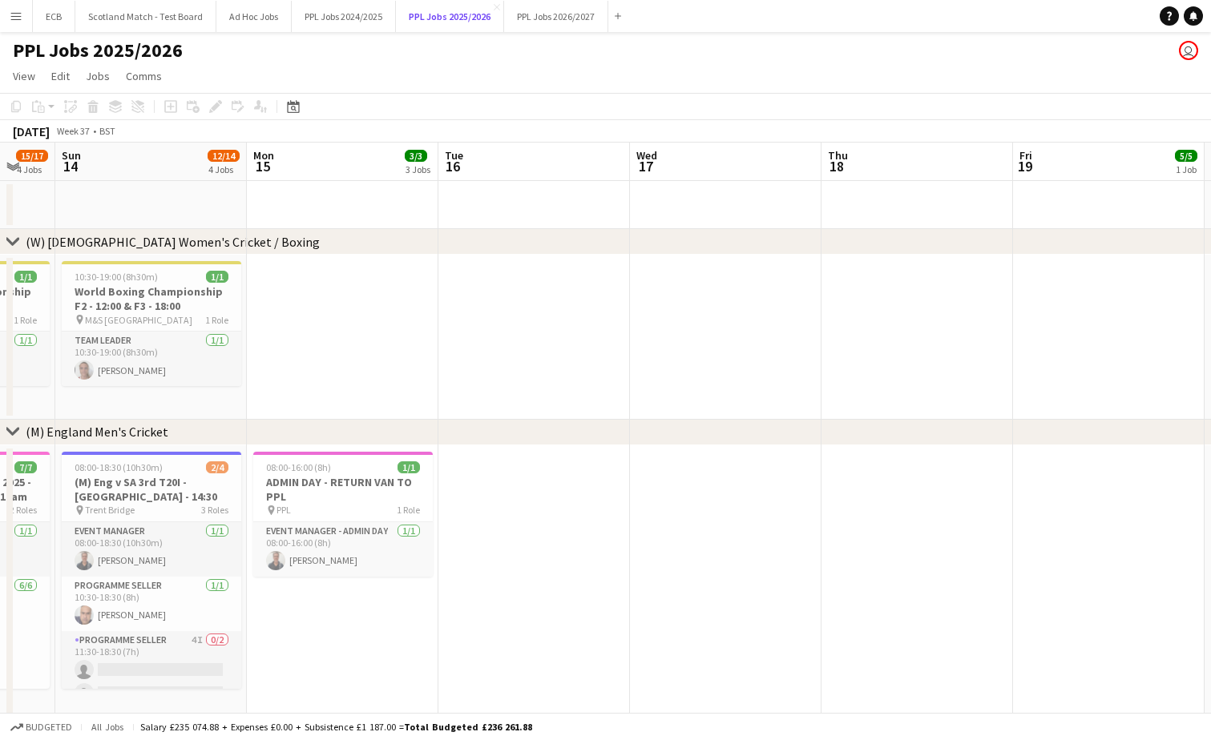
scroll to position [0, 427]
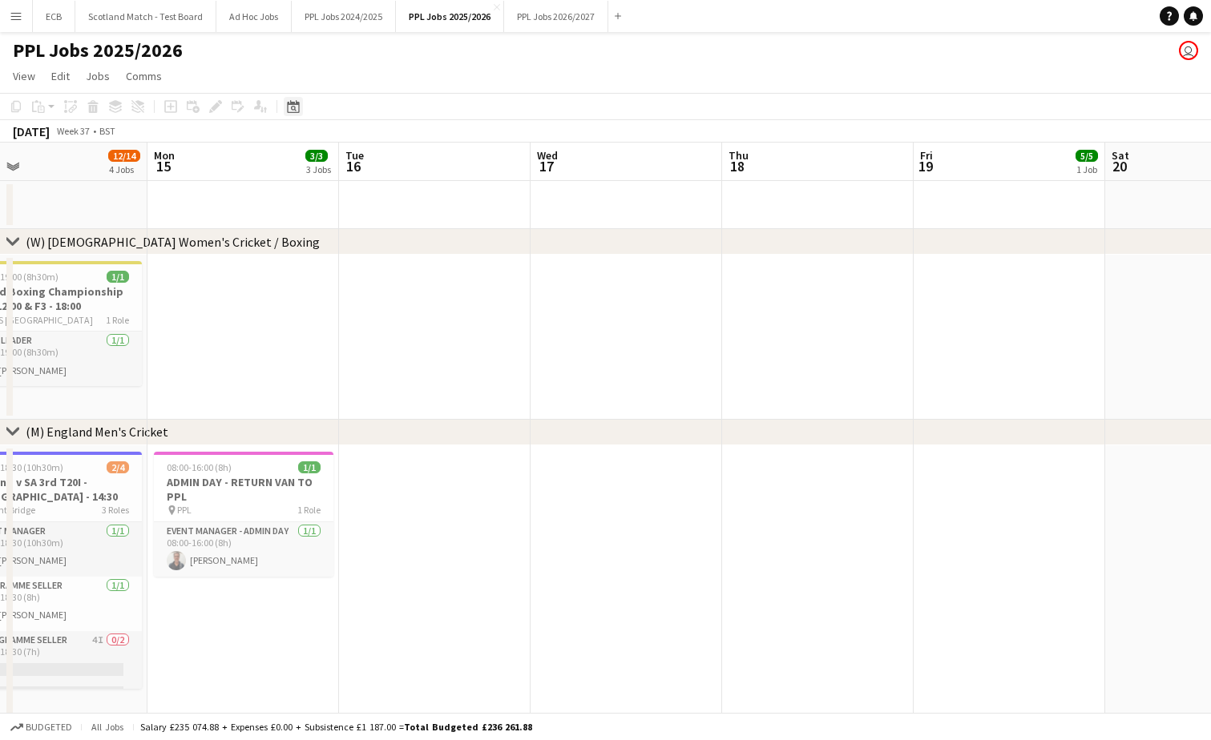
click at [301, 106] on div "Date picker" at bounding box center [293, 106] width 19 height 19
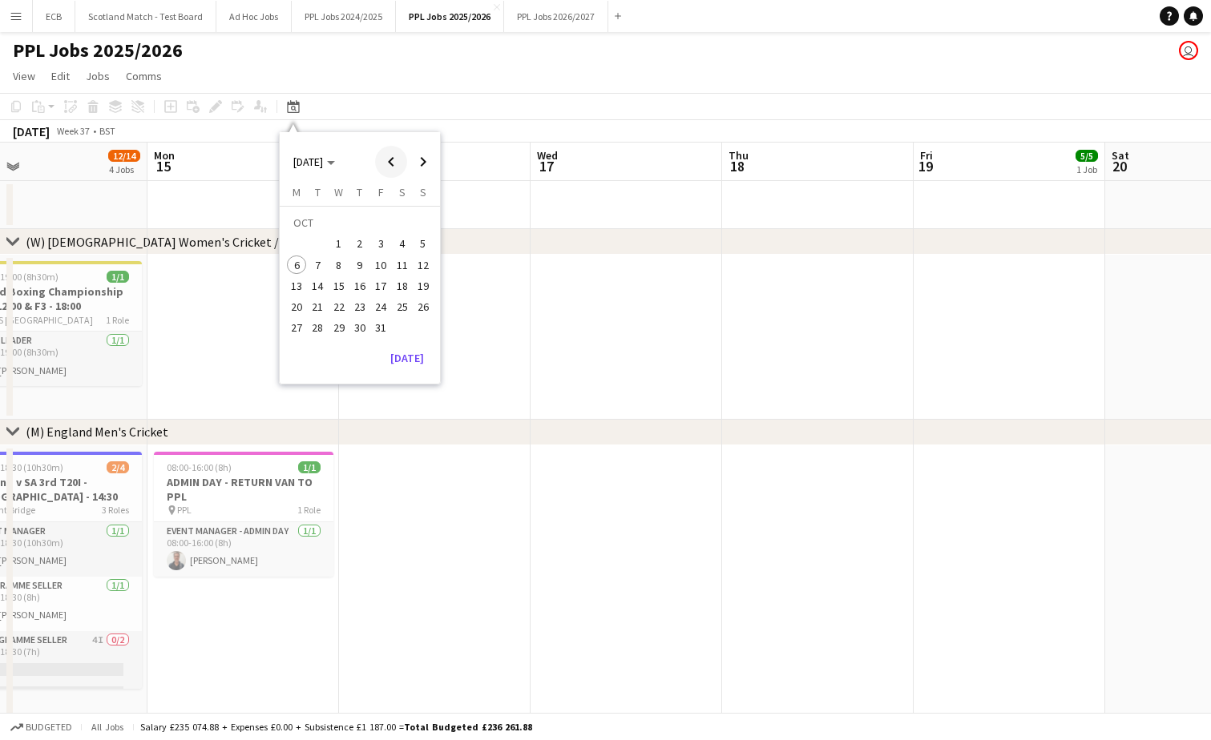
click at [397, 157] on span "Previous month" at bounding box center [391, 162] width 32 height 32
click at [317, 238] on span "1" at bounding box center [317, 244] width 19 height 19
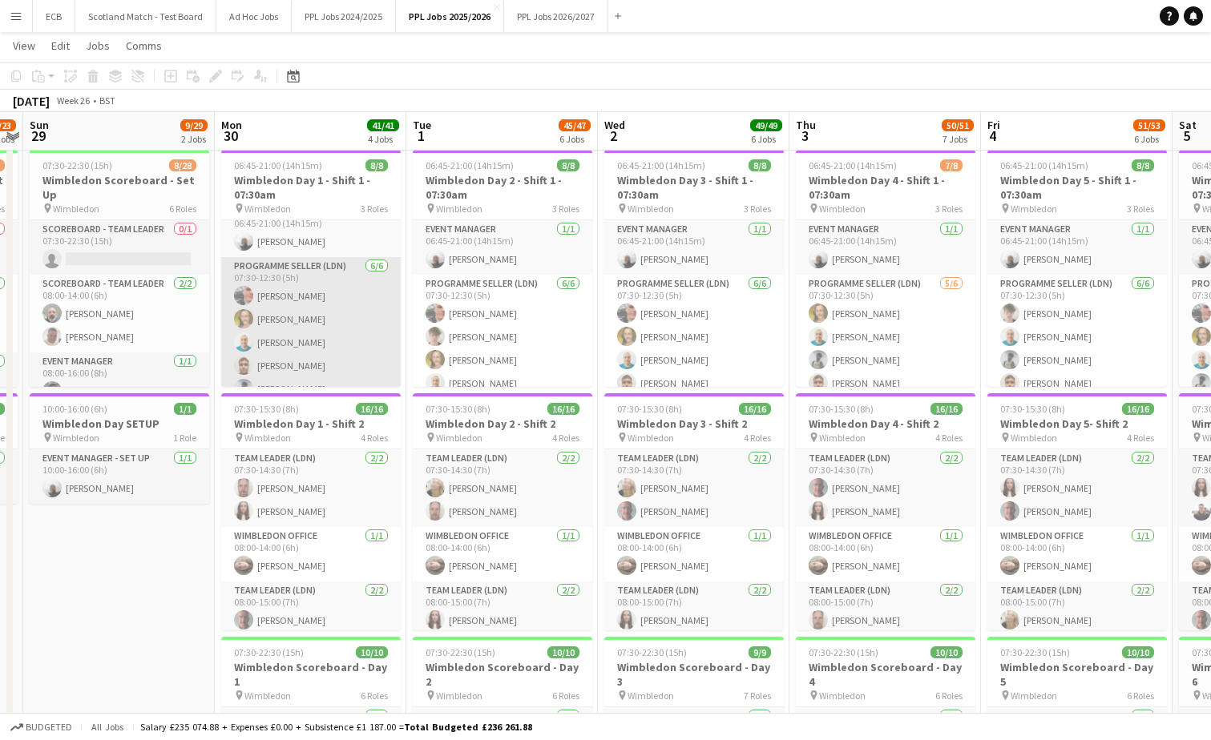
scroll to position [67, 0]
click at [294, 305] on app-card-role "Programme Seller (LDN) 6/6 07:30-12:30 (5h) Harvey Fogg Adam Rihan Alpesh Patel…" at bounding box center [310, 293] width 179 height 171
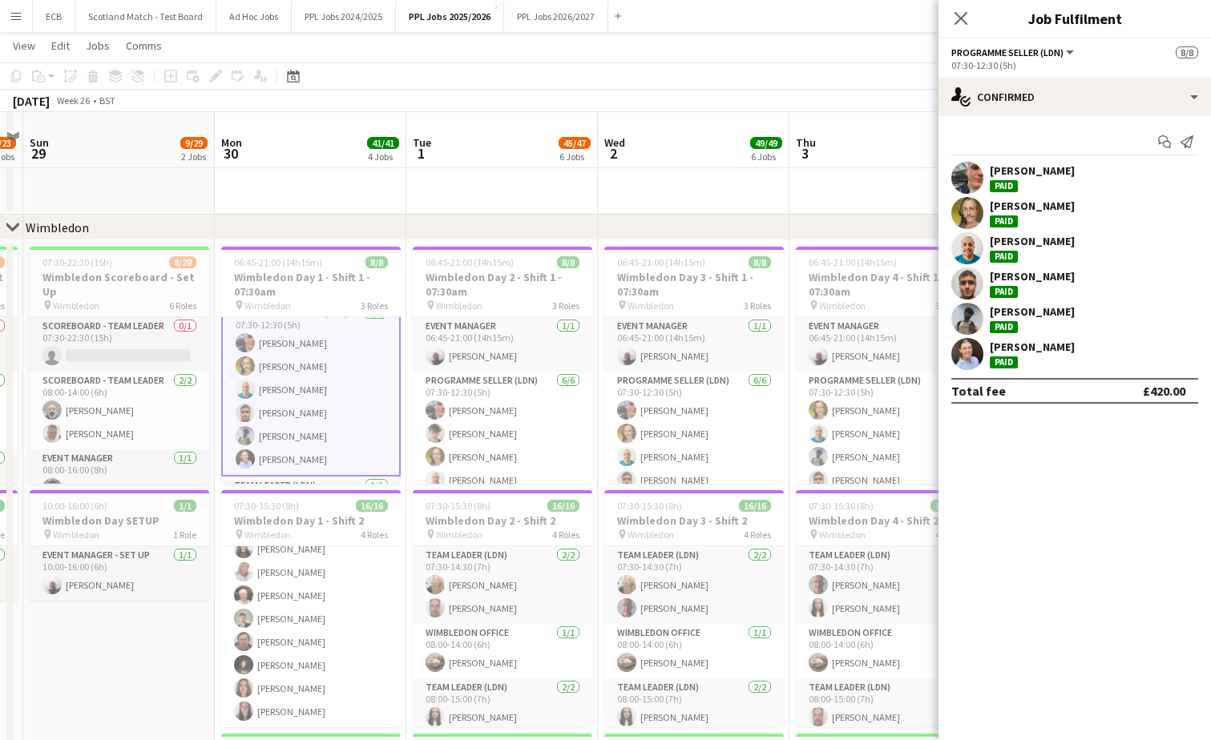
scroll to position [1397, 0]
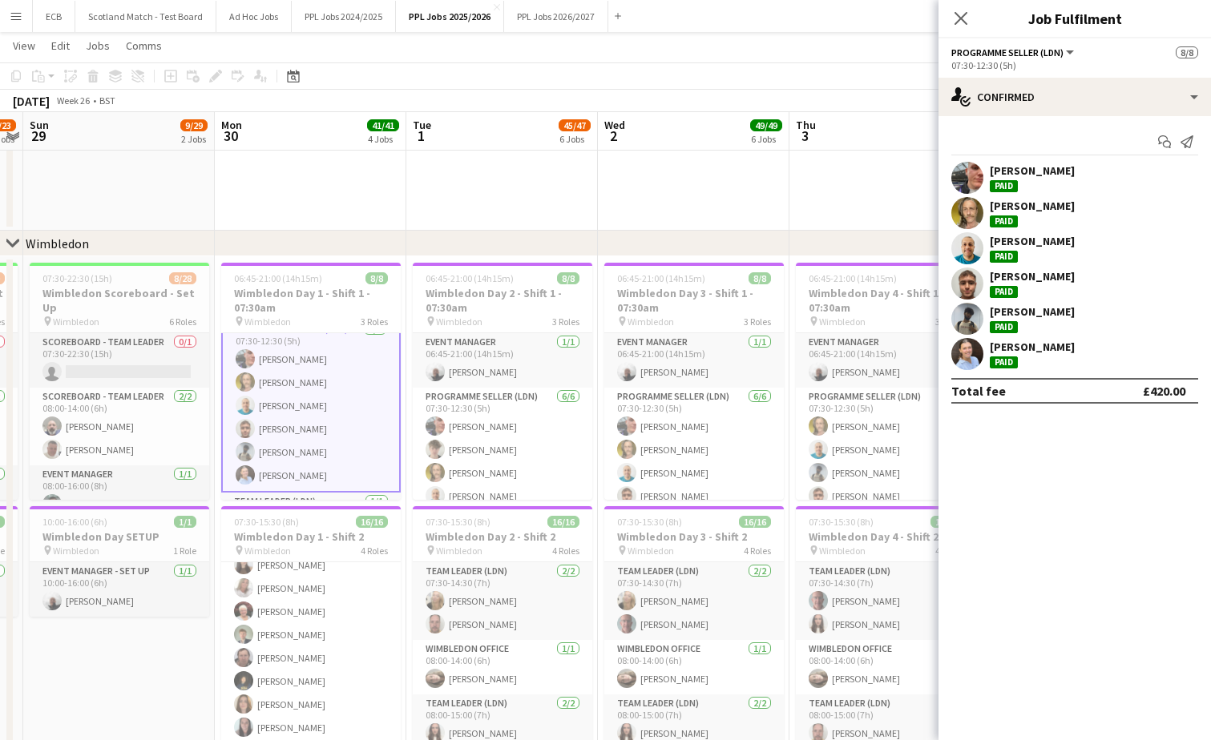
click at [292, 403] on app-card-role "Programme Seller (LDN) 6/6 07:30-12:30 (5h) Harvey Fogg Adam Rihan Alpesh Patel…" at bounding box center [310, 406] width 179 height 174
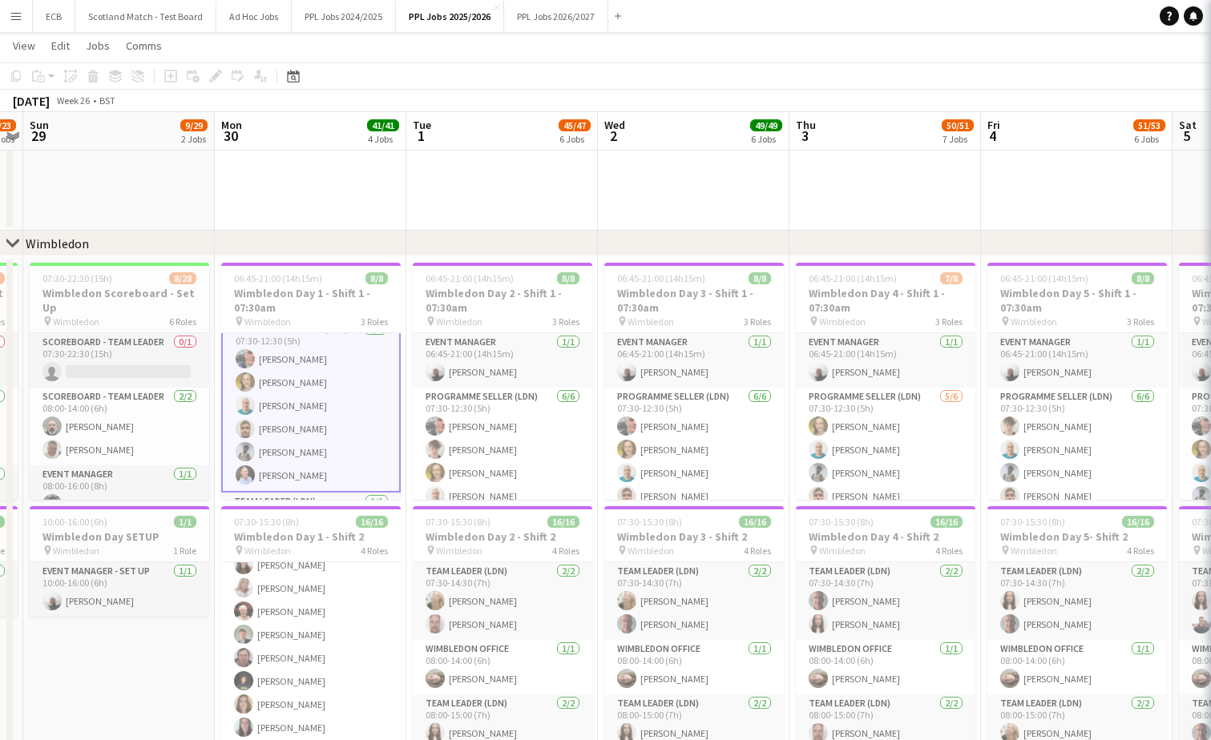
scroll to position [67, 0]
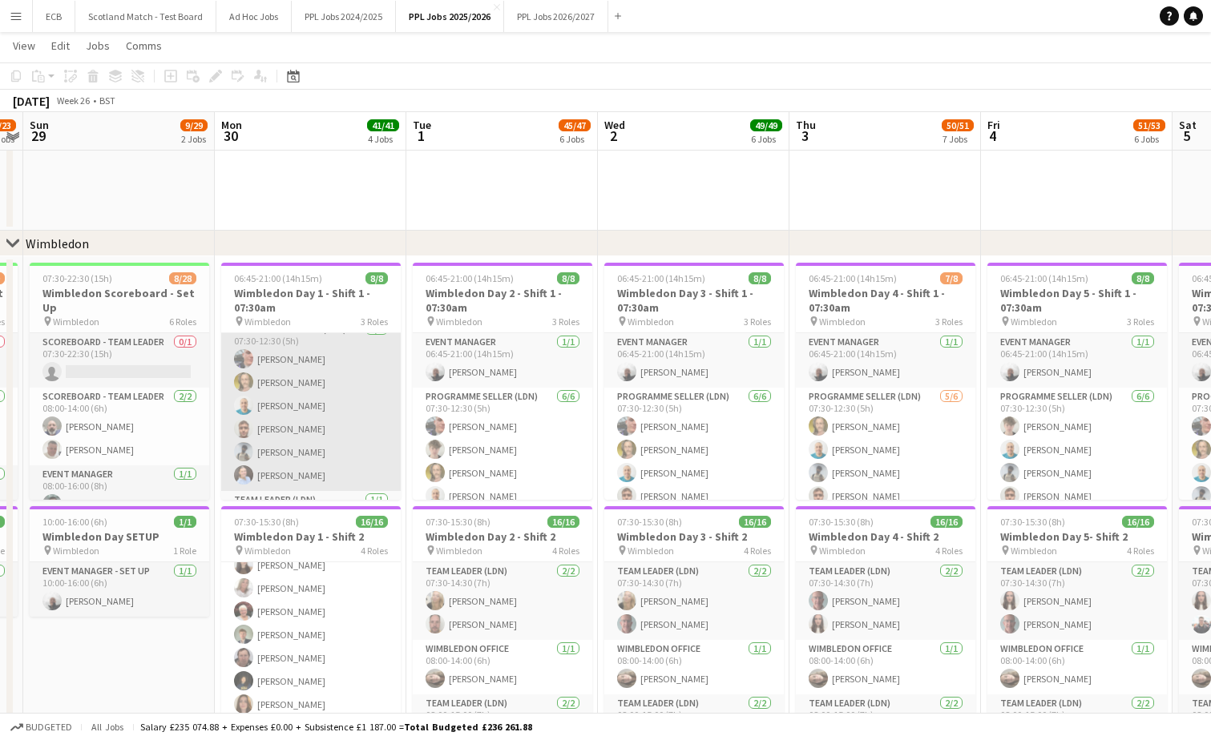
click at [312, 373] on app-card-role "Programme Seller (LDN) 6/6 07:30-12:30 (5h) Harvey Fogg Adam Rihan Alpesh Patel…" at bounding box center [310, 405] width 179 height 171
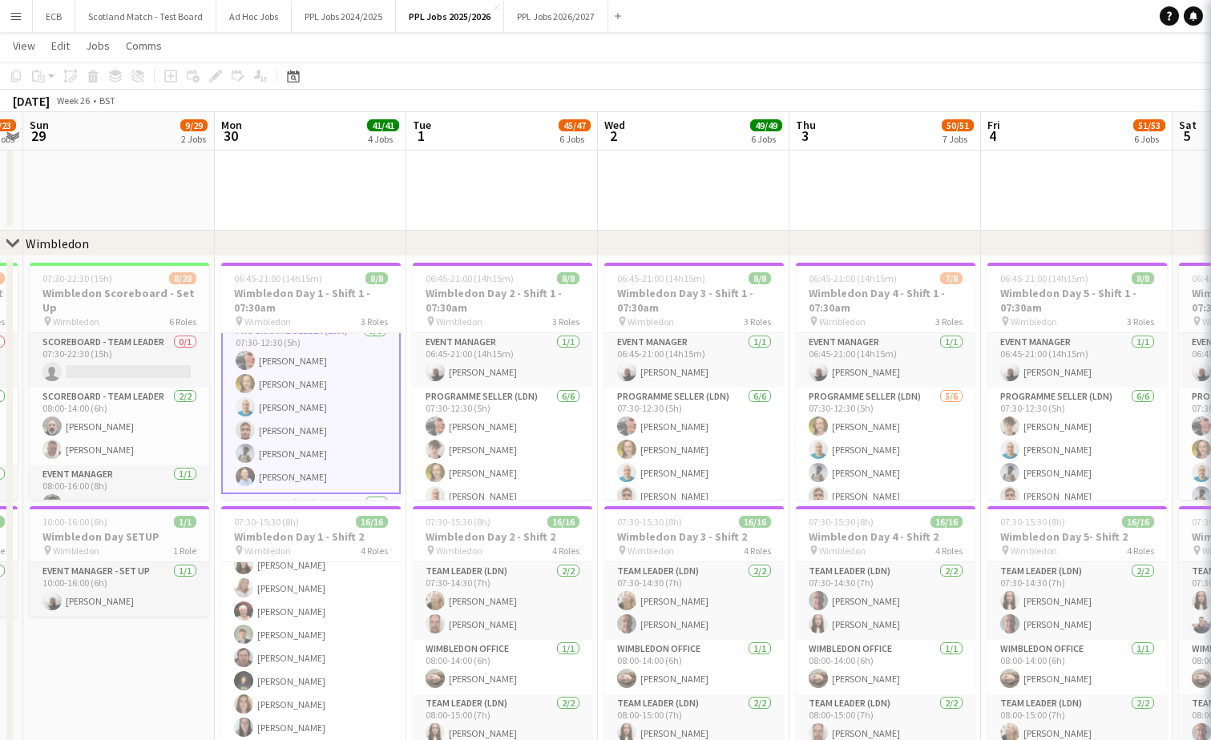
scroll to position [69, 0]
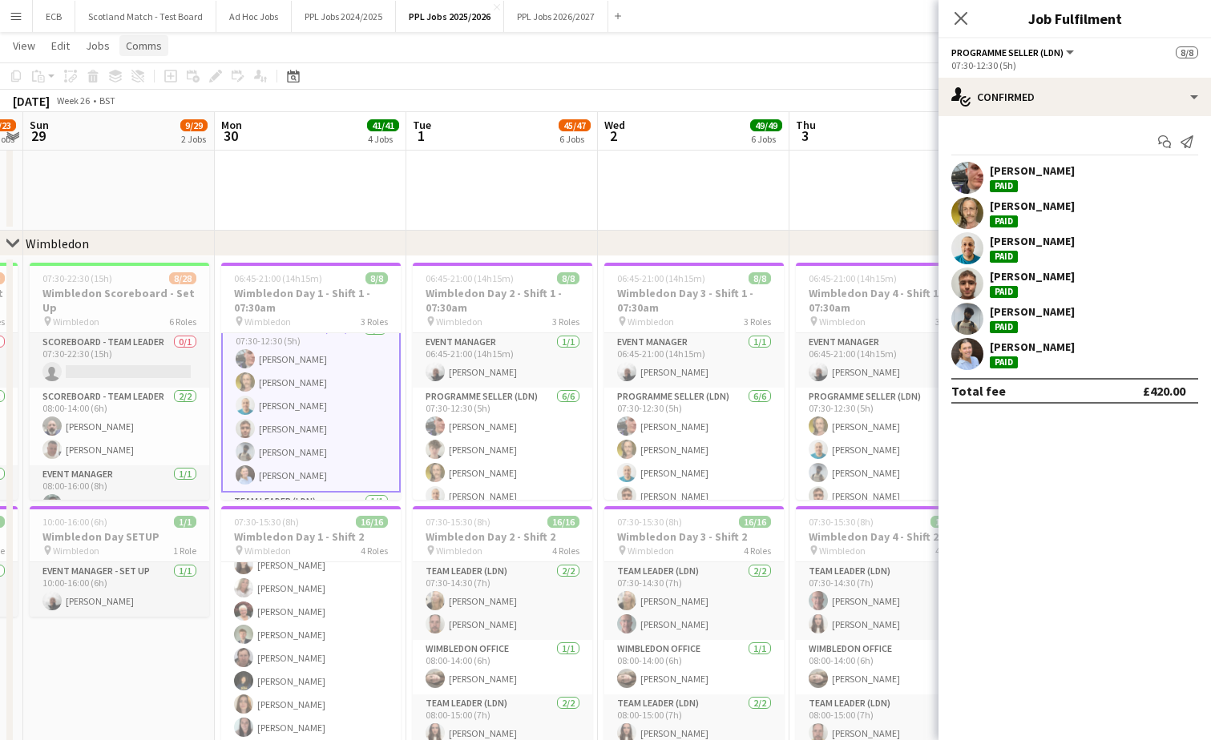
click at [127, 50] on span "Comms" at bounding box center [144, 45] width 36 height 14
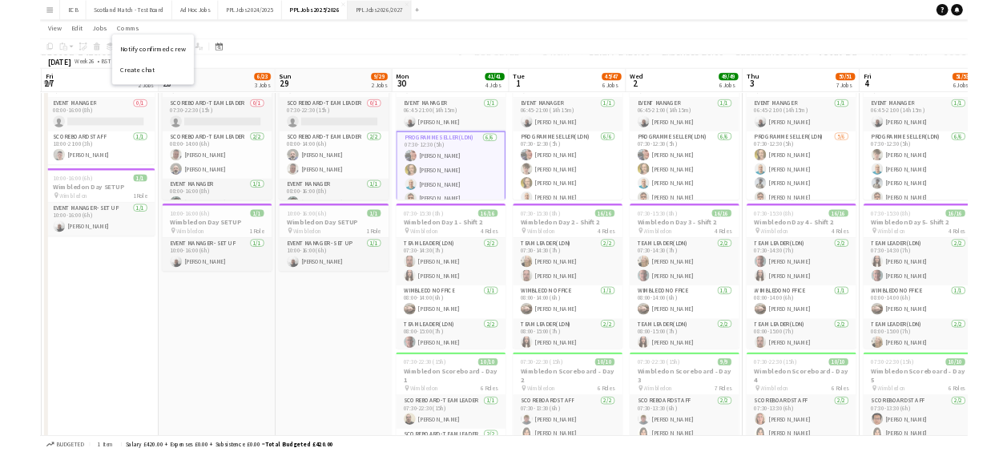
scroll to position [0, 381]
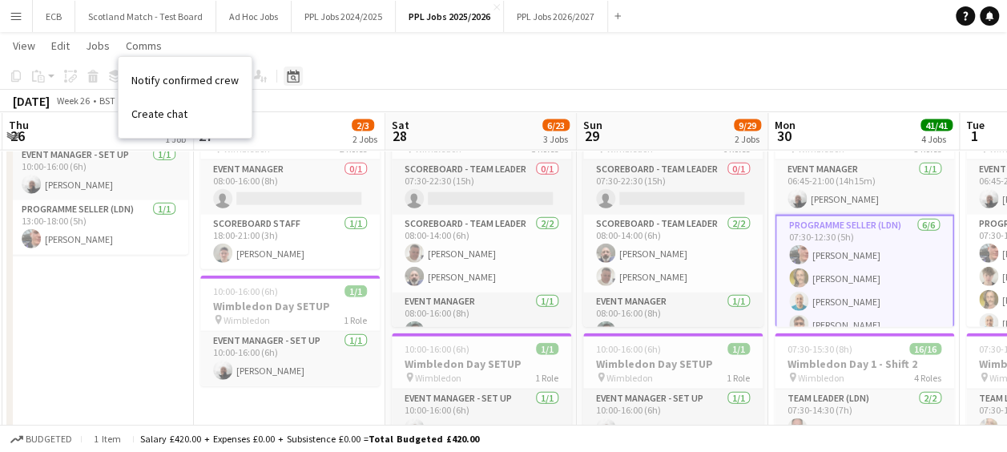
click at [287, 79] on icon "Date picker" at bounding box center [293, 76] width 13 height 13
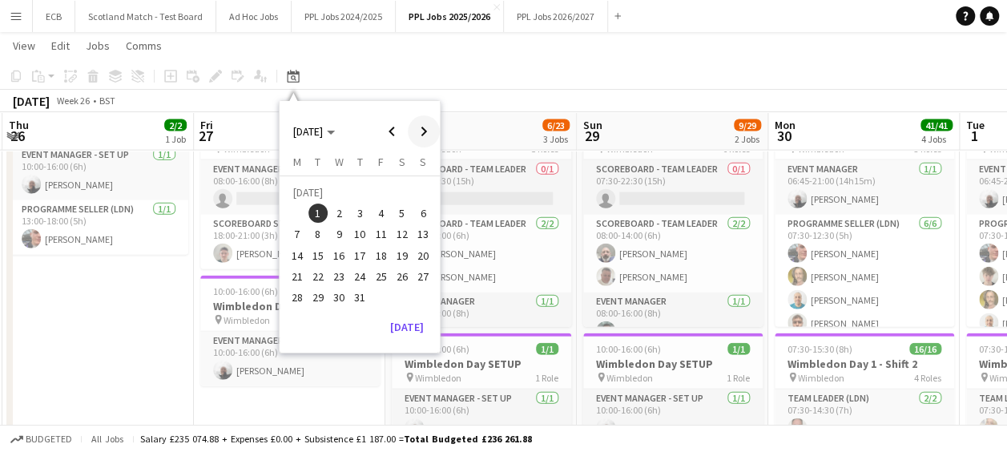
click at [409, 123] on span "Next month" at bounding box center [424, 131] width 32 height 32
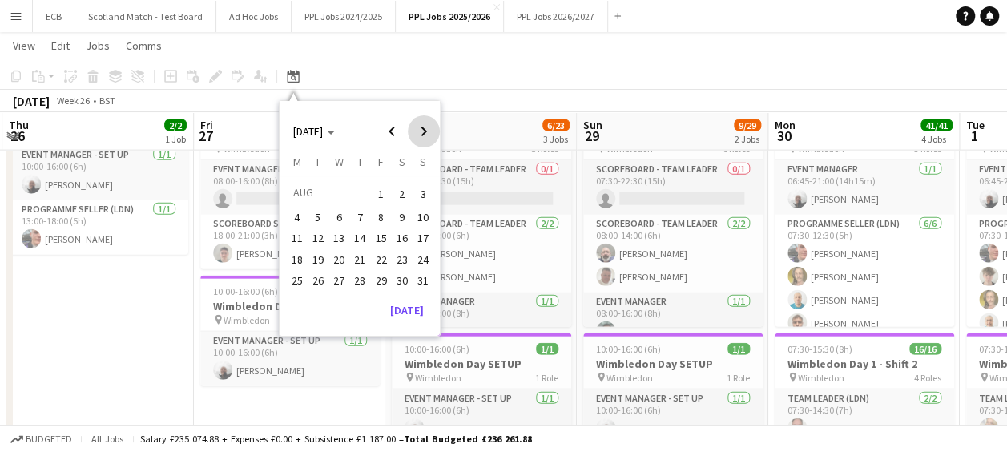
click at [409, 123] on span "Next month" at bounding box center [424, 131] width 32 height 32
click at [392, 123] on span "Previous month" at bounding box center [392, 131] width 32 height 32
click at [423, 274] on span "26" at bounding box center [422, 276] width 19 height 19
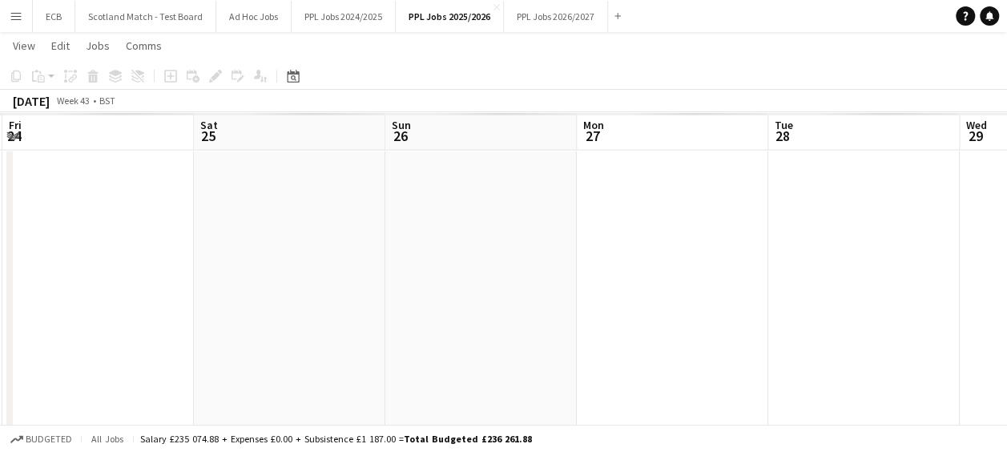
scroll to position [0, 551]
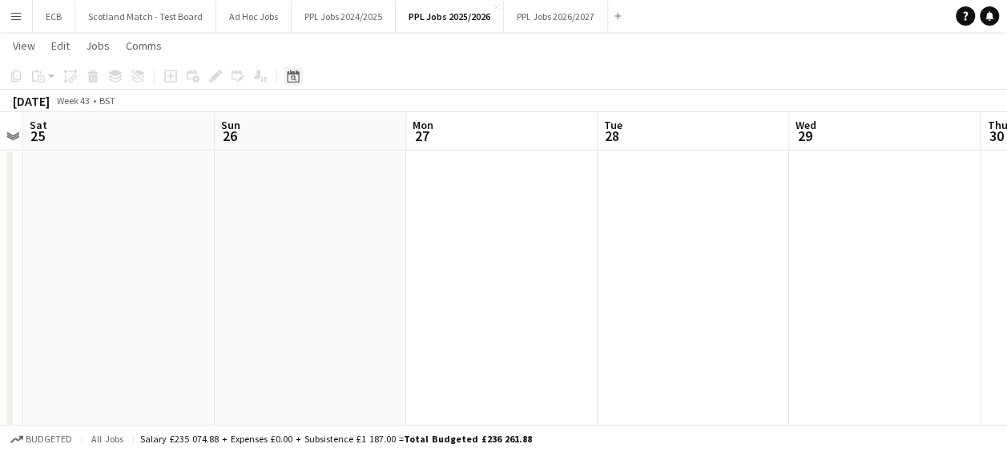
click at [295, 75] on icon "Date picker" at bounding box center [293, 76] width 13 height 13
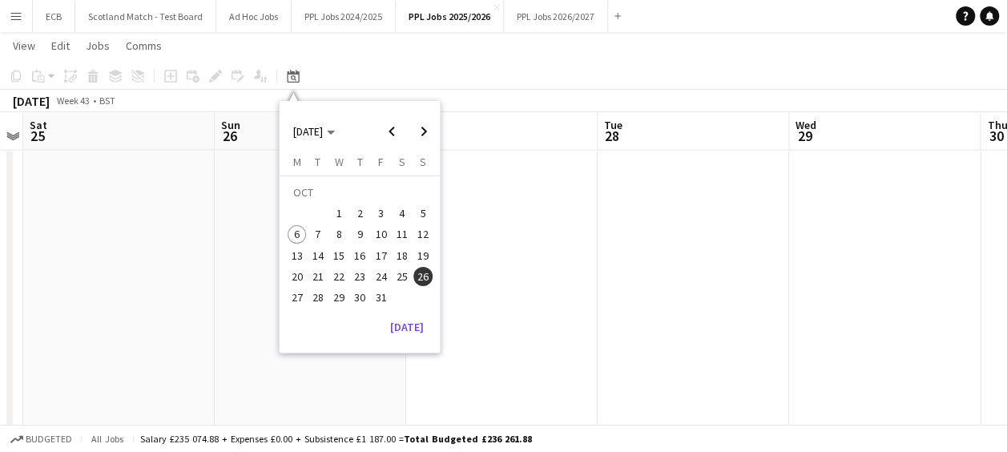
click at [418, 249] on span "19" at bounding box center [422, 255] width 19 height 19
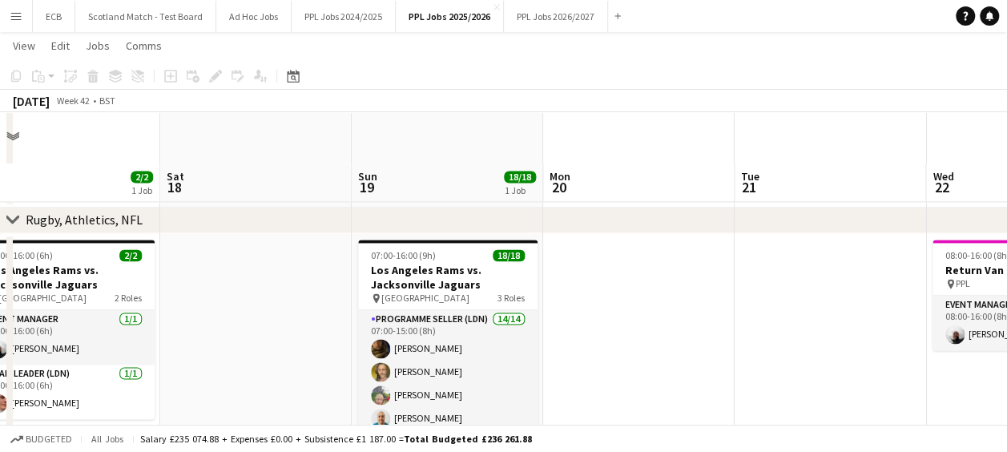
scroll to position [1218, 0]
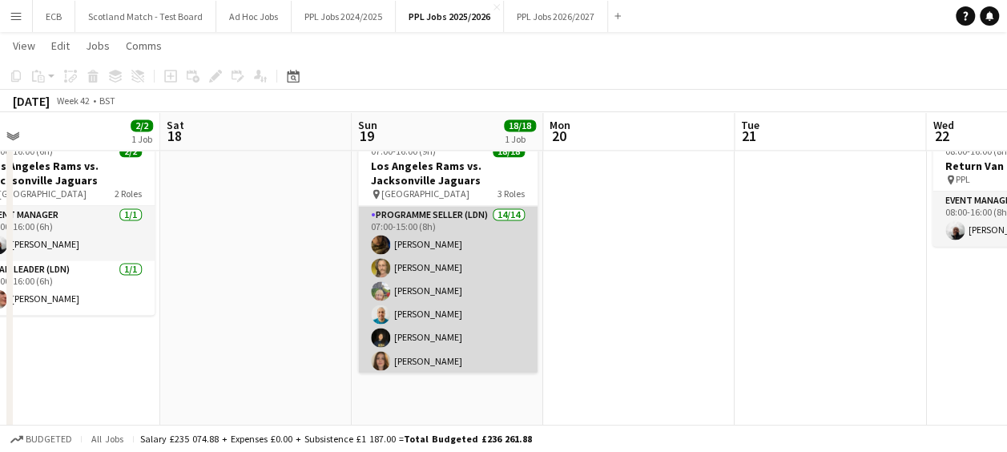
click at [460, 271] on app-card-role "Programme Seller (LDN) 14/14 07:00-15:00 (8h) Souha Taha Adam Rihan Sandra Gird…" at bounding box center [447, 384] width 179 height 357
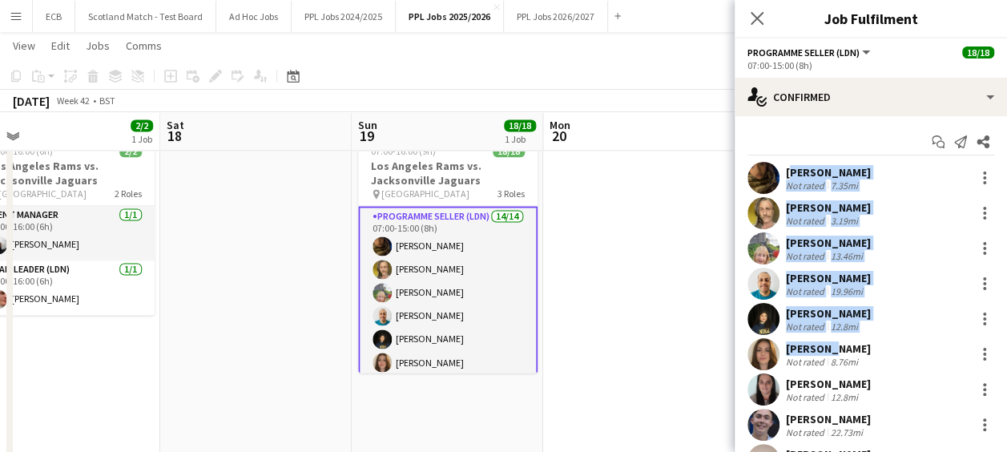
drag, startPoint x: 782, startPoint y: 171, endPoint x: 826, endPoint y: 347, distance: 180.9
click at [826, 347] on div "Souha Taha Not rated 7.35mi Adam Rihan Not rated 3.19mi Sandra Girdlestone Not …" at bounding box center [871, 407] width 272 height 490
click at [873, 205] on div "Adam Rihan Not rated 3.19mi" at bounding box center [871, 213] width 272 height 32
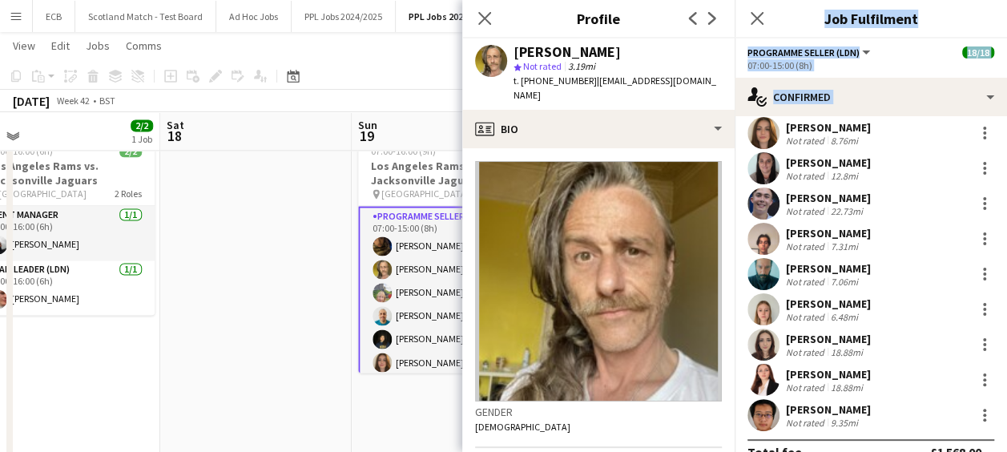
scroll to position [247, 0]
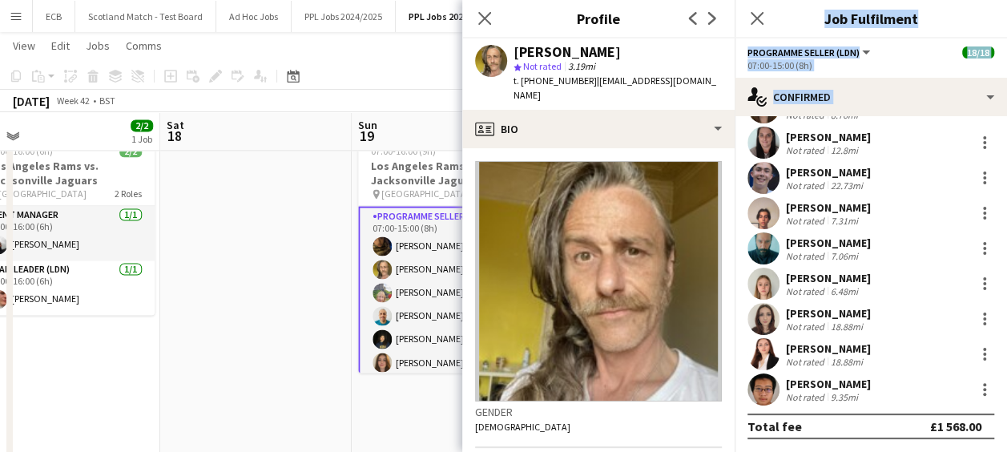
drag, startPoint x: 788, startPoint y: 167, endPoint x: 883, endPoint y: 403, distance: 253.8
click at [883, 403] on div "Souha Taha Not rated 7.35mi Adam Rihan Not rated 3.19mi Sandra Girdlestone Not …" at bounding box center [871, 160] width 272 height 490
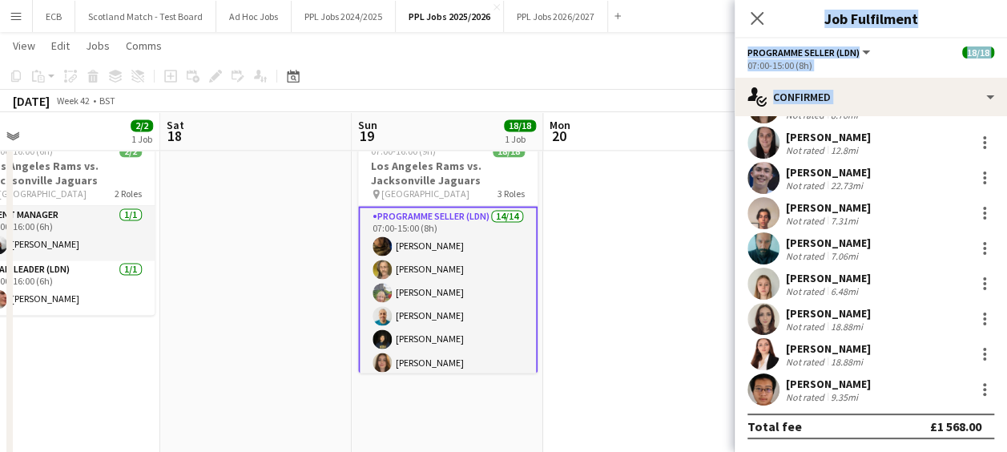
copy div "Souha Taha Not rated 7.35mi Adam Rihan Not rated 3.19mi Sandra Girdlestone Not …"
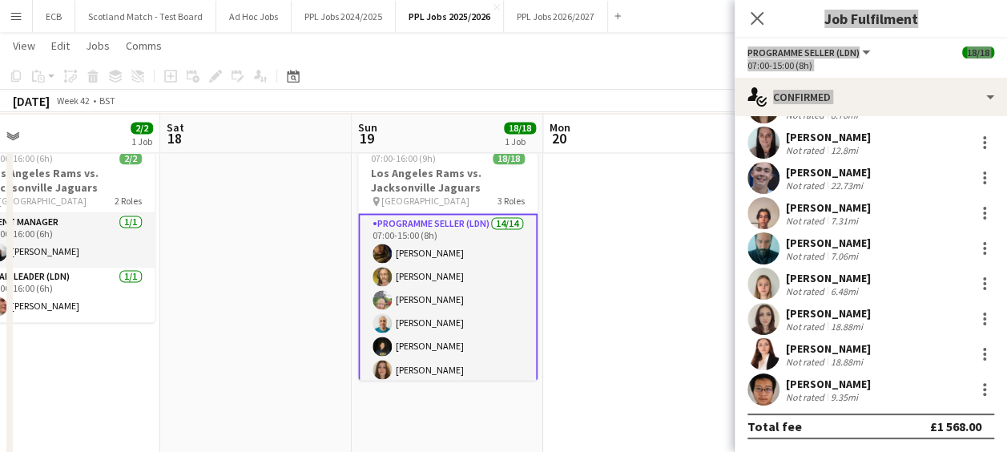
scroll to position [1214, 0]
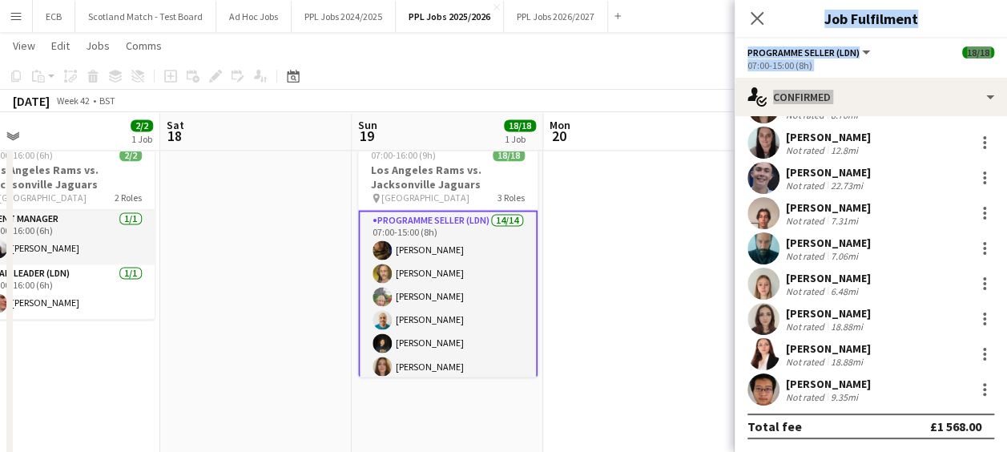
click at [453, 287] on app-card-role "Programme Seller (LDN) 14/14 07:00-15:00 (8h) Souha Taha Adam Rihan Sandra Gird…" at bounding box center [447, 390] width 179 height 360
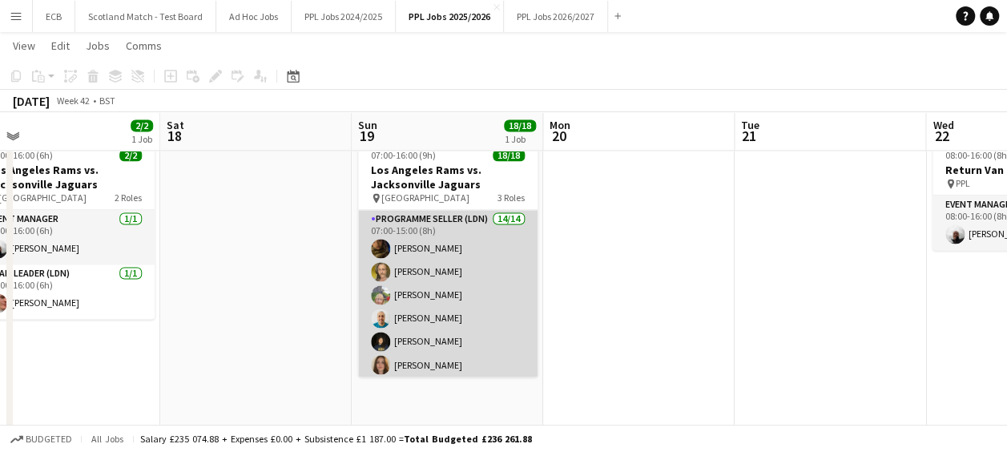
click at [453, 287] on app-card-role "Programme Seller (LDN) 14/14 07:00-15:00 (8h) Souha Taha Adam Rihan Sandra Gird…" at bounding box center [447, 388] width 179 height 357
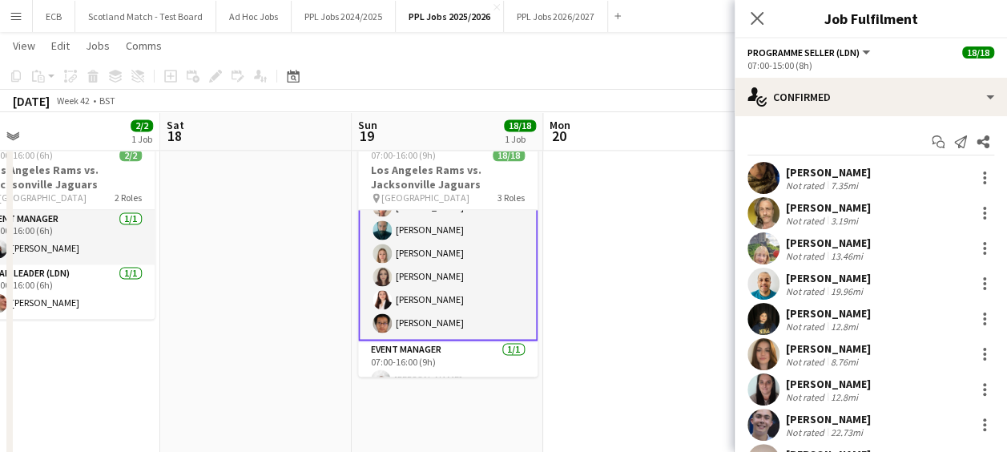
scroll to position [348, 0]
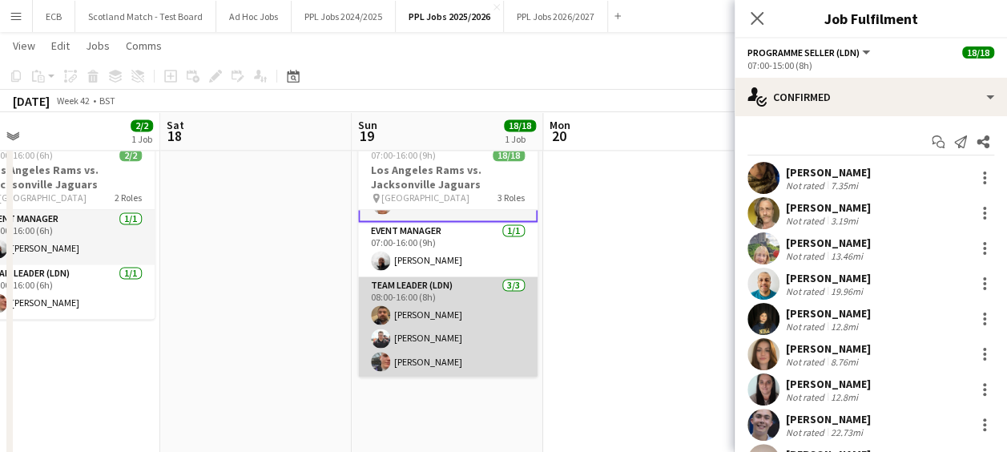
click at [465, 312] on app-card-role "Team Leader (LDN) 3/3 08:00-16:00 (8h) Callum Hogan Lewis Naya Harvey Fogg" at bounding box center [447, 326] width 179 height 101
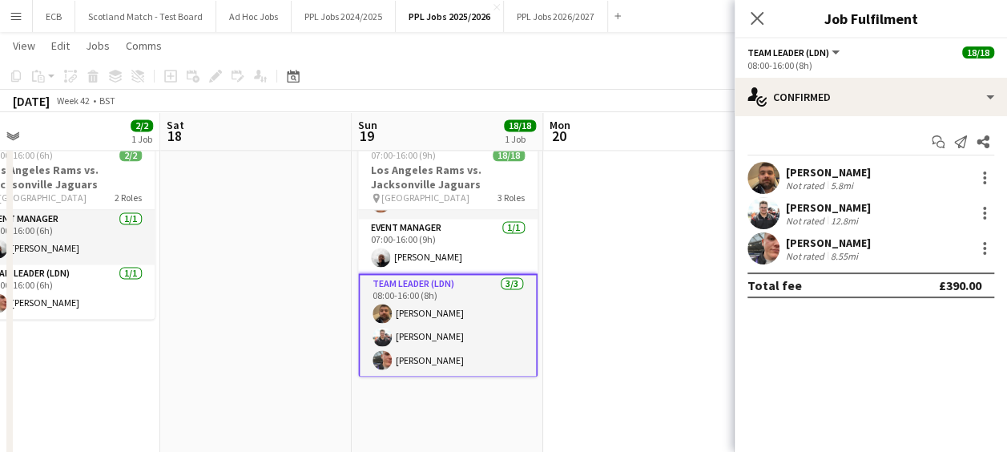
scroll to position [346, 0]
drag, startPoint x: 784, startPoint y: 170, endPoint x: 876, endPoint y: 260, distance: 128.6
click at [876, 260] on div "Callum Hogan Not rated 5.8mi Lewis Naya Not rated 12.8mi Harvey Fogg Not rated …" at bounding box center [871, 213] width 272 height 103
copy div "Callum Hogan Not rated 5.8mi Lewis Naya Not rated 12.8mi Harvey Fogg Not rated …"
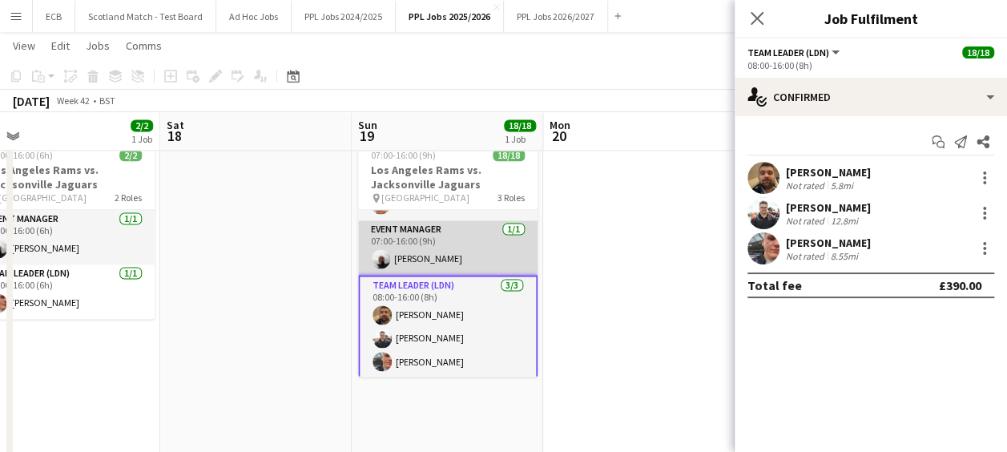
click at [409, 239] on app-card-role "Event Manager 1/1 07:00-16:00 (9h) Steve Fulcher" at bounding box center [447, 247] width 179 height 54
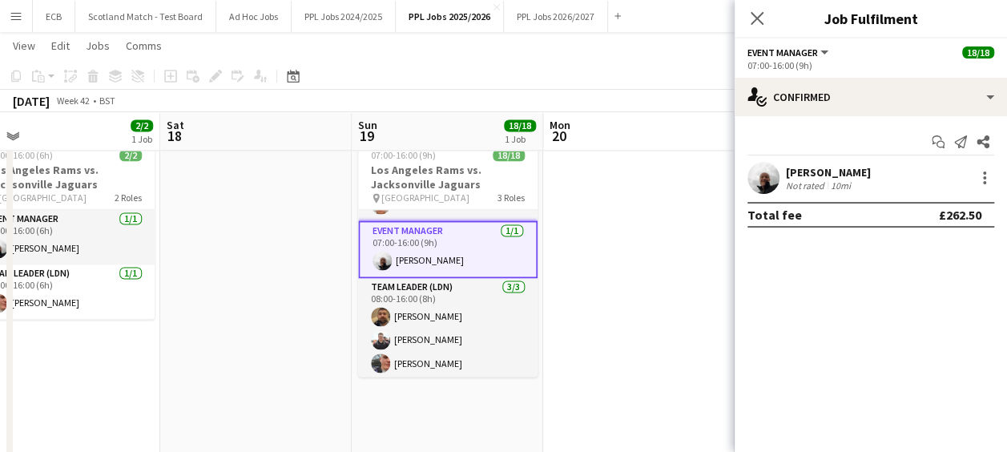
drag, startPoint x: 787, startPoint y: 172, endPoint x: 857, endPoint y: 176, distance: 70.6
click at [857, 176] on div "Steve Fulcher Not rated 10mi" at bounding box center [871, 178] width 272 height 32
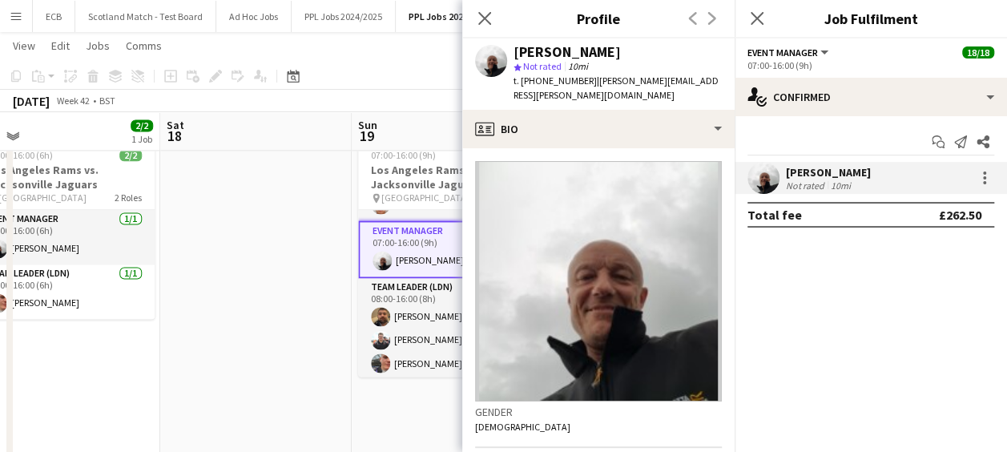
copy div "Steve Fulcher"
click at [838, 179] on div "10mi" at bounding box center [841, 185] width 26 height 12
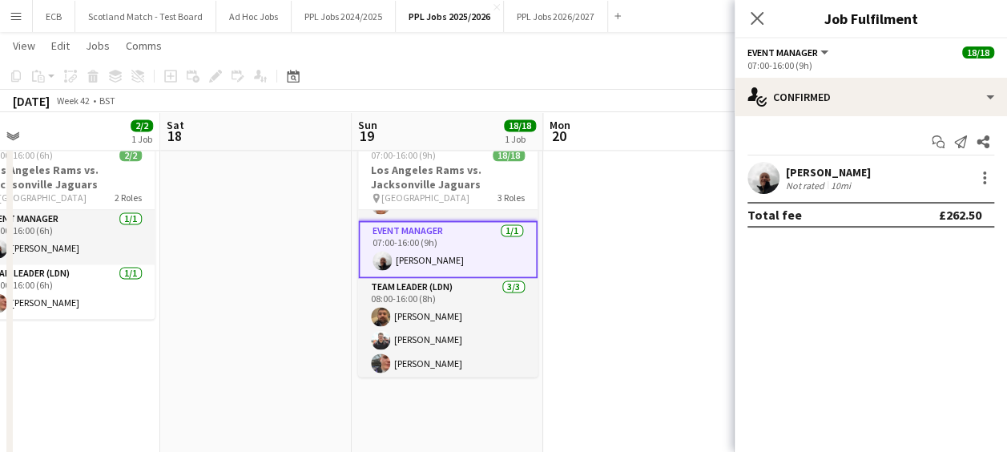
drag, startPoint x: 784, startPoint y: 170, endPoint x: 876, endPoint y: 166, distance: 93.0
click at [876, 166] on div "Steve Fulcher Not rated 10mi" at bounding box center [871, 178] width 272 height 32
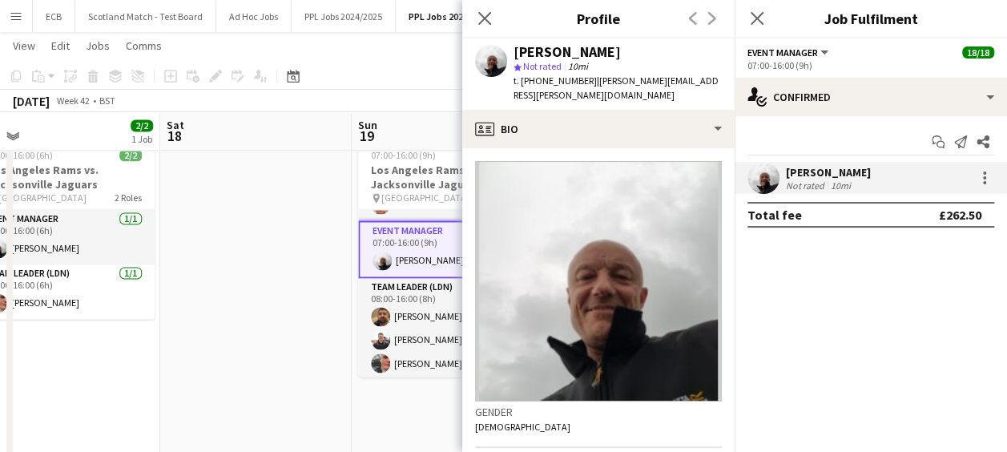
copy div "Steve Fulcher"
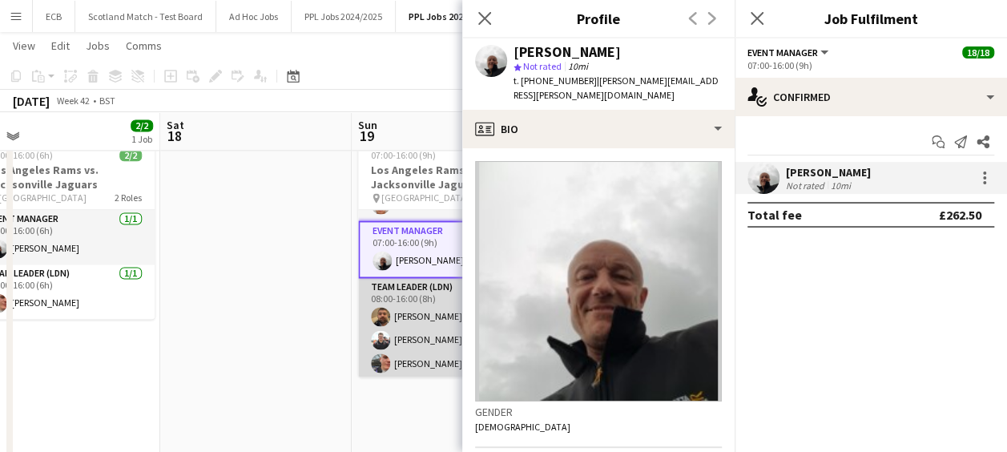
click at [389, 316] on app-card-role "Team Leader (LDN) 3/3 08:00-16:00 (8h) Callum Hogan Lewis Naya Harvey Fogg" at bounding box center [447, 328] width 179 height 101
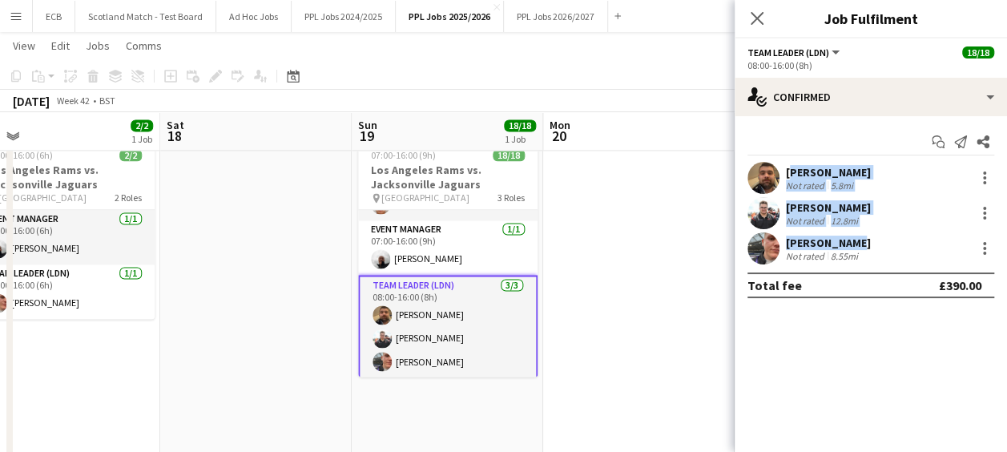
drag, startPoint x: 788, startPoint y: 168, endPoint x: 859, endPoint y: 240, distance: 100.3
click at [859, 240] on div "Callum Hogan Not rated 5.8mi Lewis Naya Not rated 12.8mi Harvey Fogg Not rated …" at bounding box center [871, 213] width 272 height 103
copy div "Callum Hogan Not rated 5.8mi Lewis Naya Not rated 12.8mi Harvey Fogg"
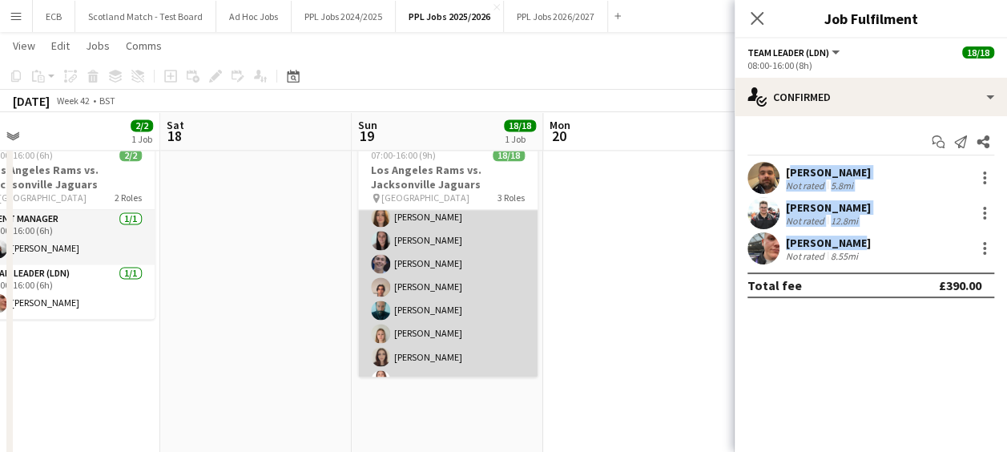
click at [413, 328] on app-card-role "Programme Seller (LDN) 14/14 07:00-15:00 (8h) Souha Taha Adam Rihan Sandra Gird…" at bounding box center [447, 240] width 179 height 357
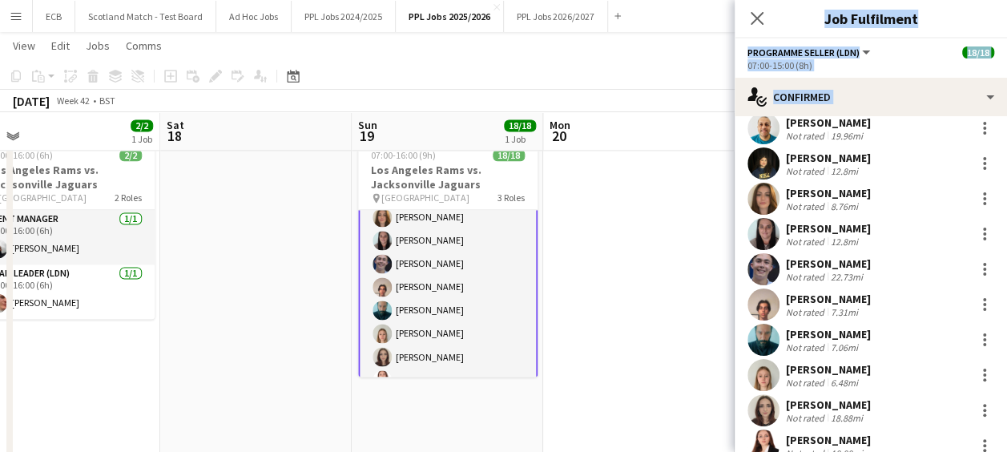
scroll to position [247, 0]
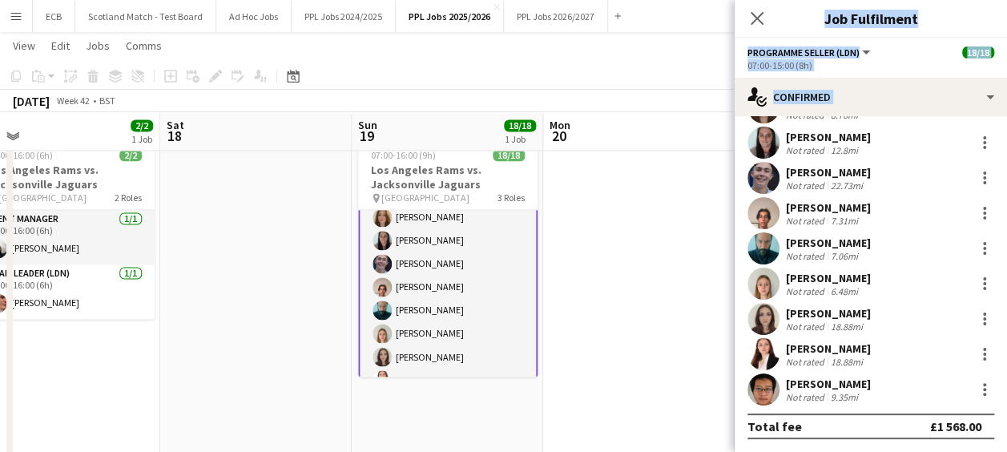
drag, startPoint x: 784, startPoint y: 172, endPoint x: 870, endPoint y: 399, distance: 242.7
click at [870, 399] on div "Souha Taha Not rated 7.35mi Adam Rihan Not rated 3.19mi Sandra Girdlestone Not …" at bounding box center [871, 160] width 272 height 490
copy div "Souha Taha Not rated 7.35mi Adam Rihan Not rated 3.19mi Sandra Girdlestone Not …"
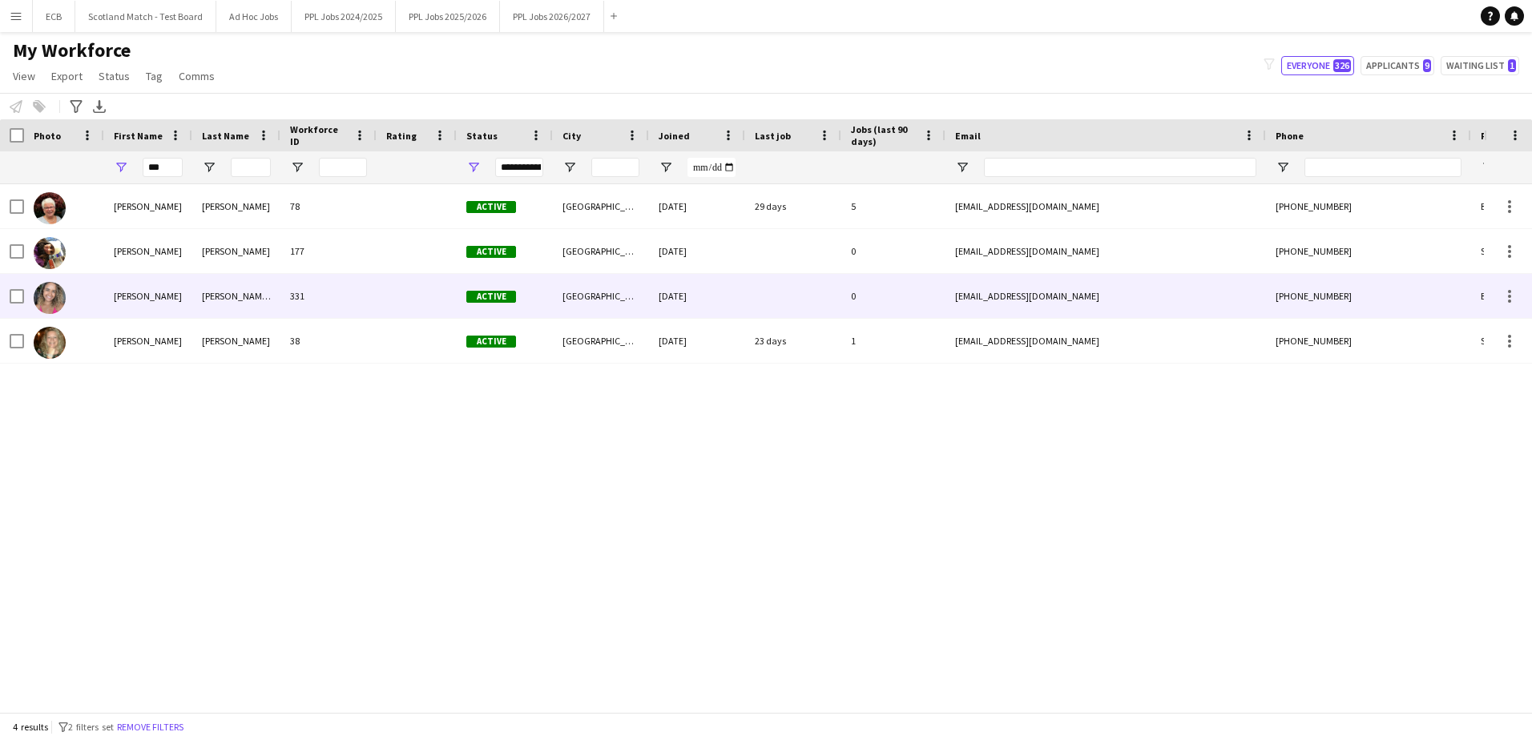
scroll to position [0, 253]
